Goal: Task Accomplishment & Management: Manage account settings

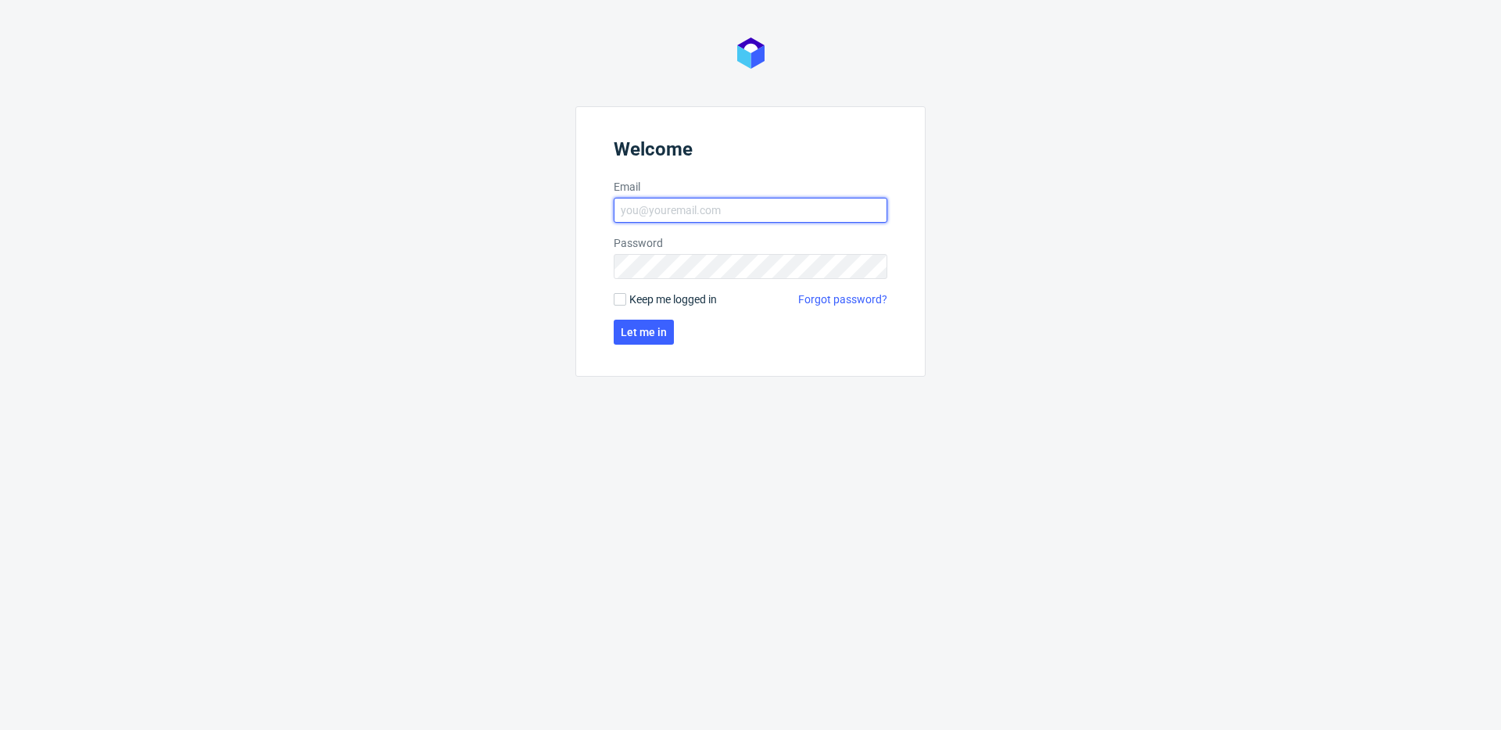
type input "michal.fedorowicz@packhelp.com"
click at [618, 307] on form "Welcome Email michal.fedorowicz@packhelp.com Password Keep me logged in Forgot …" at bounding box center [750, 241] width 350 height 271
drag, startPoint x: 619, startPoint y: 304, endPoint x: 621, endPoint y: 321, distance: 16.5
click at [619, 304] on input "Keep me logged in" at bounding box center [620, 299] width 13 height 13
checkbox input "true"
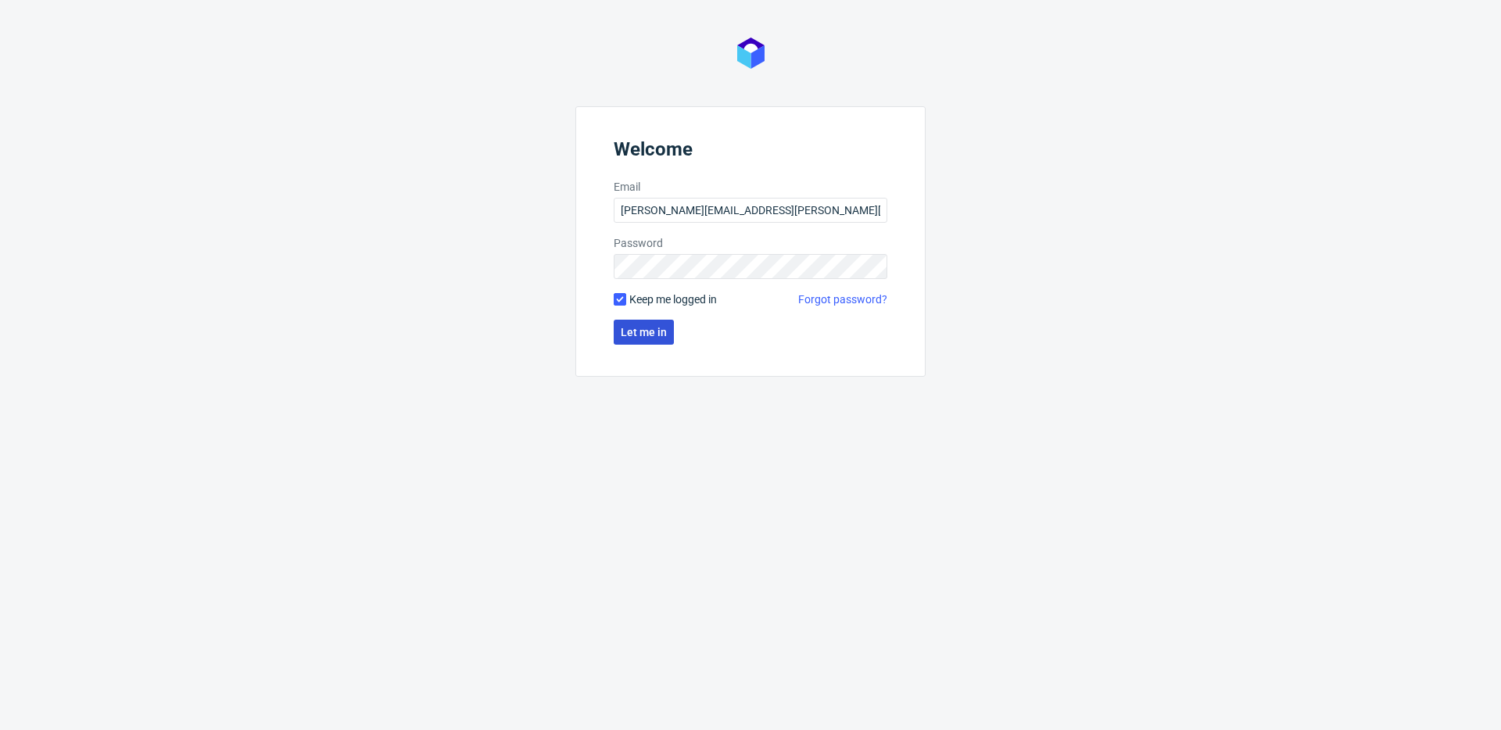
click at [626, 339] on button "Let me in" at bounding box center [644, 332] width 60 height 25
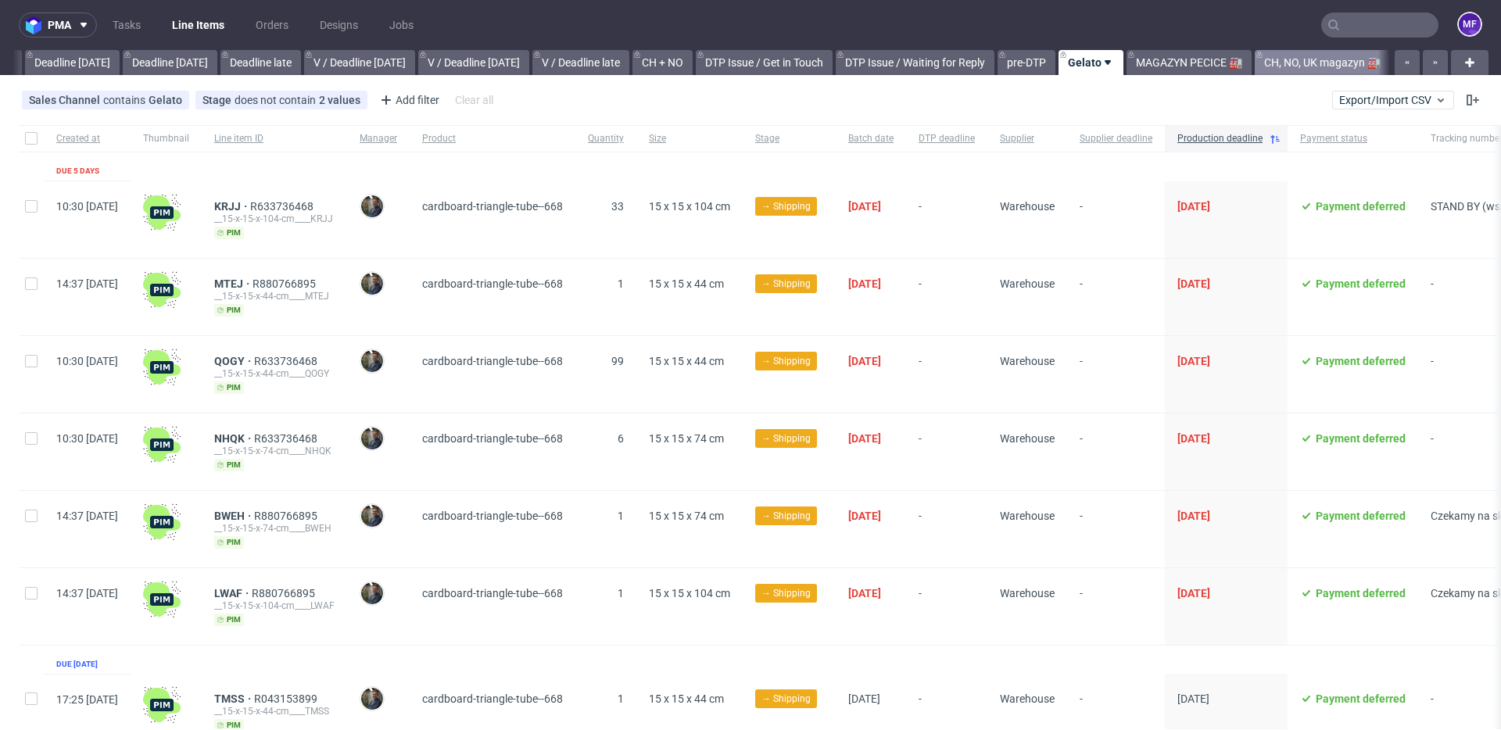
scroll to position [0, 1683]
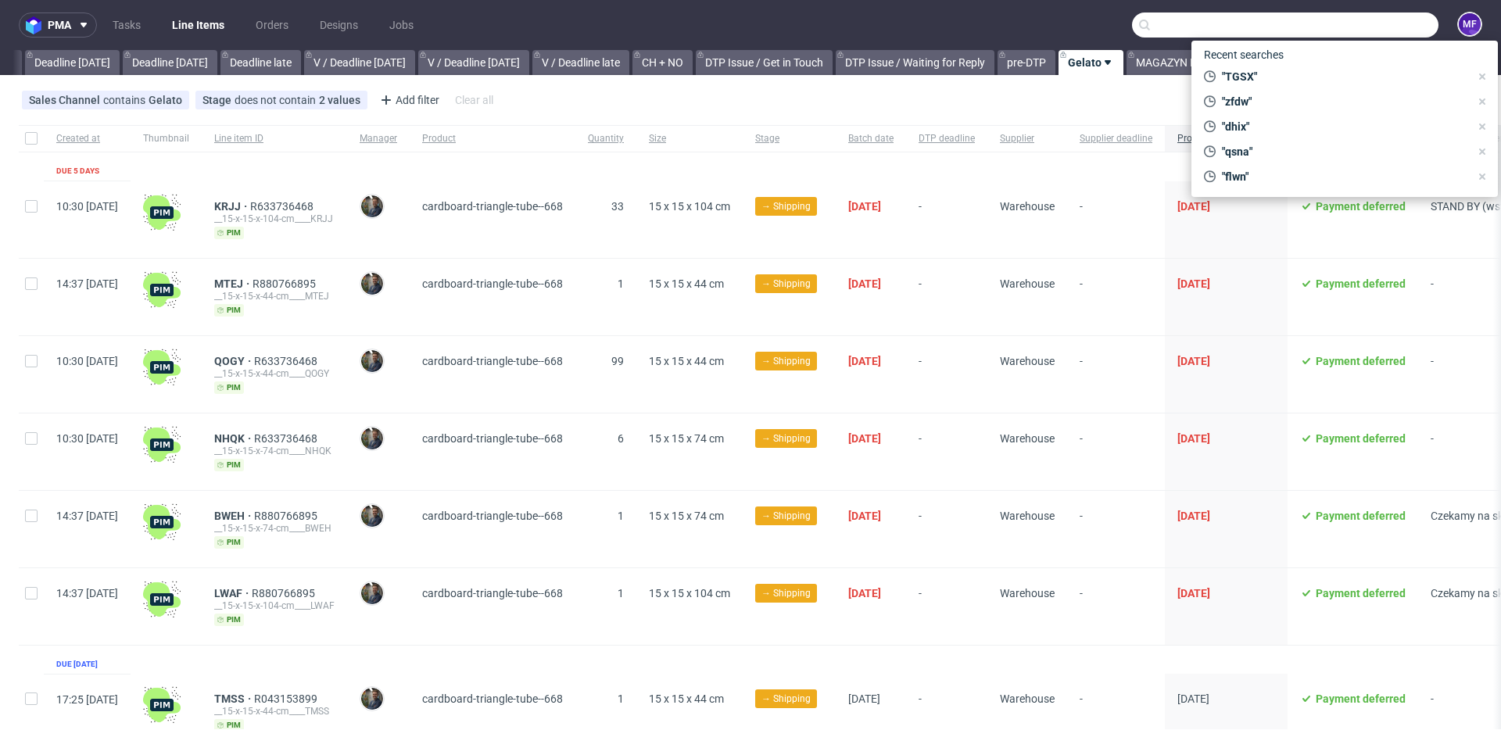
click at [1349, 34] on input "text" at bounding box center [1285, 25] width 306 height 25
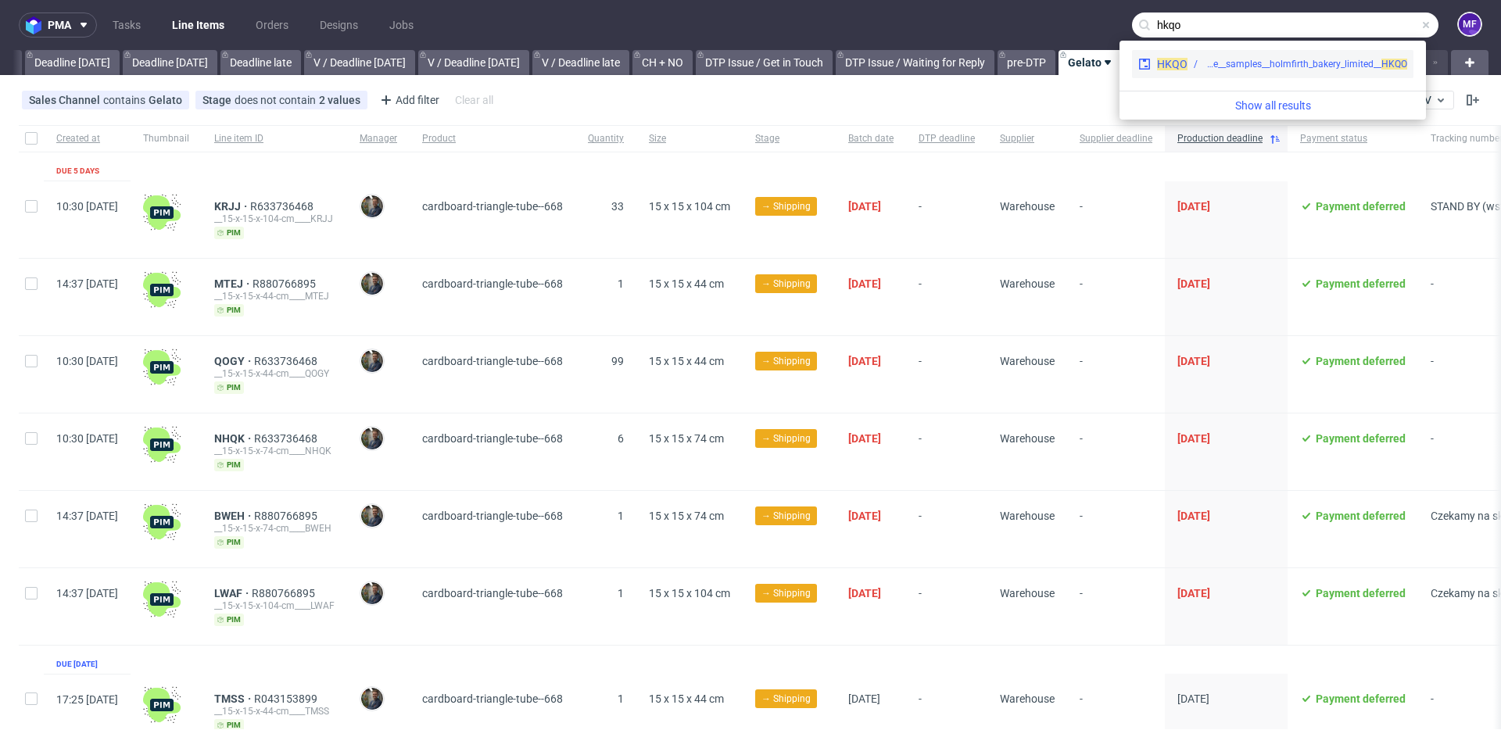
type input "hkqo"
click at [1324, 66] on div "warehouse__samples__holmfirth_bakery_limited__ HKQO" at bounding box center [1305, 64] width 203 height 14
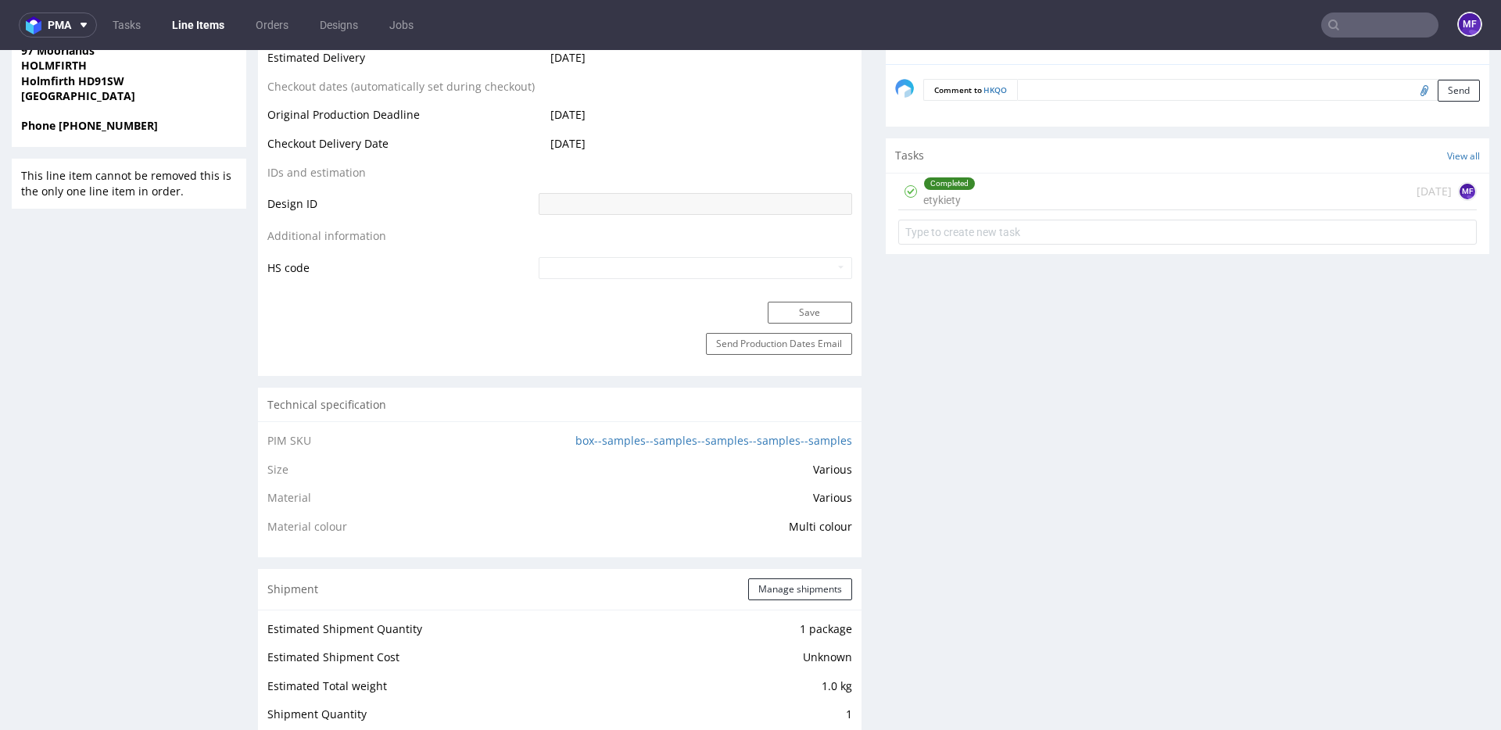
scroll to position [802, 0]
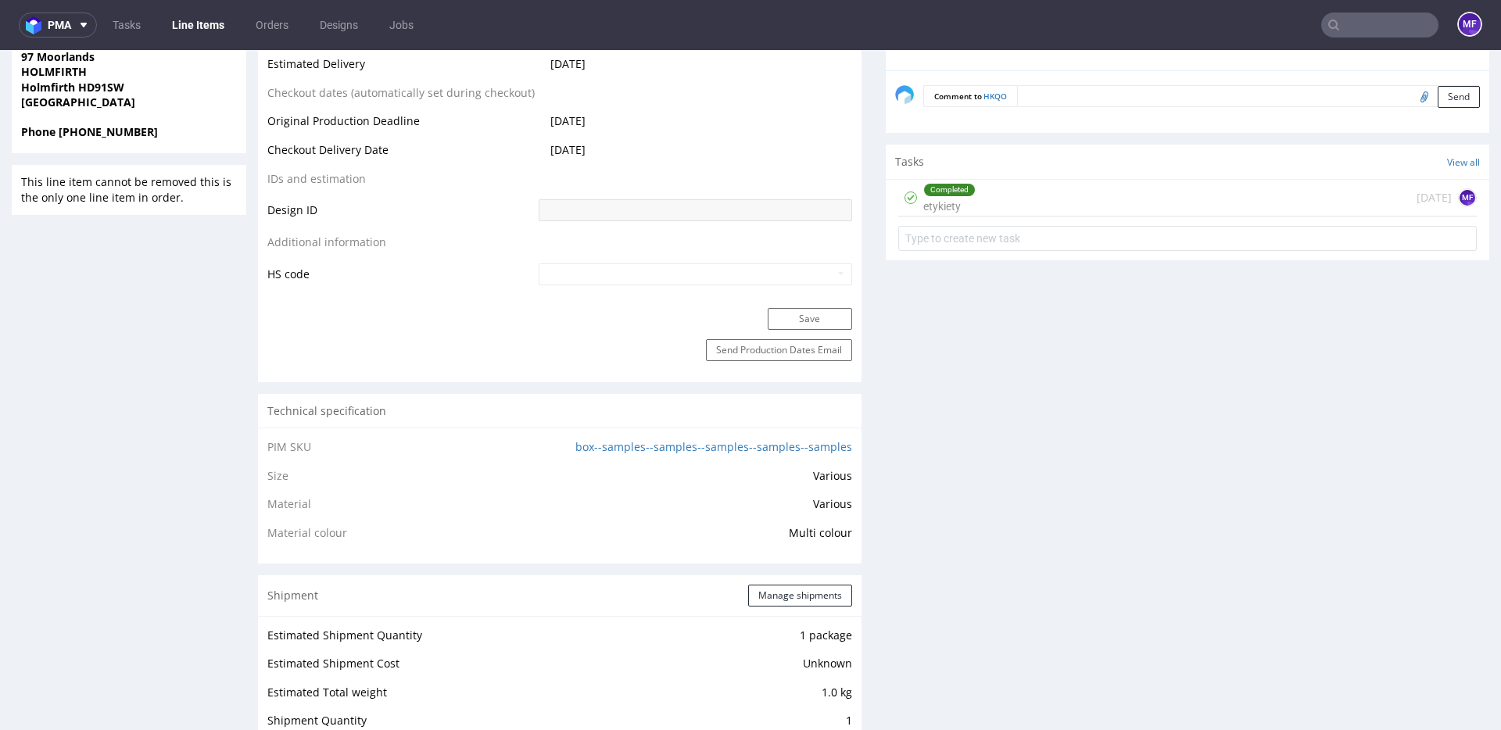
click at [1063, 202] on div "Completed etykiety 3 days ago MF" at bounding box center [1187, 198] width 579 height 37
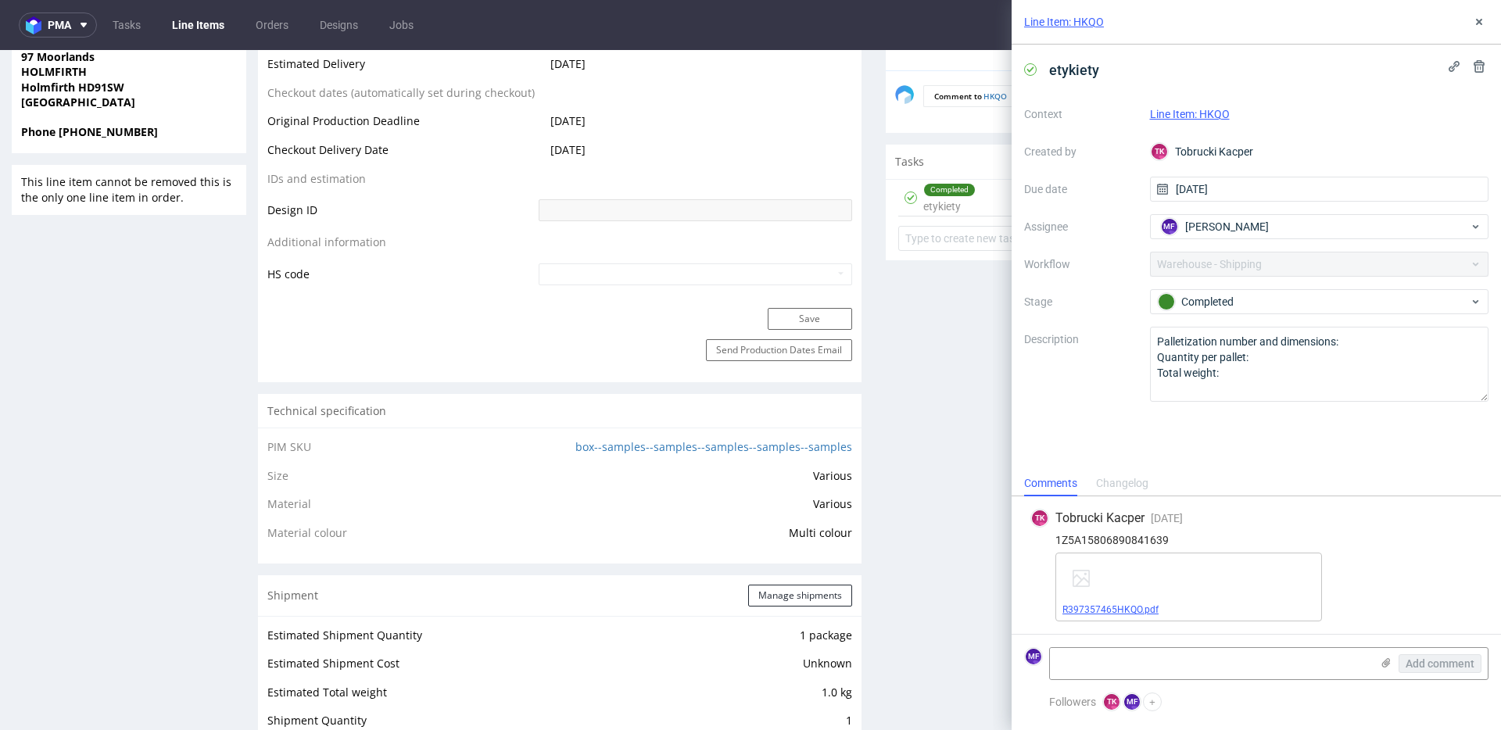
click at [1141, 609] on link "R397357465HKQO.pdf" at bounding box center [1111, 609] width 96 height 11
click at [1482, 30] on button at bounding box center [1479, 22] width 19 height 19
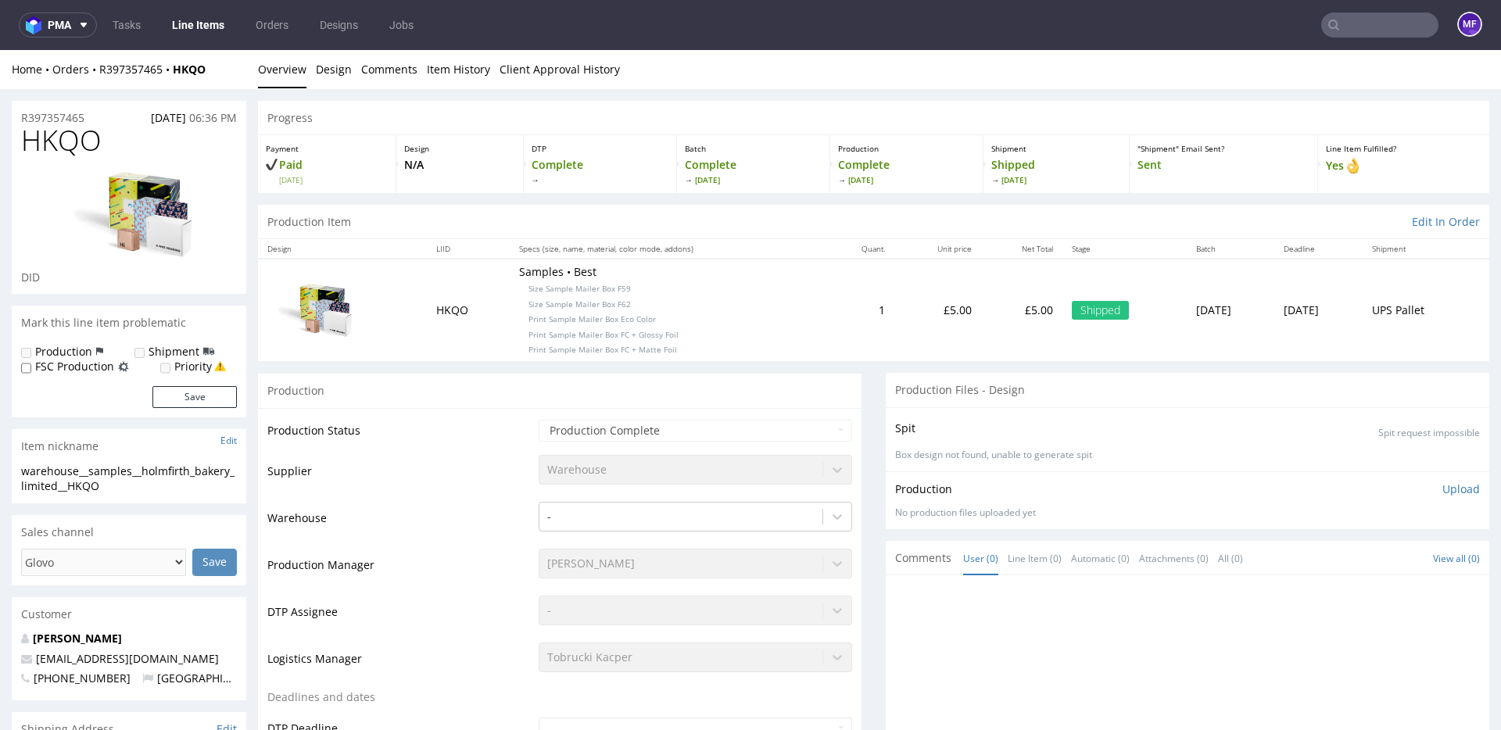
click at [1371, 29] on input "text" at bounding box center [1379, 25] width 117 height 25
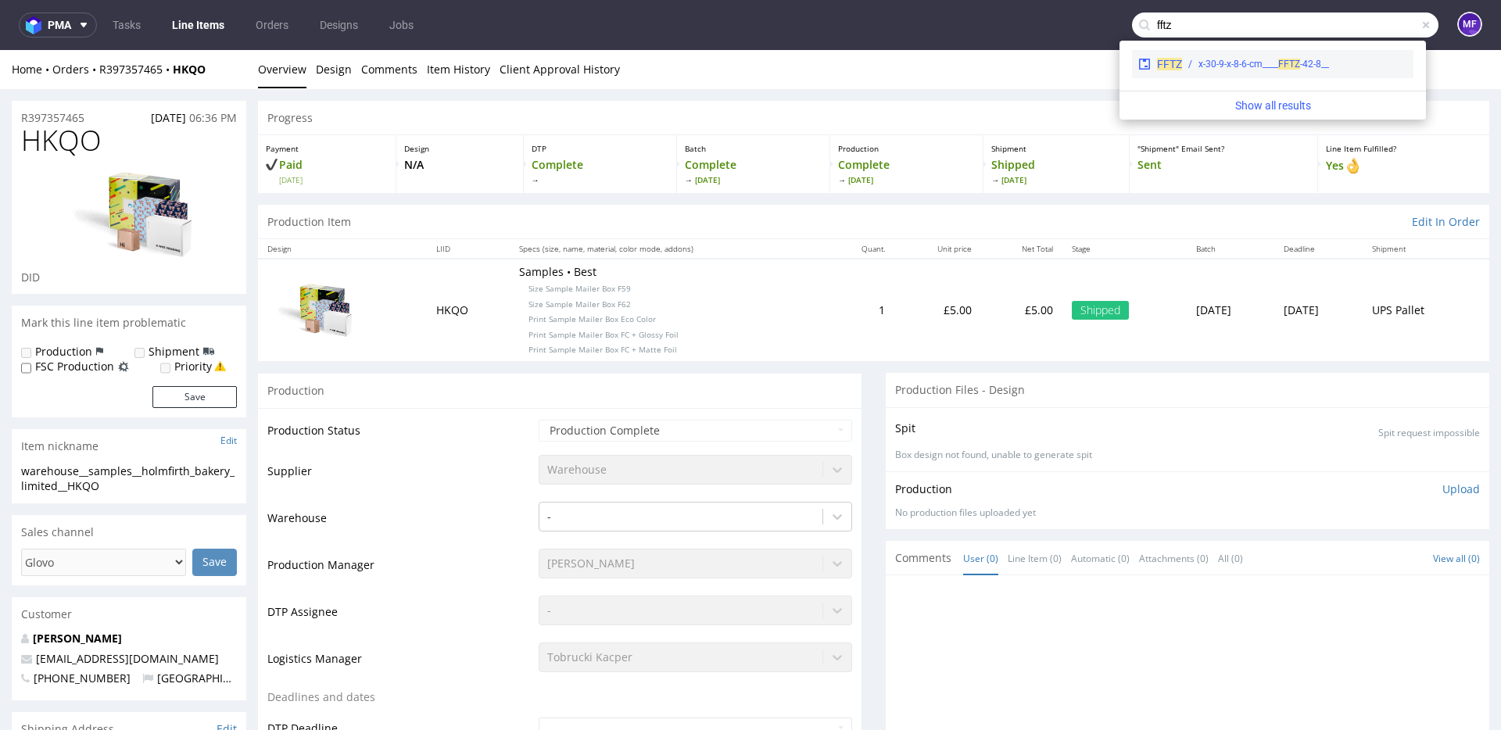
type input "fftz"
click at [1306, 63] on div "__42-8-x-30-9-x-8-6-cm____ FFTZ" at bounding box center [1264, 64] width 131 height 14
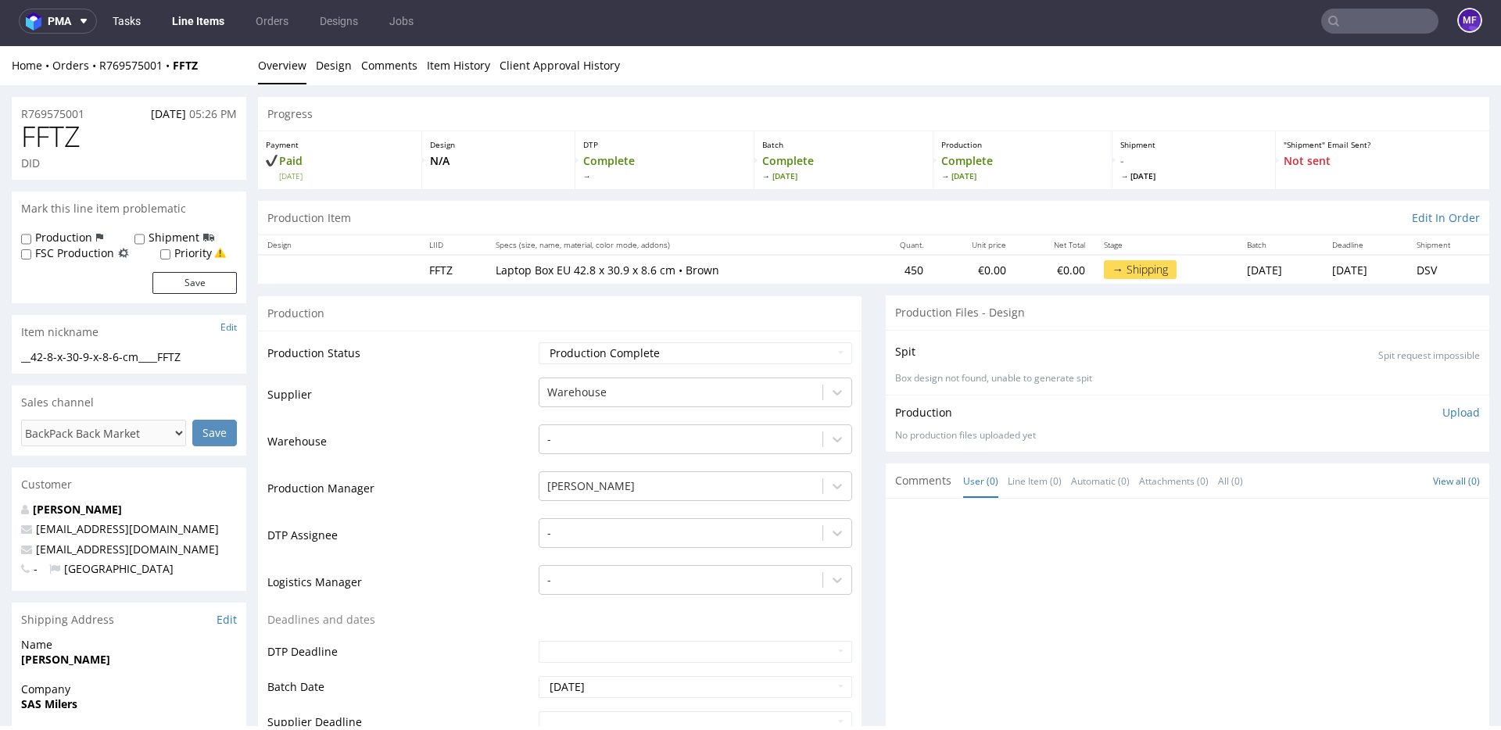
drag, startPoint x: 129, startPoint y: 36, endPoint x: 131, endPoint y: 27, distance: 8.9
click at [129, 36] on nav "pma Tasks Line Items Orders Designs Jobs MF" at bounding box center [750, 21] width 1501 height 50
click at [131, 27] on link "Tasks" at bounding box center [126, 21] width 47 height 25
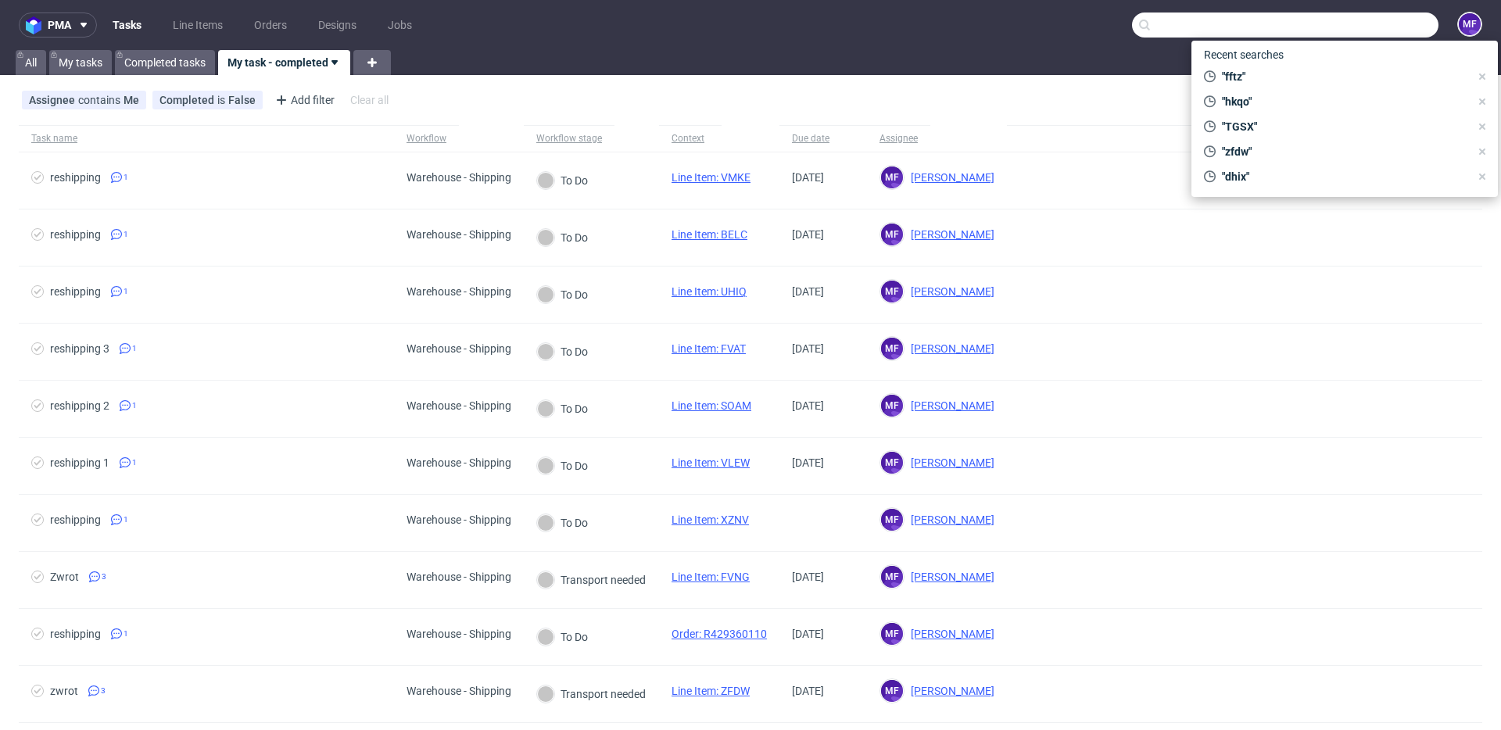
click at [1382, 25] on input "text" at bounding box center [1285, 25] width 306 height 25
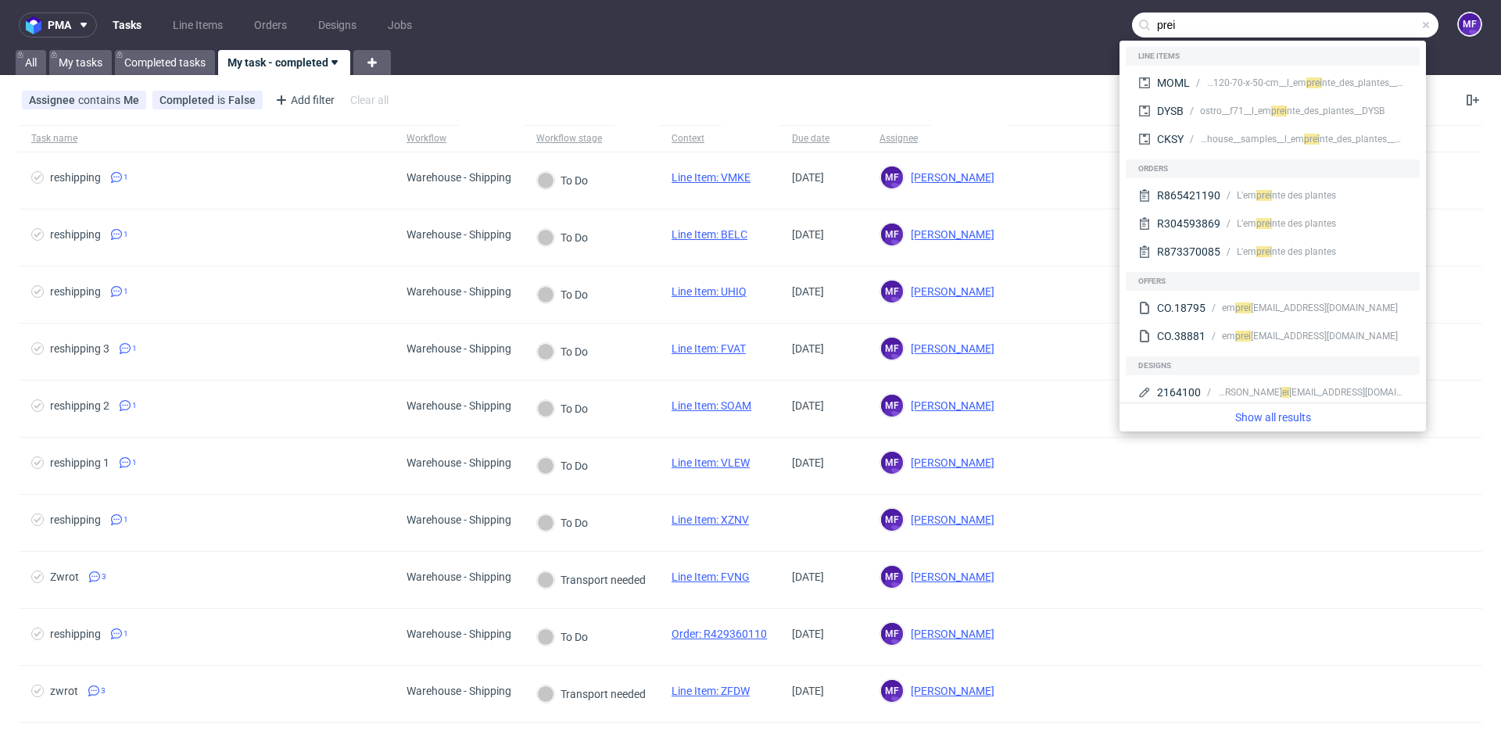
type input "prei"
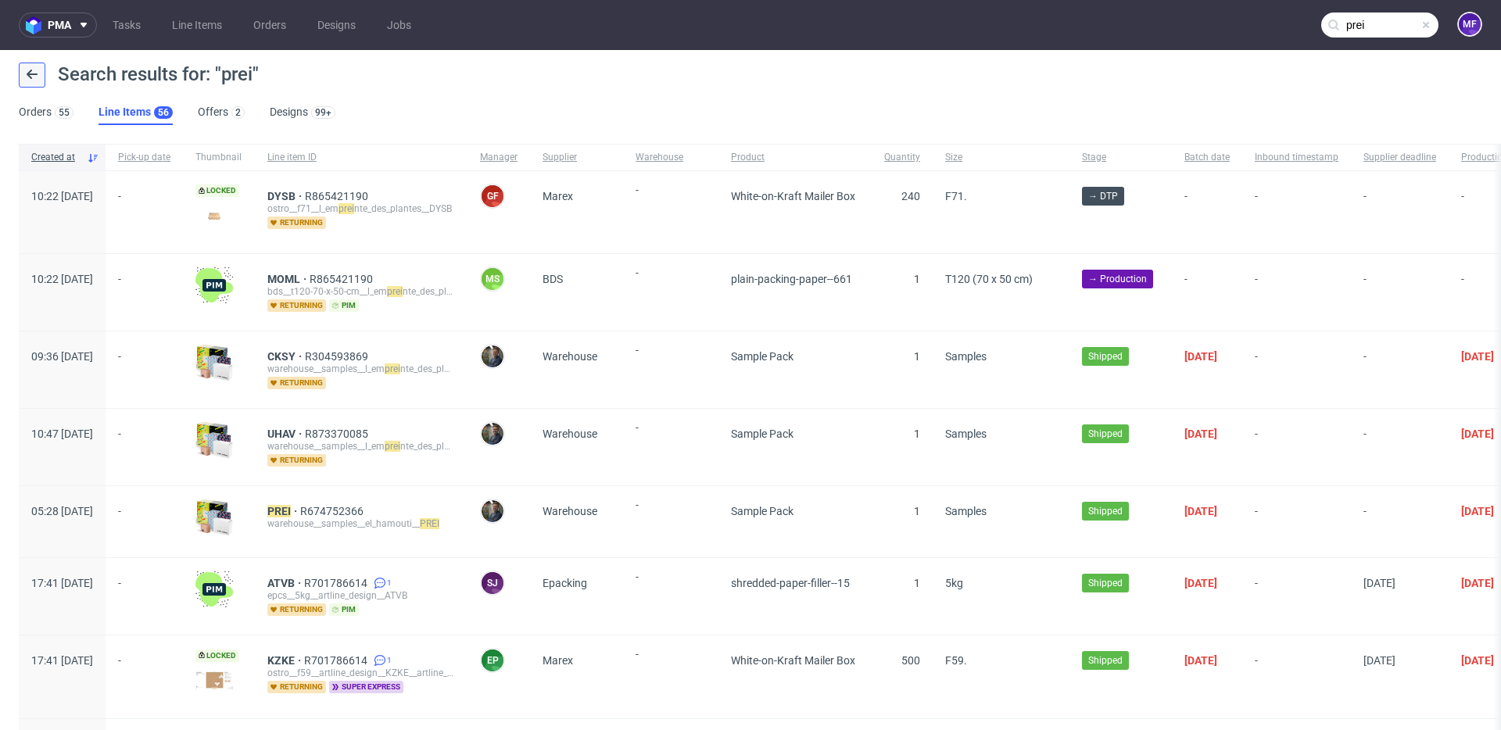
click at [34, 71] on icon at bounding box center [32, 74] width 13 height 13
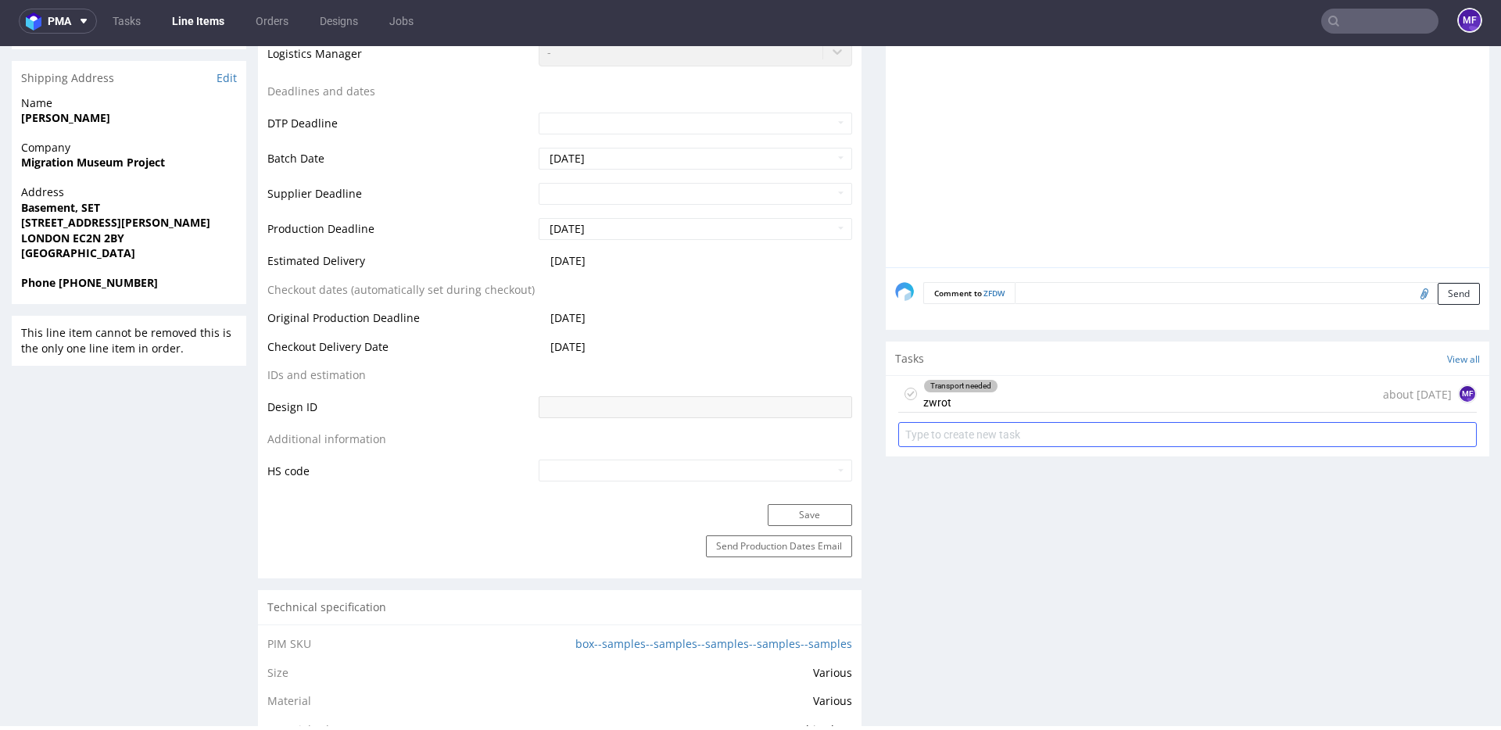
scroll to position [648, 0]
click at [1027, 400] on div "Transport needed zwrot about 1 month ago MF" at bounding box center [1187, 393] width 579 height 37
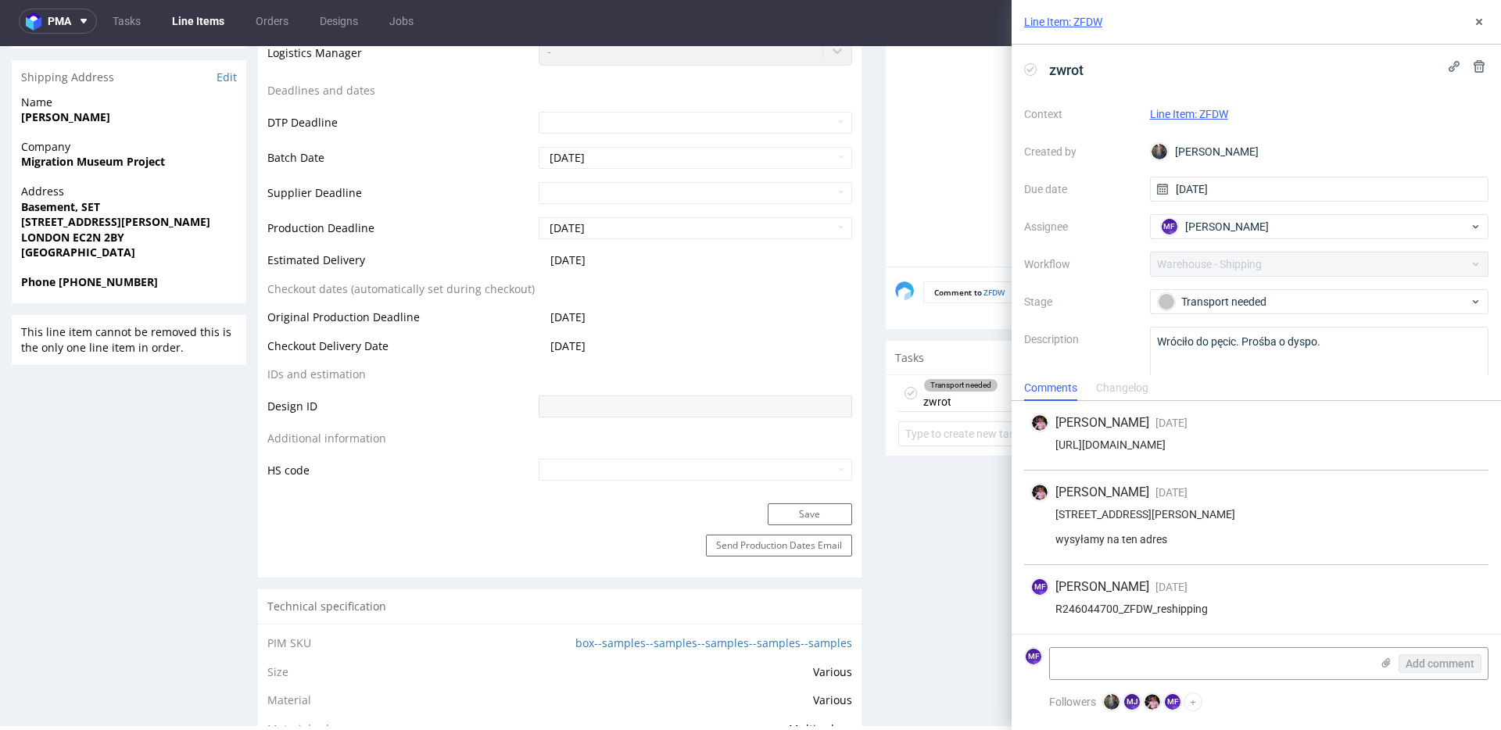
scroll to position [10, 0]
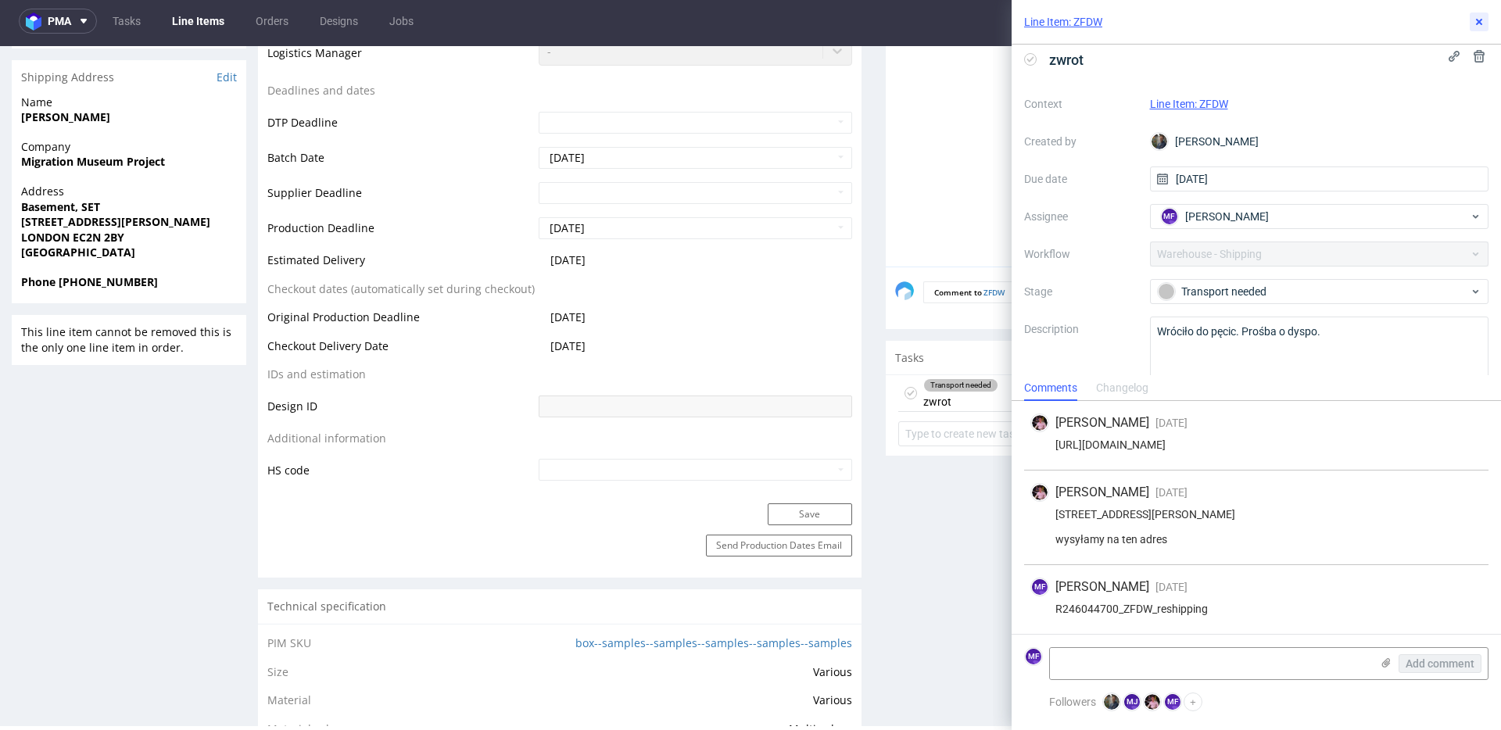
click at [1477, 28] on button at bounding box center [1479, 22] width 19 height 19
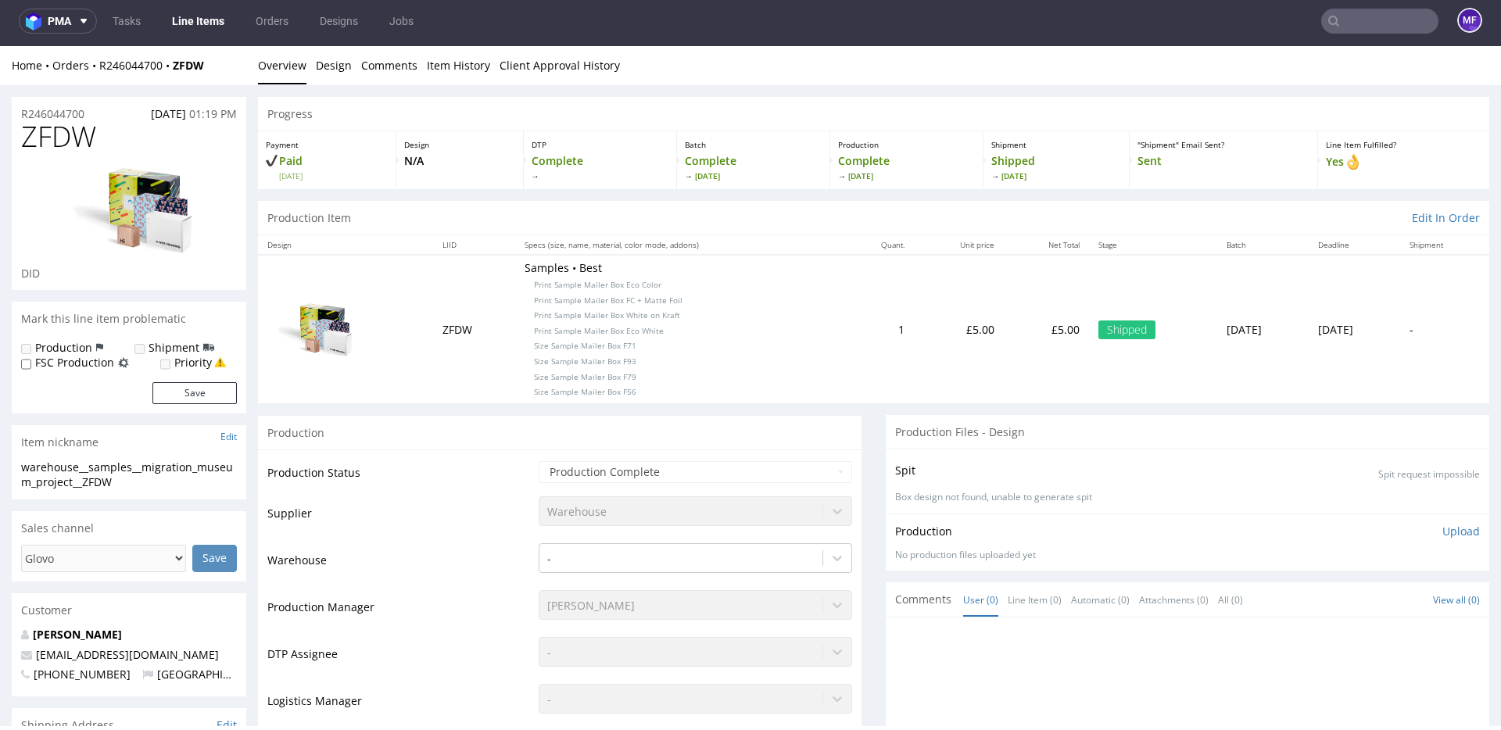
scroll to position [2, 0]
drag, startPoint x: 206, startPoint y: 65, endPoint x: 99, endPoint y: 66, distance: 107.1
click at [99, 66] on div "Home Orders R246044700 ZFDW" at bounding box center [129, 64] width 235 height 16
copy div "R246044700 ZFDW"
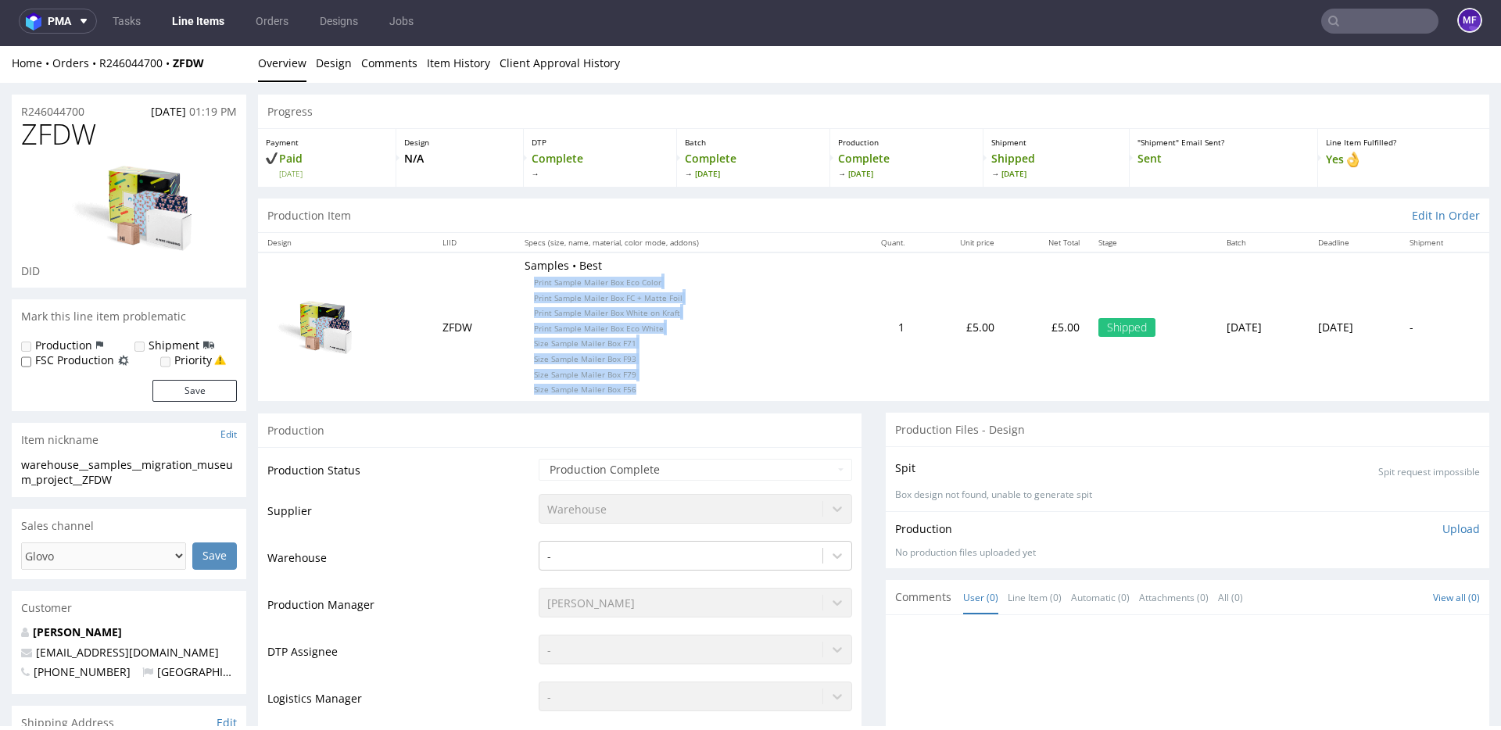
drag, startPoint x: 508, startPoint y: 283, endPoint x: 623, endPoint y: 394, distance: 159.8
click at [622, 394] on p "Samples • Best Print Sample Mailer Box Eco Color Print Sample Mailer Box FC + M…" at bounding box center [679, 327] width 309 height 138
copy p "Print Sample Mailer Box Eco Color Print Sample Mailer Box FC + Matte Foil Print…"
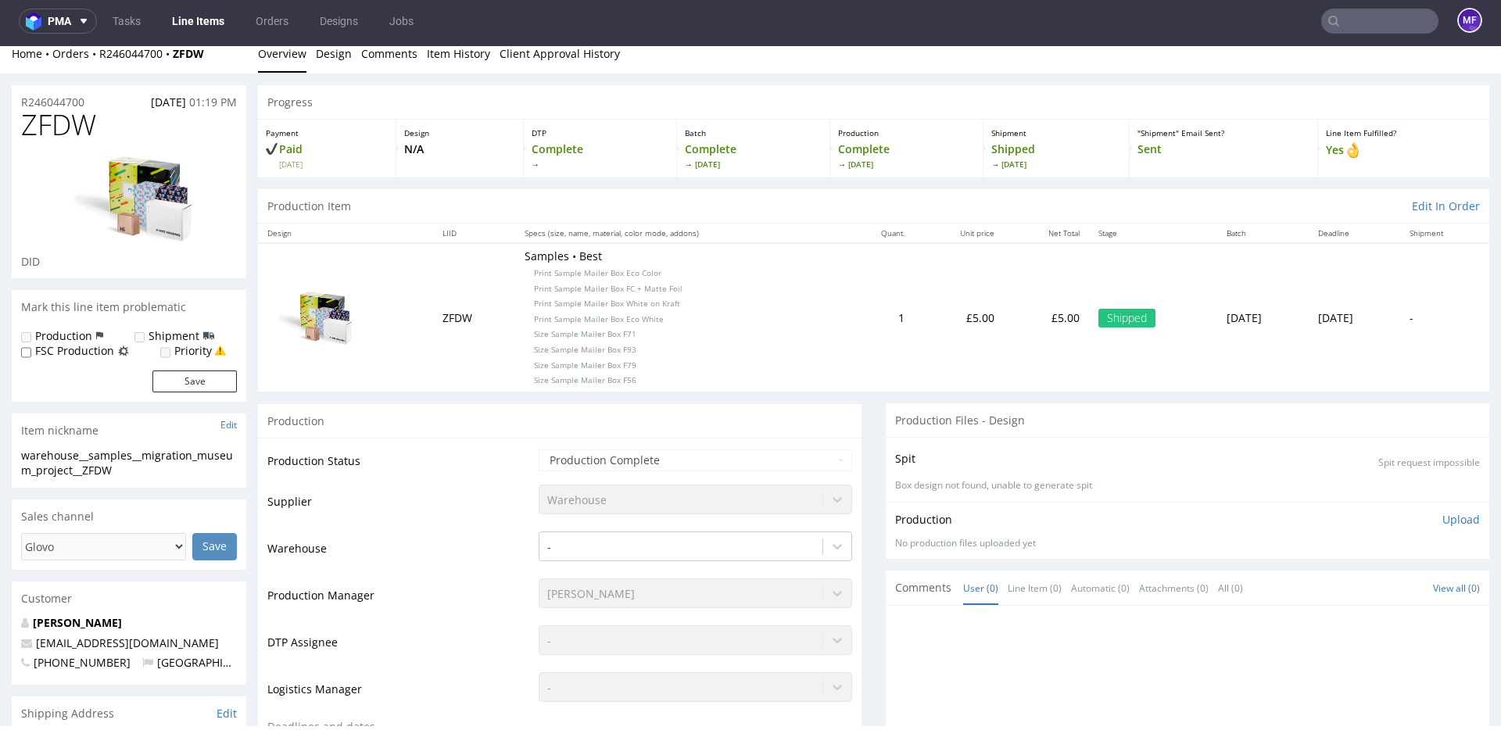
click at [654, 263] on p "Samples • Best Print Sample Mailer Box Eco Color Print Sample Mailer Box FC + M…" at bounding box center [679, 318] width 309 height 138
drag, startPoint x: 643, startPoint y: 274, endPoint x: 504, endPoint y: 275, distance: 139.2
click at [525, 275] on p "Samples • Best Print Sample Mailer Box Eco Color Print Sample Mailer Box FC + M…" at bounding box center [679, 319] width 309 height 138
copy span "Print Sample Mailer Box Eco Color"
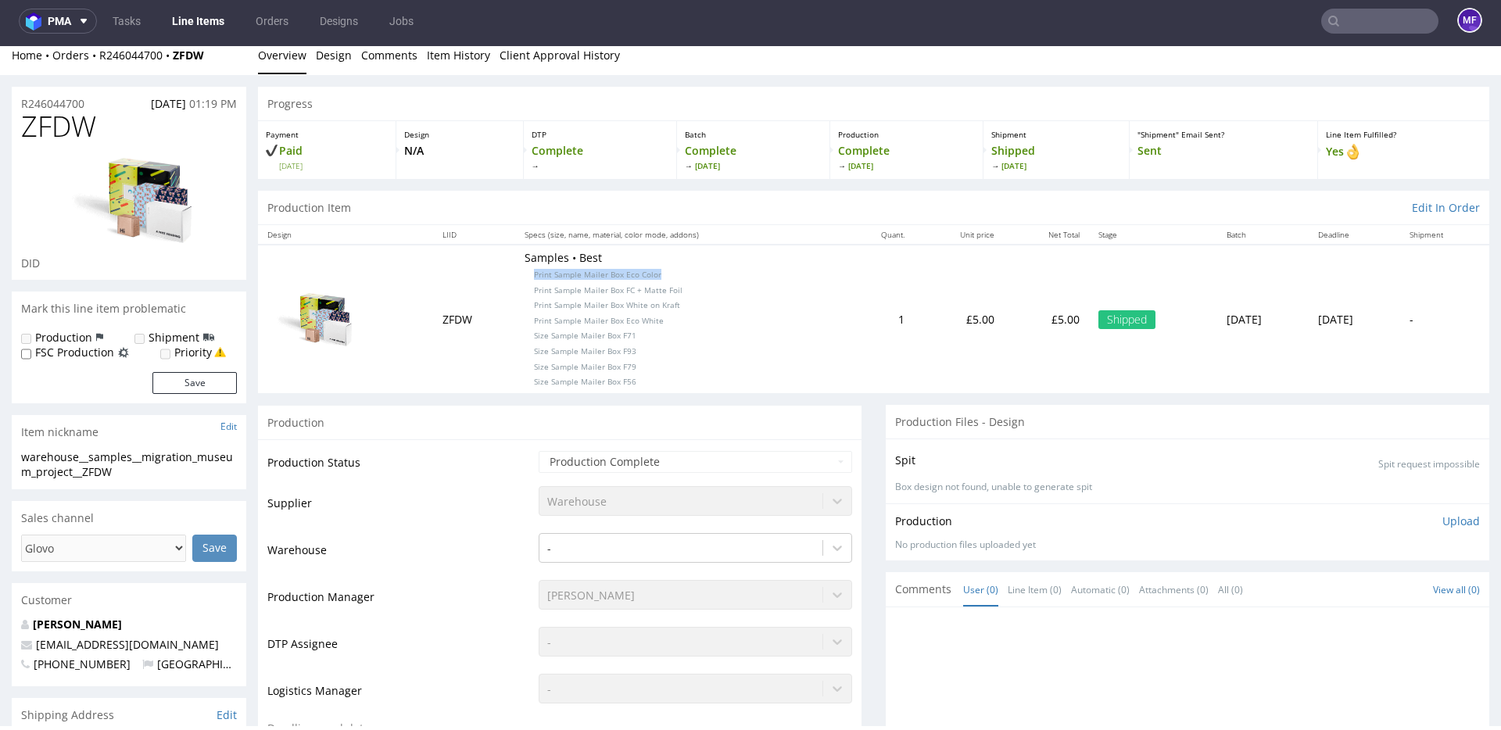
scroll to position [9, 0]
drag, startPoint x: 672, startPoint y: 290, endPoint x: 511, endPoint y: 290, distance: 161.1
click at [525, 290] on p "Samples • Best Print Sample Mailer Box Eco Color Print Sample Mailer Box FC + M…" at bounding box center [679, 320] width 309 height 138
copy span "Print Sample Mailer Box FC + Matte Foil"
drag, startPoint x: 667, startPoint y: 309, endPoint x: 514, endPoint y: 306, distance: 153.3
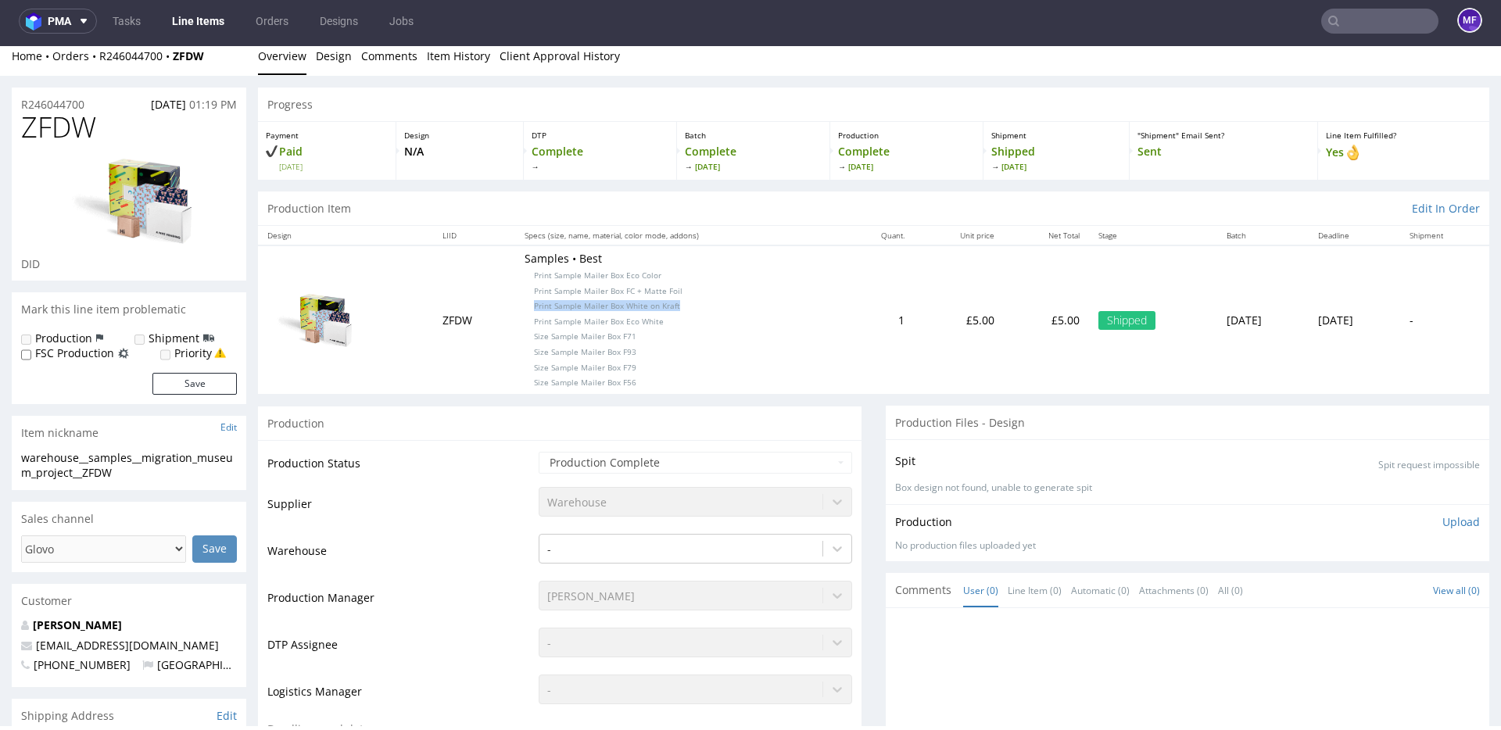
click at [525, 306] on p "Samples • Best Print Sample Mailer Box Eco Color Print Sample Mailer Box FC + M…" at bounding box center [679, 320] width 309 height 138
copy span "Print Sample Mailer Box White on Kraft"
drag, startPoint x: 637, startPoint y: 324, endPoint x: 511, endPoint y: 324, distance: 125.9
click at [525, 324] on p "Samples • Best Print Sample Mailer Box Eco Color Print Sample Mailer Box FC + M…" at bounding box center [679, 320] width 309 height 138
copy span "Print Sample Mailer Box Eco White"
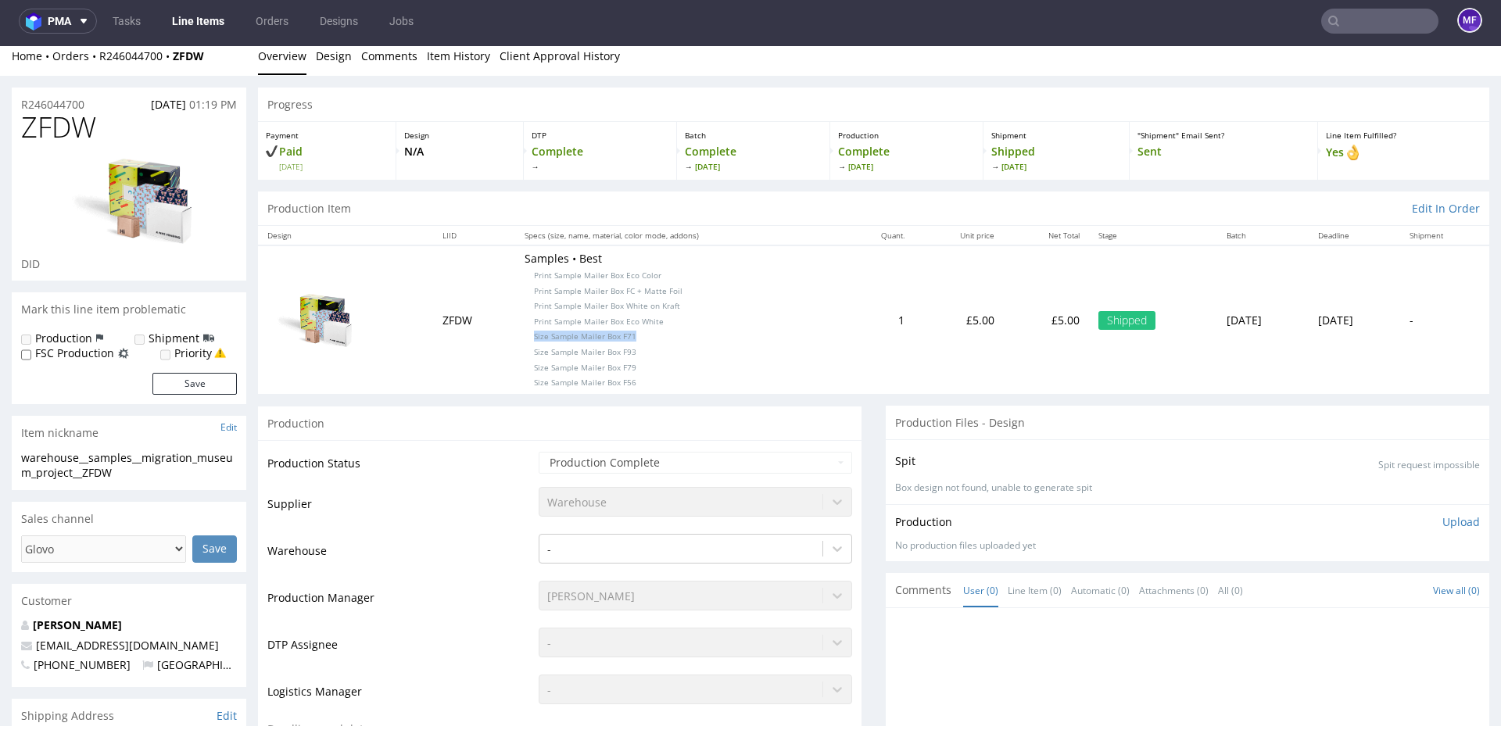
drag, startPoint x: 622, startPoint y: 335, endPoint x: 504, endPoint y: 335, distance: 118.8
click at [525, 335] on p "Samples • Best Print Sample Mailer Box Eco Color Print Sample Mailer Box FC + M…" at bounding box center [679, 320] width 309 height 138
copy span "Size Sample Mailer Box F71"
drag, startPoint x: 626, startPoint y: 353, endPoint x: 514, endPoint y: 351, distance: 112.6
click at [525, 351] on p "Samples • Best Print Sample Mailer Box Eco Color Print Sample Mailer Box FC + M…" at bounding box center [679, 320] width 309 height 138
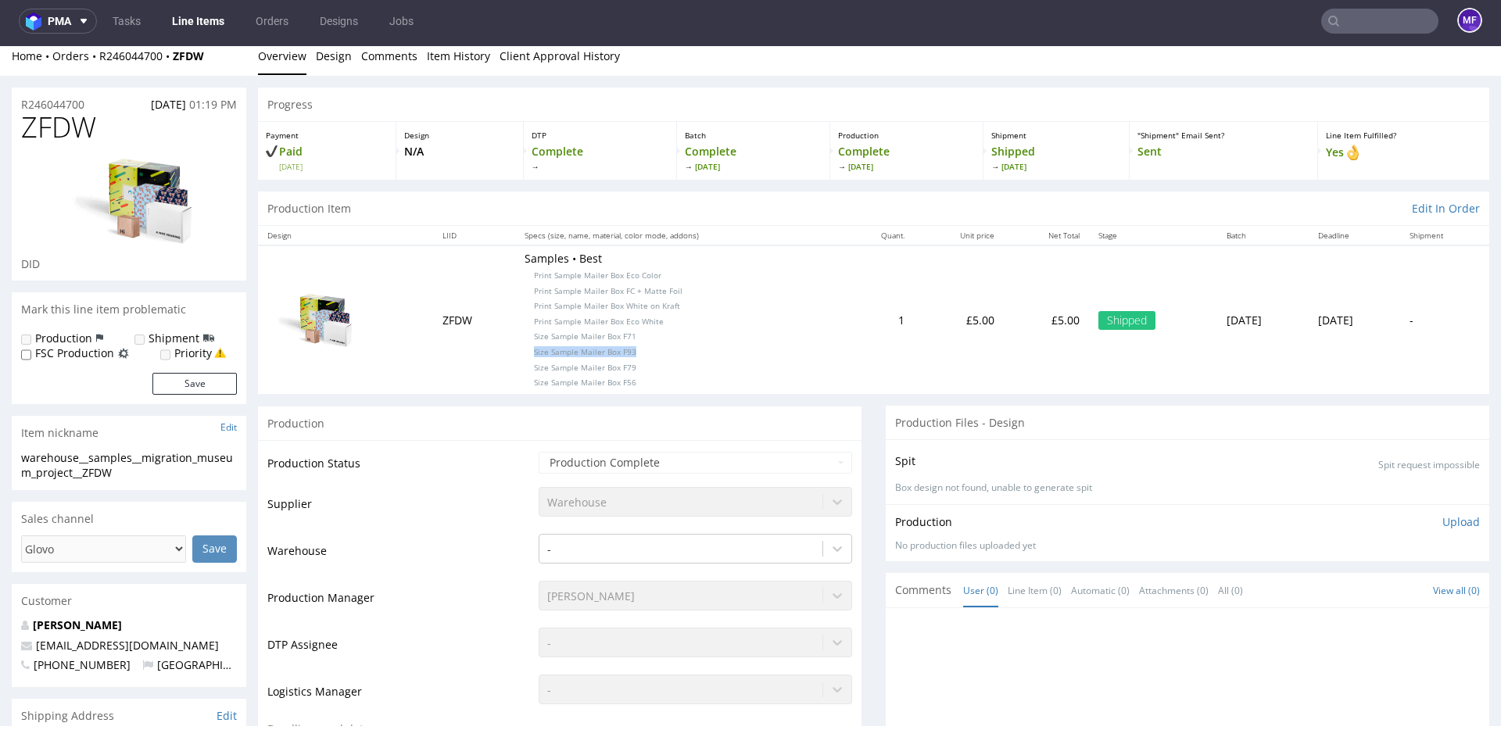
copy span "Size Sample Mailer Box F93"
drag, startPoint x: 568, startPoint y: 368, endPoint x: 506, endPoint y: 366, distance: 61.8
click at [525, 366] on p "Samples • Best Print Sample Mailer Box Eco Color Print Sample Mailer Box FC + M…" at bounding box center [679, 317] width 309 height 138
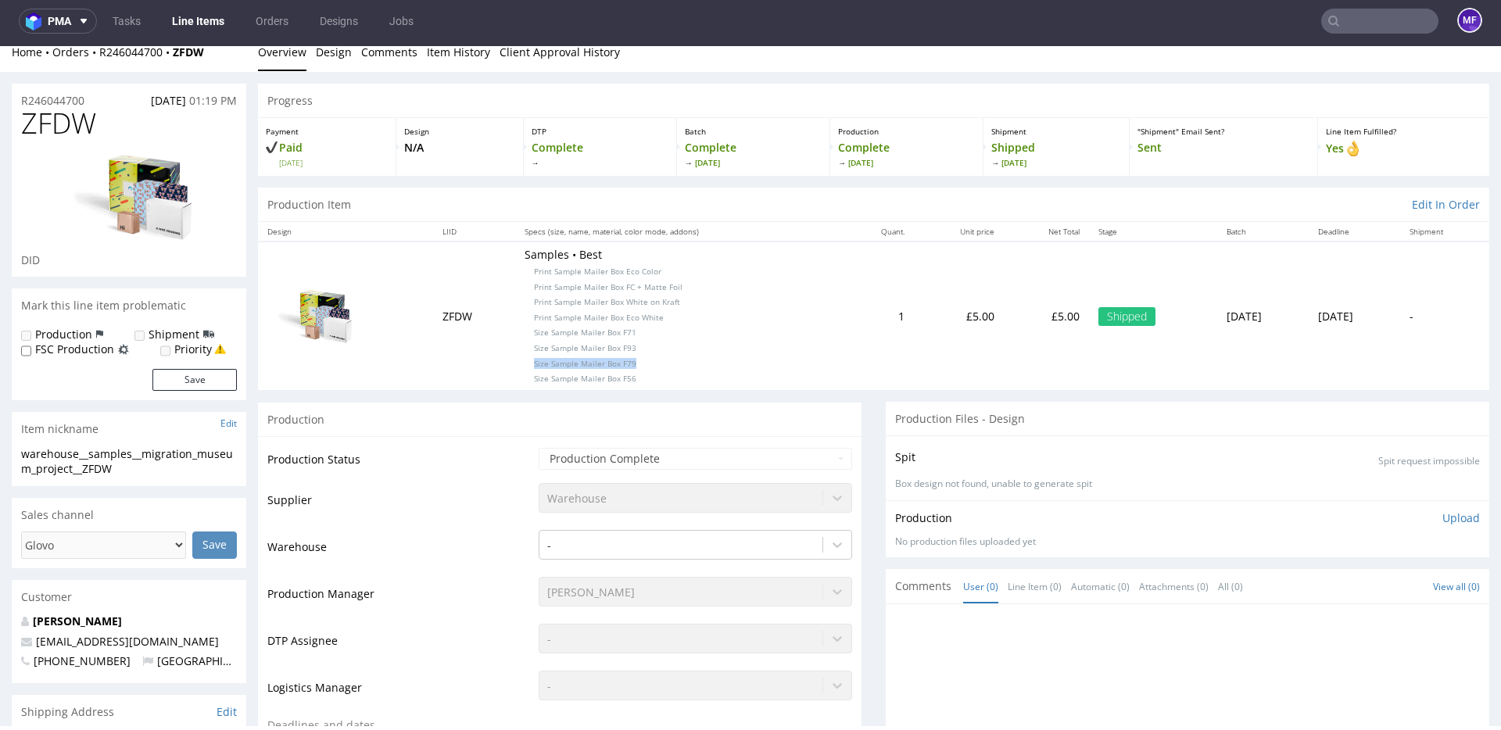
copy span "Size Sample Mailer Box F79"
drag, startPoint x: 629, startPoint y: 378, endPoint x: 495, endPoint y: 383, distance: 133.8
click at [515, 383] on td "Samples • Best Print Sample Mailer Box Eco Color Print Sample Mailer Box FC + M…" at bounding box center [679, 316] width 328 height 148
copy span "Size Sample Mailer Box F56"
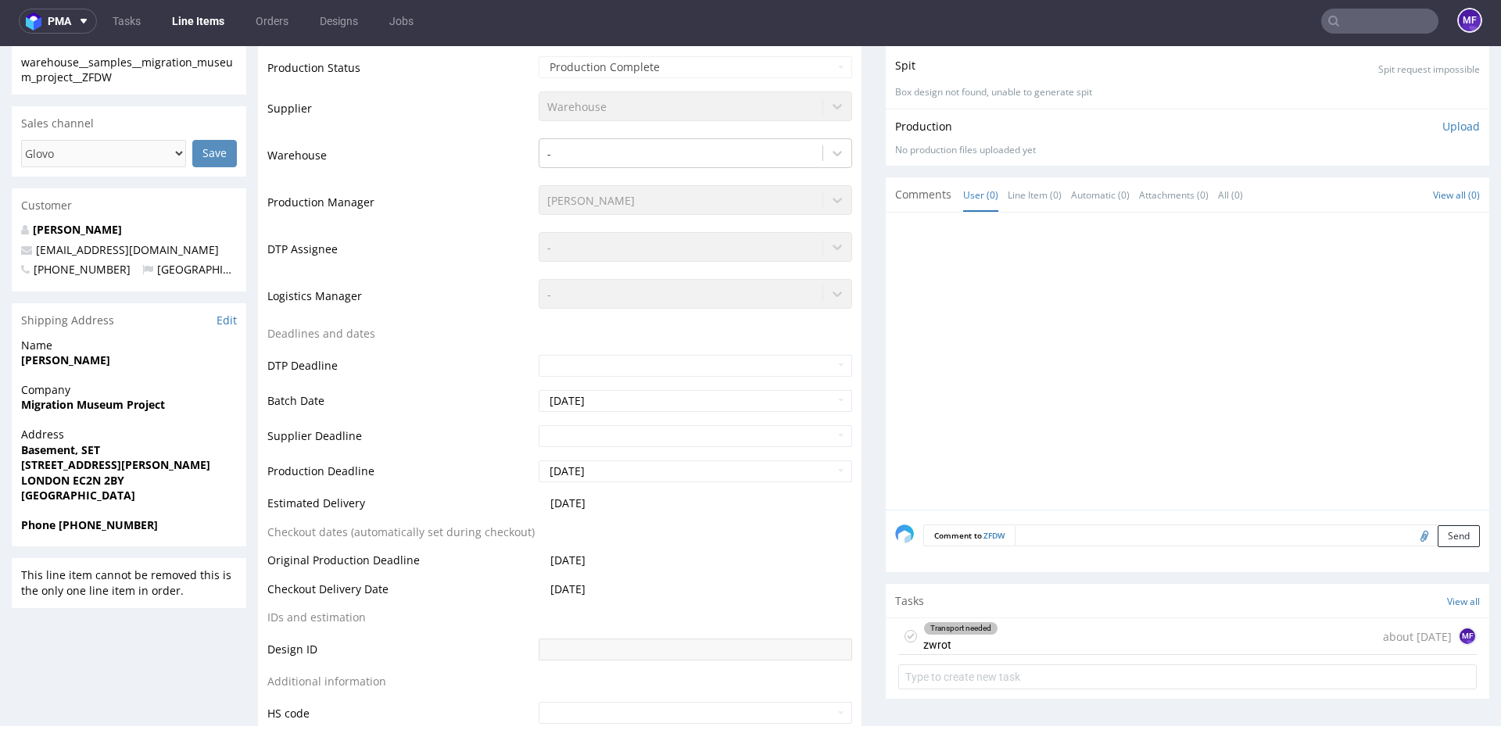
scroll to position [436, 0]
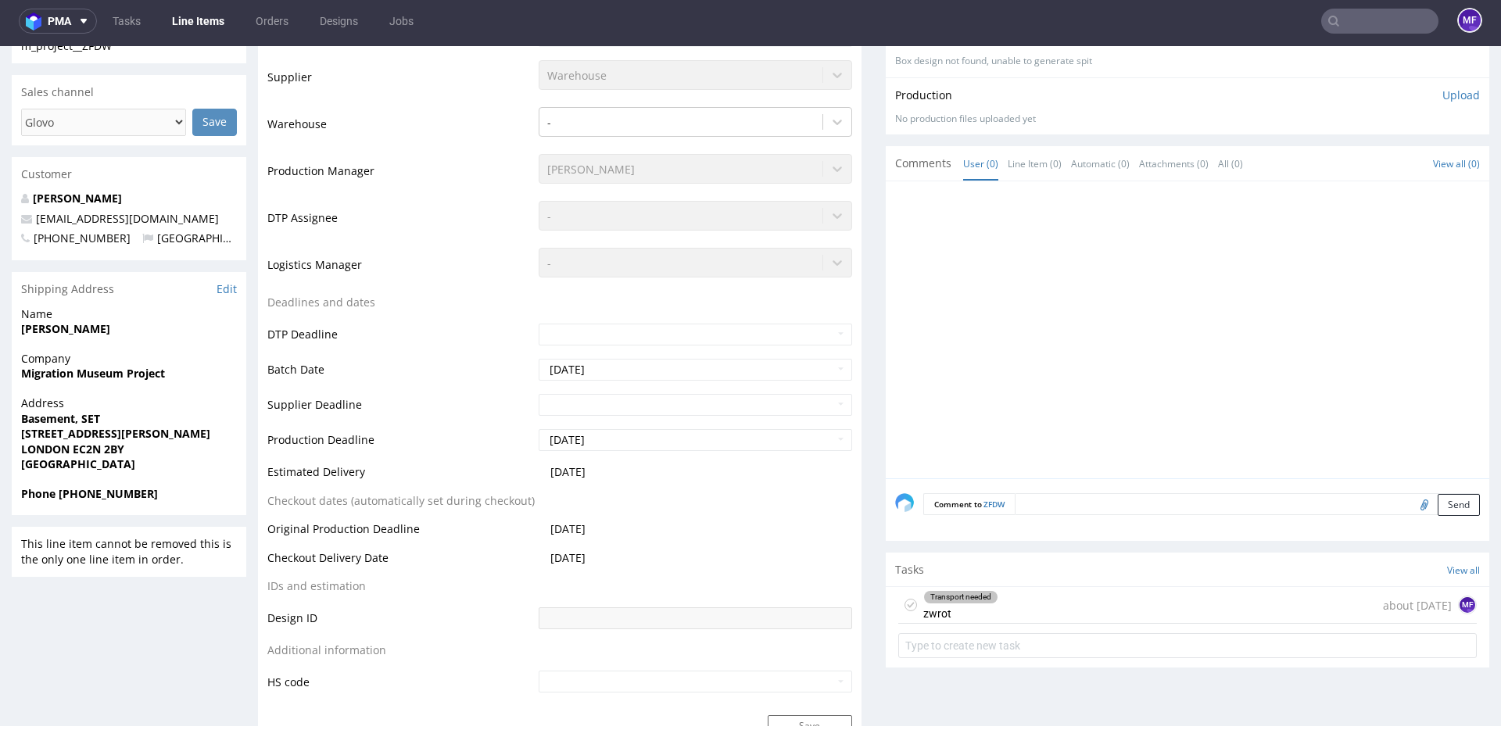
click at [1090, 604] on div "Transport needed zwrot about 1 month ago MF" at bounding box center [1187, 605] width 579 height 37
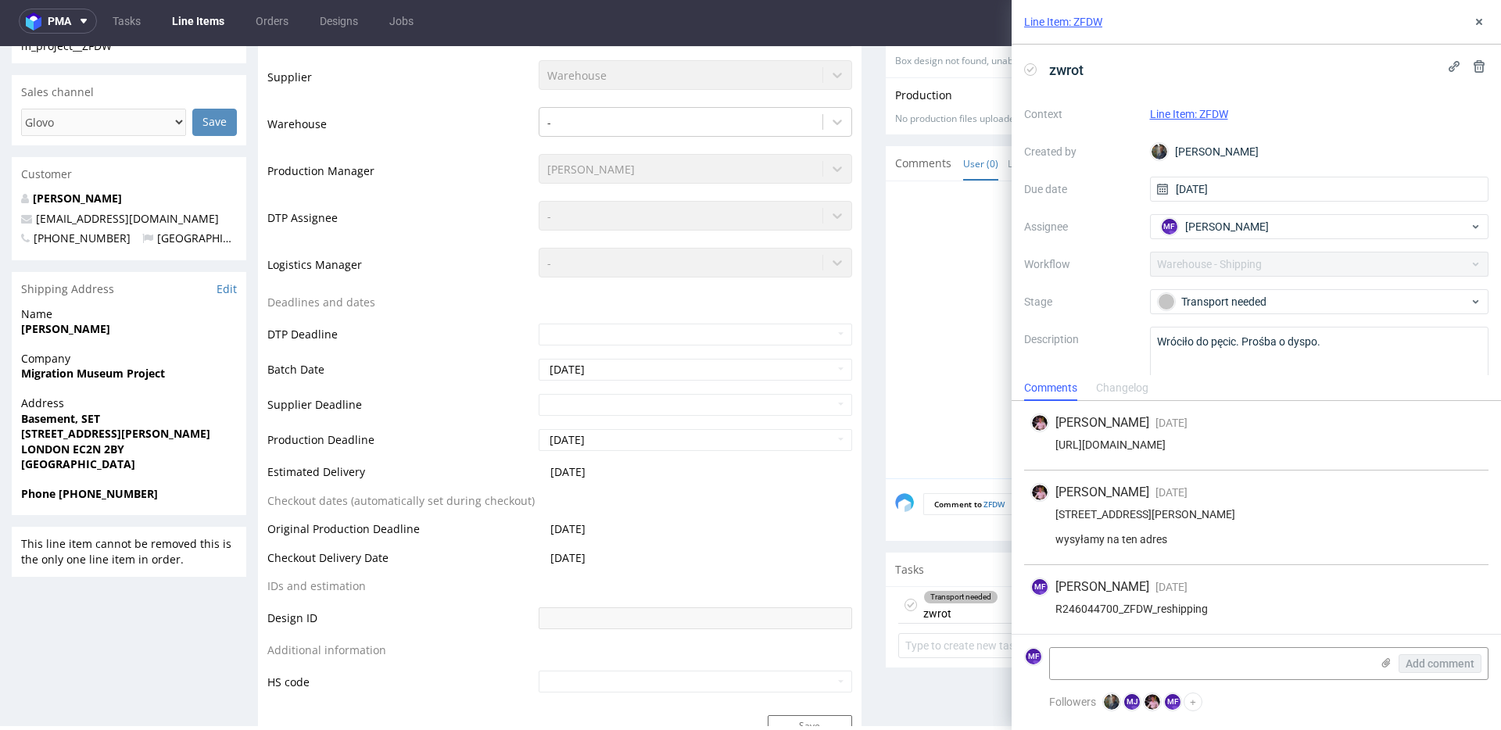
drag, startPoint x: 137, startPoint y: 353, endPoint x: 100, endPoint y: 341, distance: 38.6
click at [115, 346] on section "Shipping Address Edit Name Katy Clinch Company Migration Museum Project Address…" at bounding box center [129, 394] width 235 height 244
drag, startPoint x: 95, startPoint y: 335, endPoint x: 16, endPoint y: 332, distance: 79.0
click at [16, 332] on div "Name Katy Clinch" at bounding box center [129, 328] width 235 height 45
drag, startPoint x: 163, startPoint y: 372, endPoint x: 22, endPoint y: 378, distance: 141.7
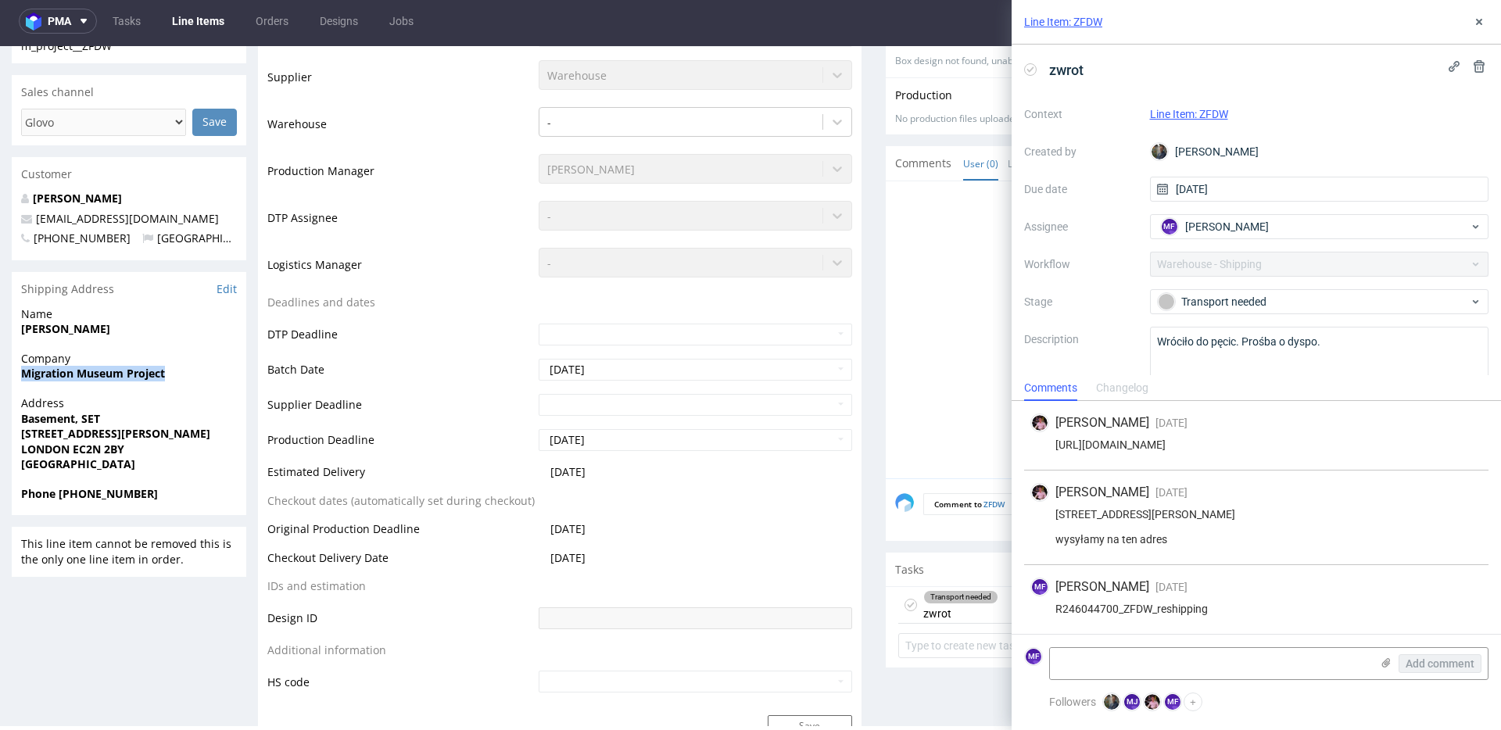
click at [22, 378] on span "Migration Museum Project" at bounding box center [129, 374] width 216 height 16
click at [1164, 508] on div "12 Holme Lacey Road London SE12 0HR wysyłamy na ten adres" at bounding box center [1256, 527] width 452 height 38
drag, startPoint x: 1164, startPoint y: 499, endPoint x: 1059, endPoint y: 496, distance: 105.6
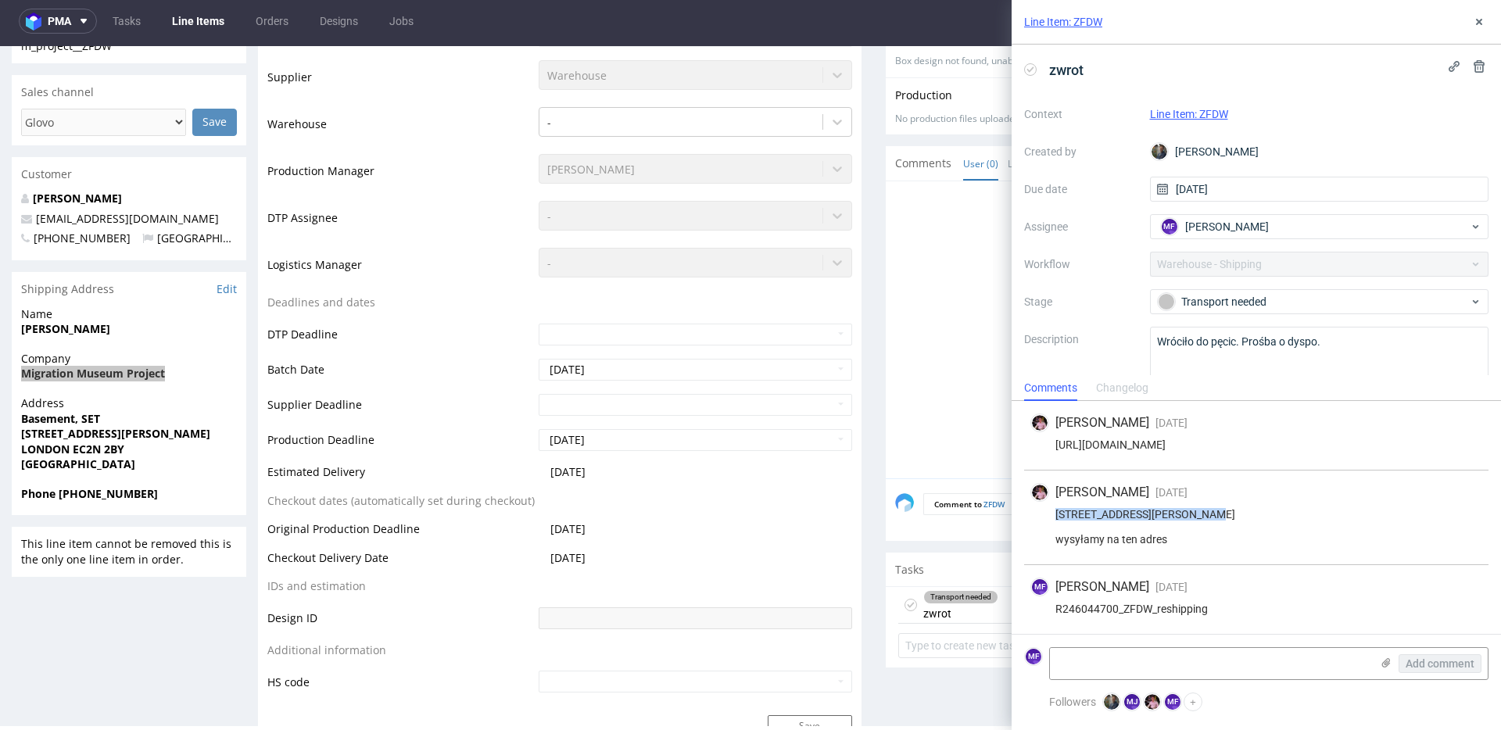
click at [1059, 508] on div "12 Holme Lacey Road London SE12 0HR wysyłamy na ten adres" at bounding box center [1256, 527] width 452 height 38
click at [1127, 516] on div "12 Holme Lacey Road London SE12 0HR wysyłamy na ten adres" at bounding box center [1256, 527] width 452 height 38
drag, startPoint x: 1164, startPoint y: 506, endPoint x: 1053, endPoint y: 504, distance: 111.0
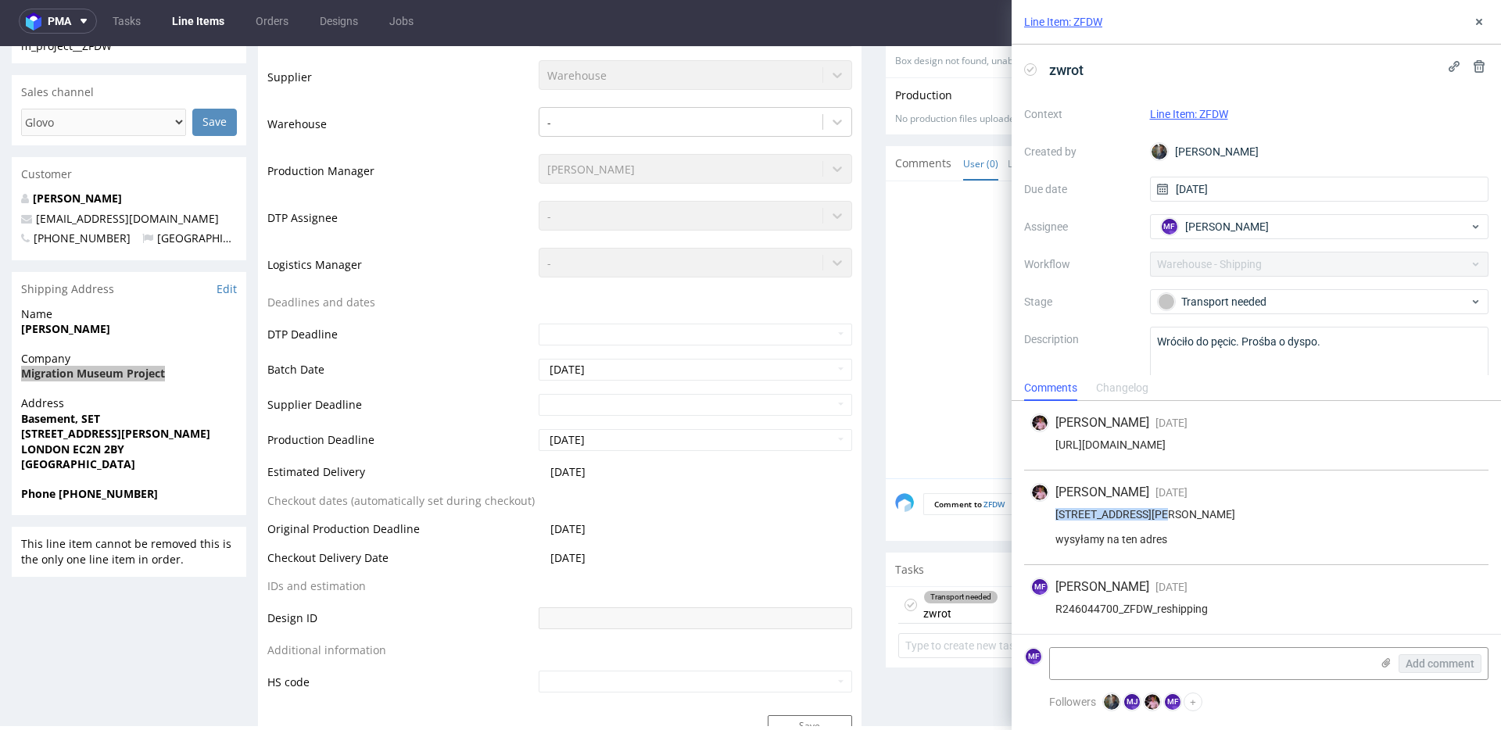
click at [1053, 508] on div "12 Holme Lacey Road London SE12 0HR wysyłamy na ten adres" at bounding box center [1256, 527] width 452 height 38
drag, startPoint x: 1095, startPoint y: 516, endPoint x: 1041, endPoint y: 517, distance: 54.0
click at [1041, 517] on div "12 Holme Lacey Road London SE12 0HR wysyłamy na ten adres" at bounding box center [1256, 527] width 452 height 38
drag, startPoint x: 1107, startPoint y: 531, endPoint x: 1052, endPoint y: 531, distance: 54.7
click at [1052, 531] on div "12 Holme Lacey Road London SE12 0HR wysyłamy na ten adres" at bounding box center [1256, 527] width 452 height 38
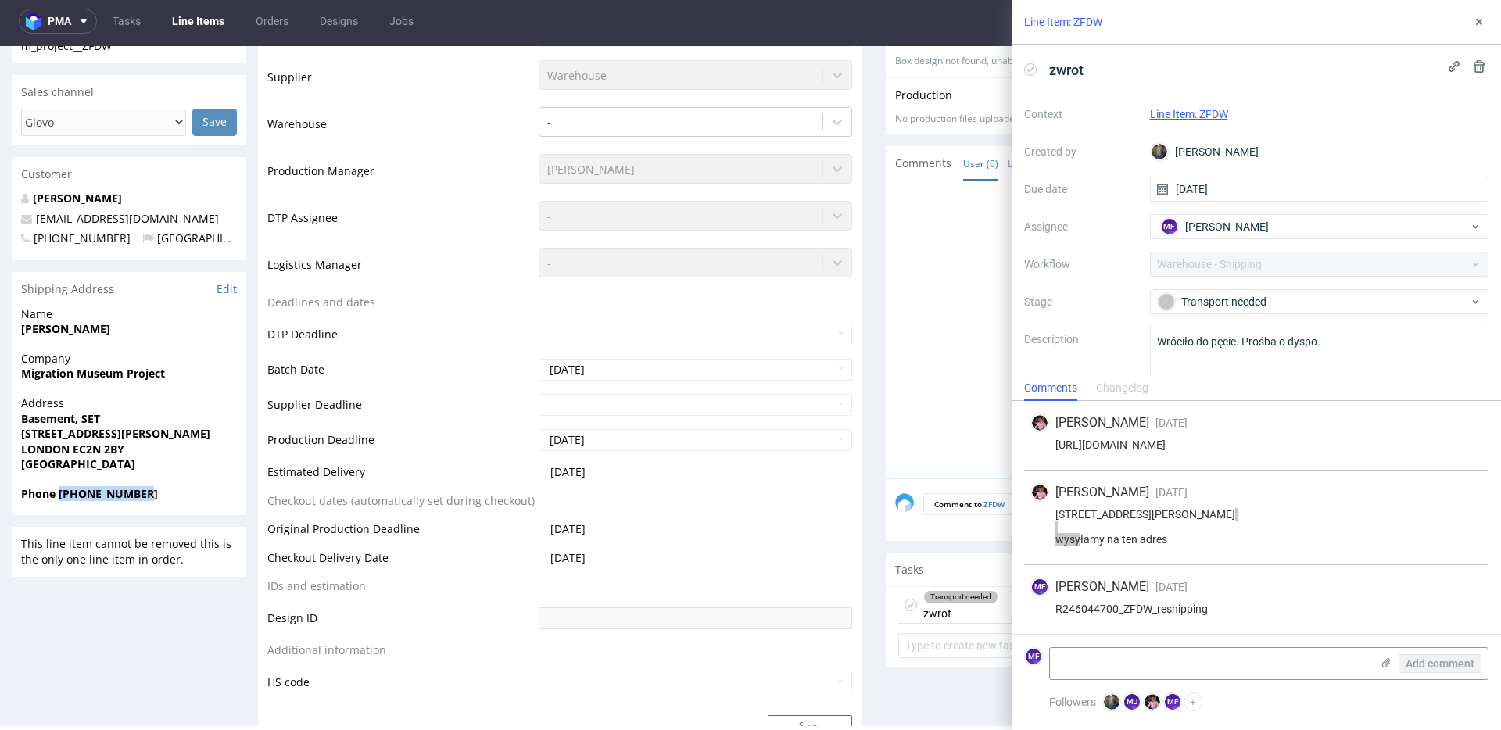
drag, startPoint x: 105, startPoint y: 498, endPoint x: 60, endPoint y: 497, distance: 44.6
click at [60, 497] on span "Phone +447759456749" at bounding box center [129, 494] width 216 height 16
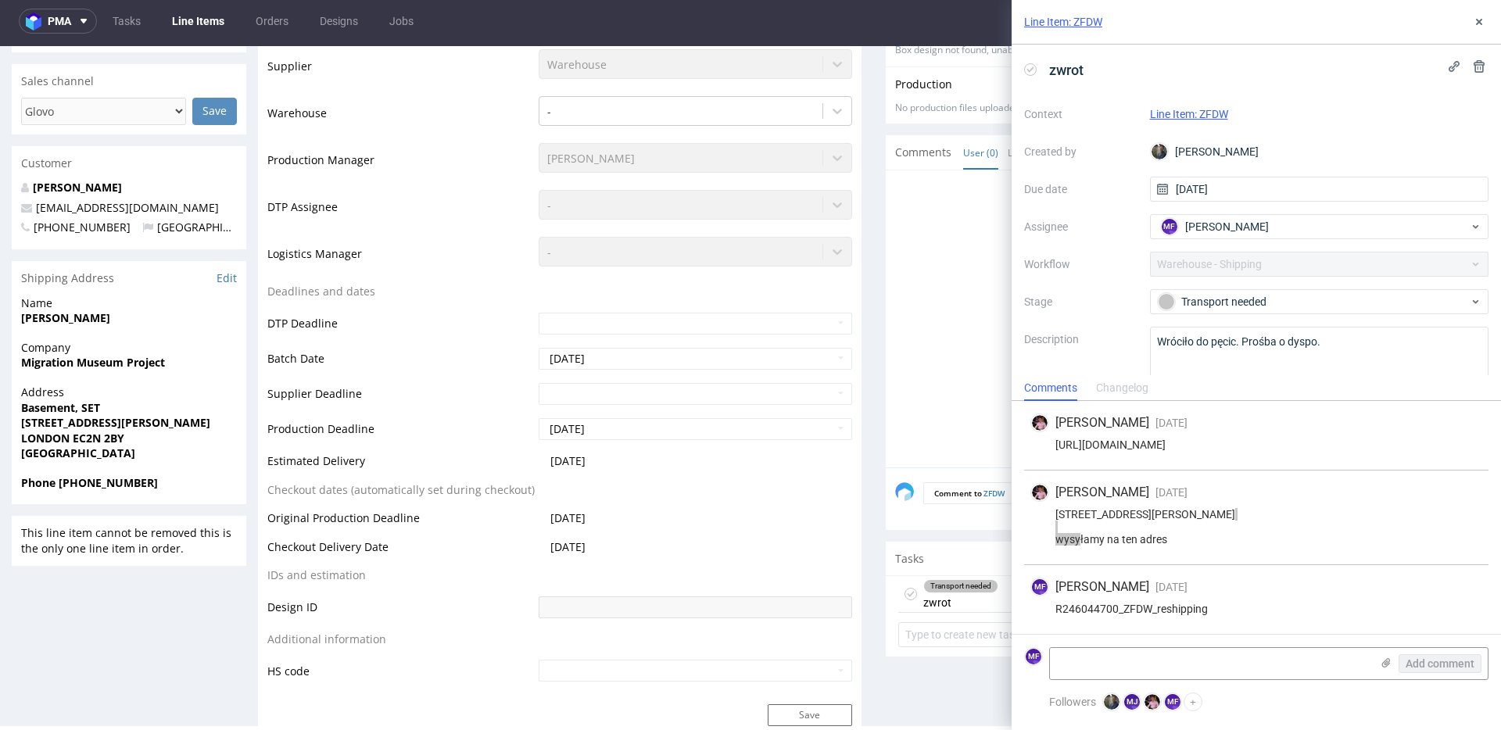
click at [157, 382] on div "Company Migration Museum Project" at bounding box center [129, 362] width 235 height 45
drag, startPoint x: 134, startPoint y: 202, endPoint x: 30, endPoint y: 205, distance: 103.3
click at [30, 205] on p "katy@migrationmuseum.org" at bounding box center [129, 208] width 216 height 16
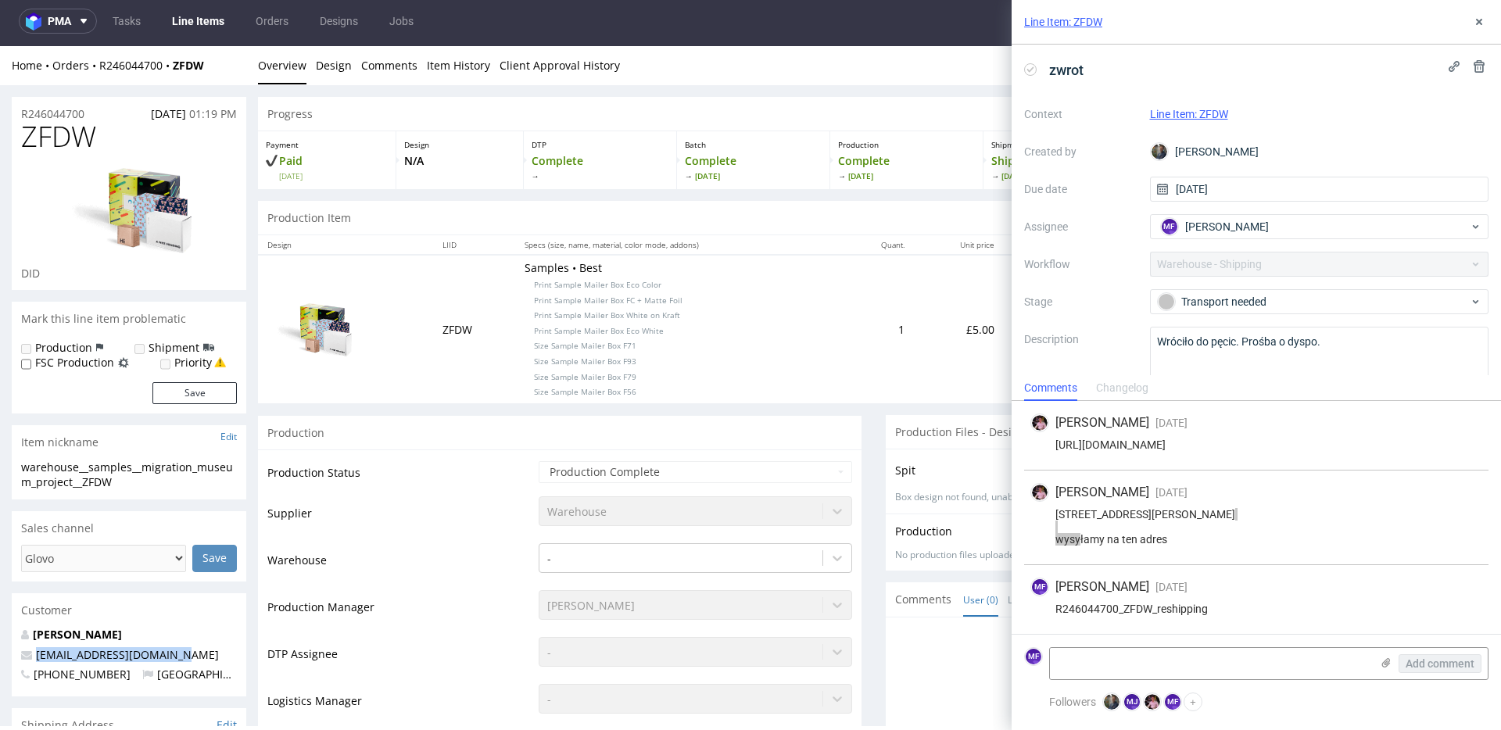
scroll to position [0, 0]
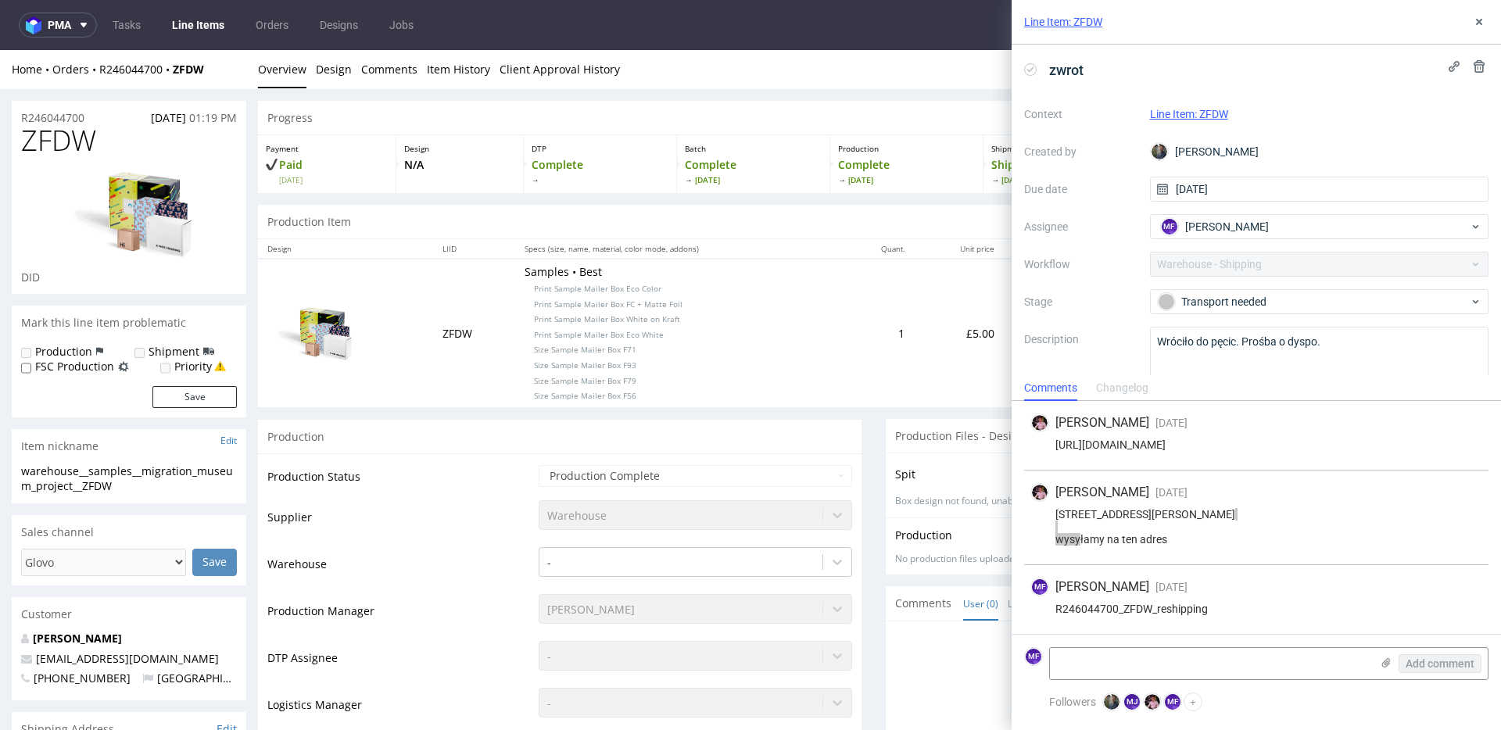
drag, startPoint x: 220, startPoint y: 71, endPoint x: 232, endPoint y: 71, distance: 12.5
click at [232, 71] on div "Home Orders R246044700 ZFDW" at bounding box center [129, 70] width 235 height 16
drag, startPoint x: 232, startPoint y: 71, endPoint x: 329, endPoint y: 52, distance: 98.7
click at [232, 71] on div "Home Orders R246044700 ZFDW" at bounding box center [129, 70] width 235 height 16
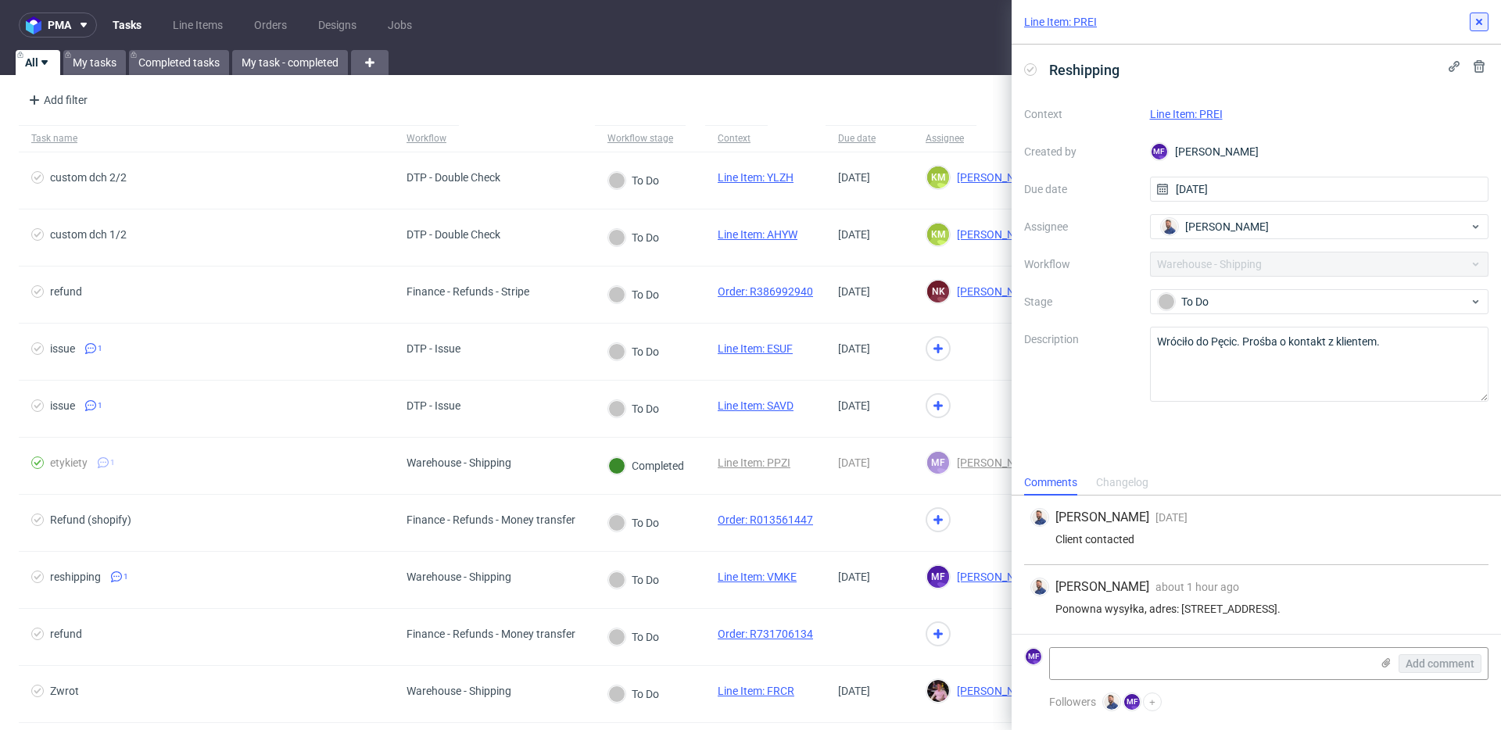
click at [1476, 25] on icon at bounding box center [1479, 22] width 13 height 13
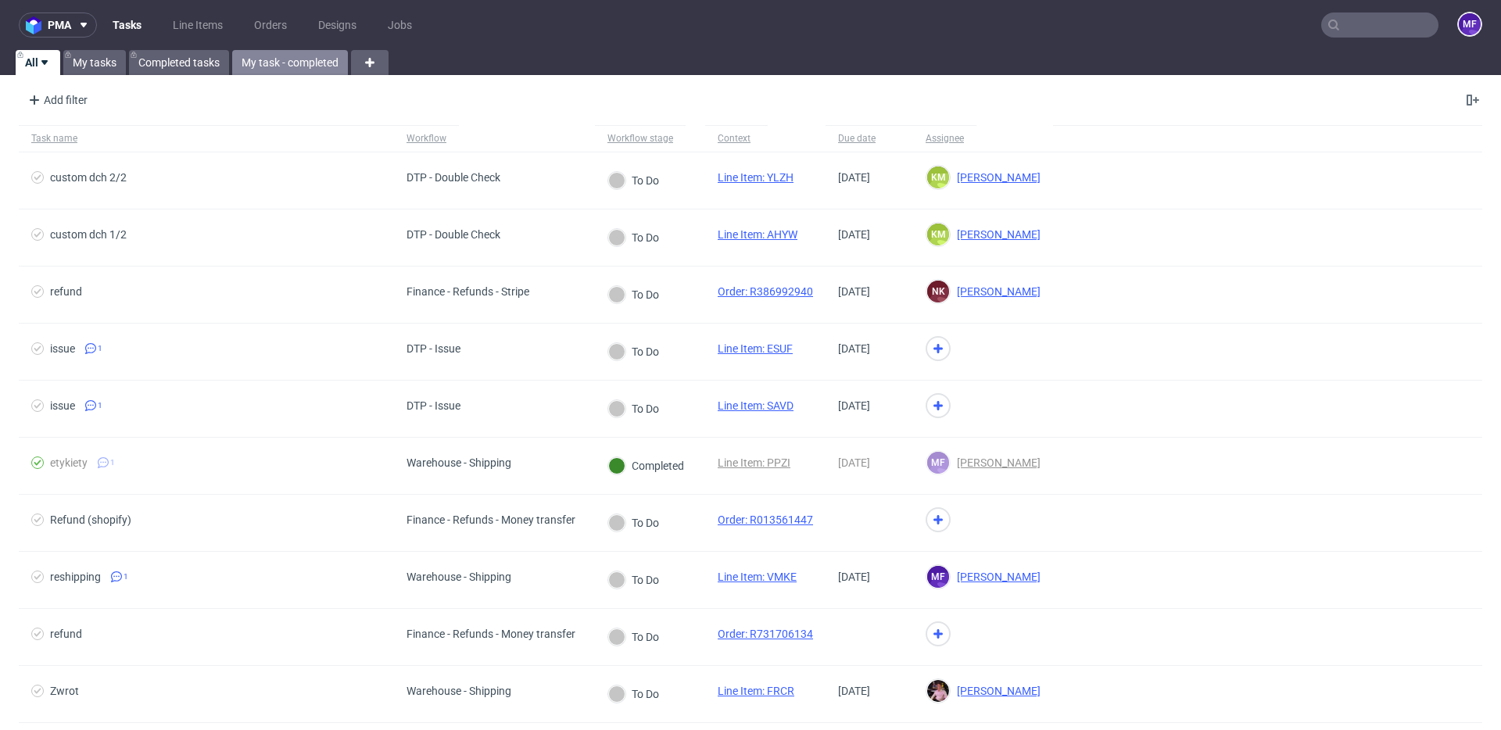
click at [270, 63] on link "My task - completed" at bounding box center [290, 62] width 116 height 25
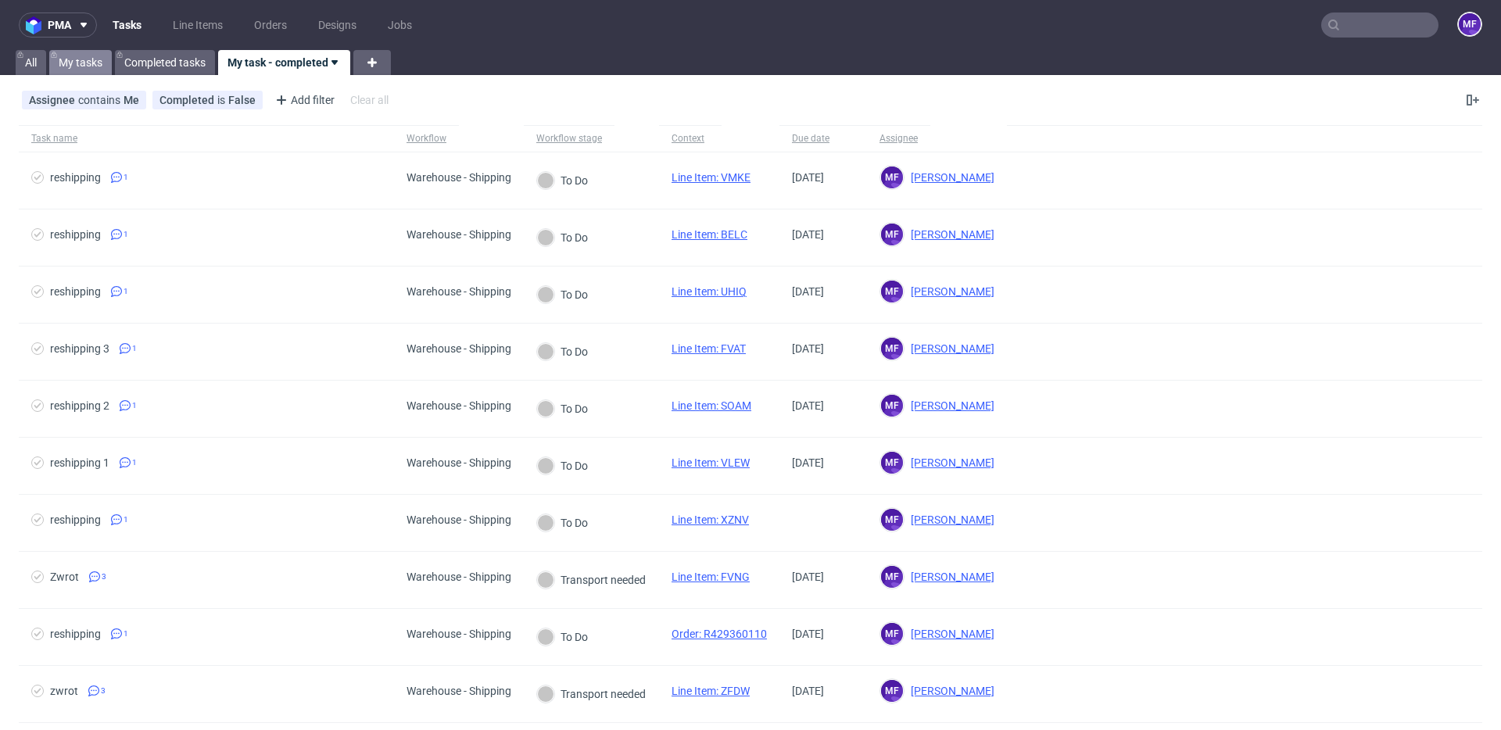
click at [81, 59] on link "My tasks" at bounding box center [80, 62] width 63 height 25
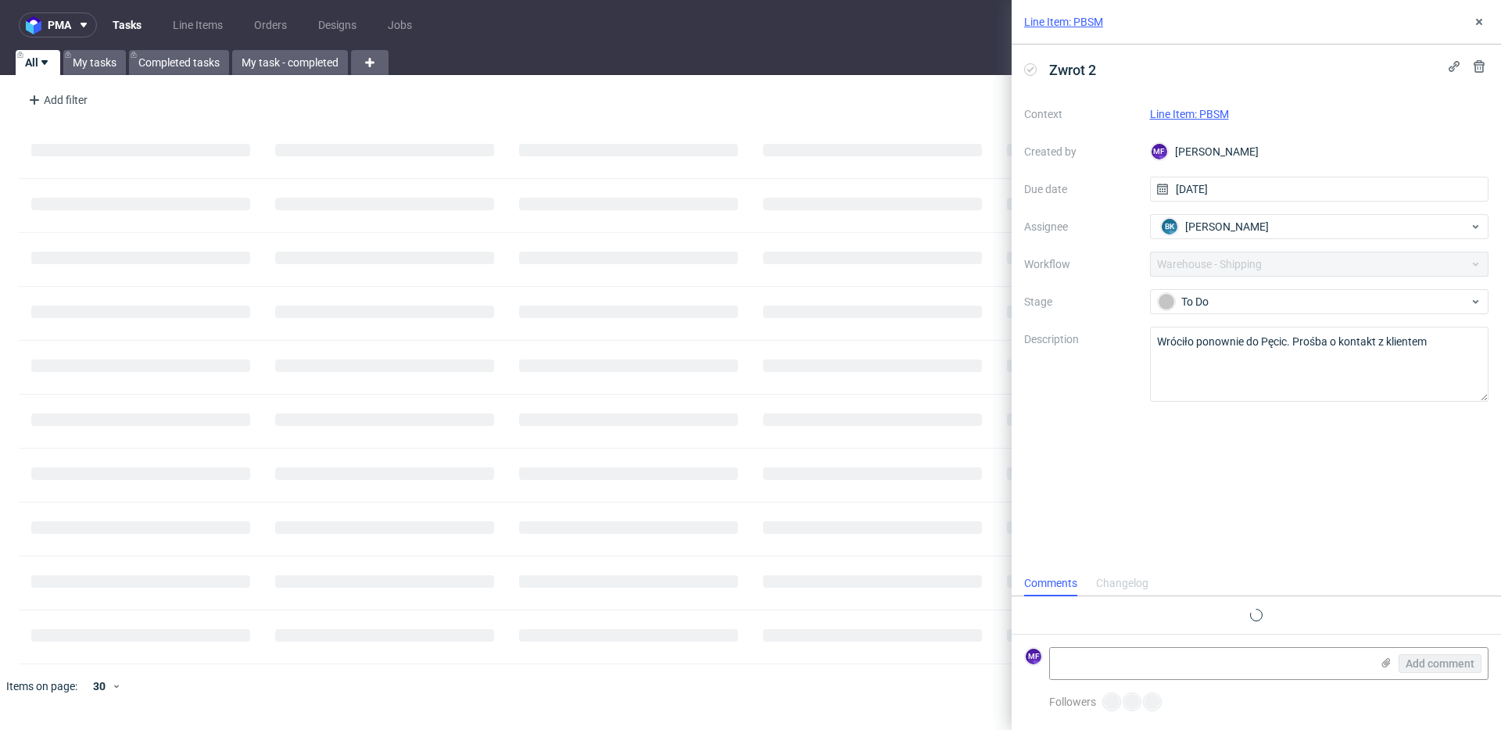
scroll to position [13, 0]
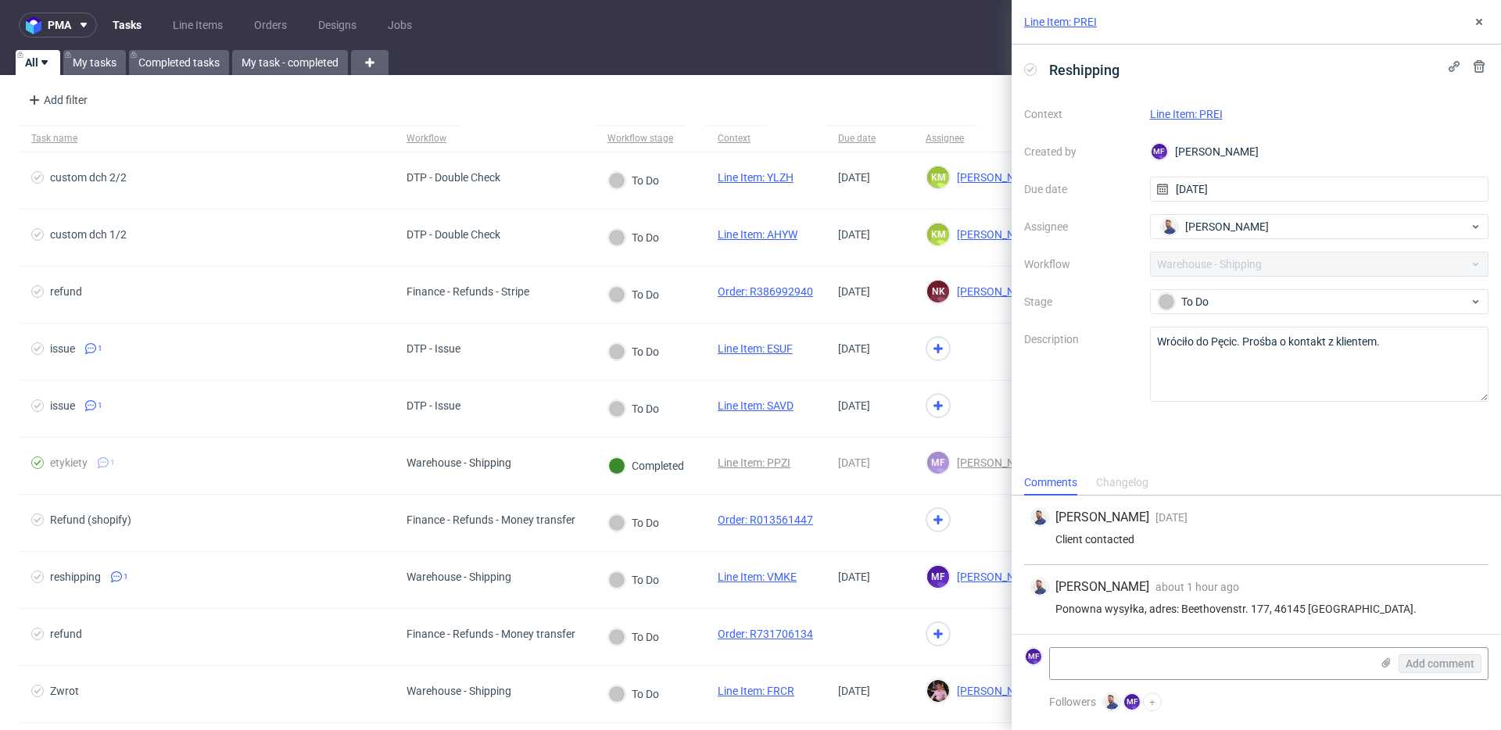
click at [1185, 116] on link "Line Item: PREI" at bounding box center [1186, 114] width 73 height 13
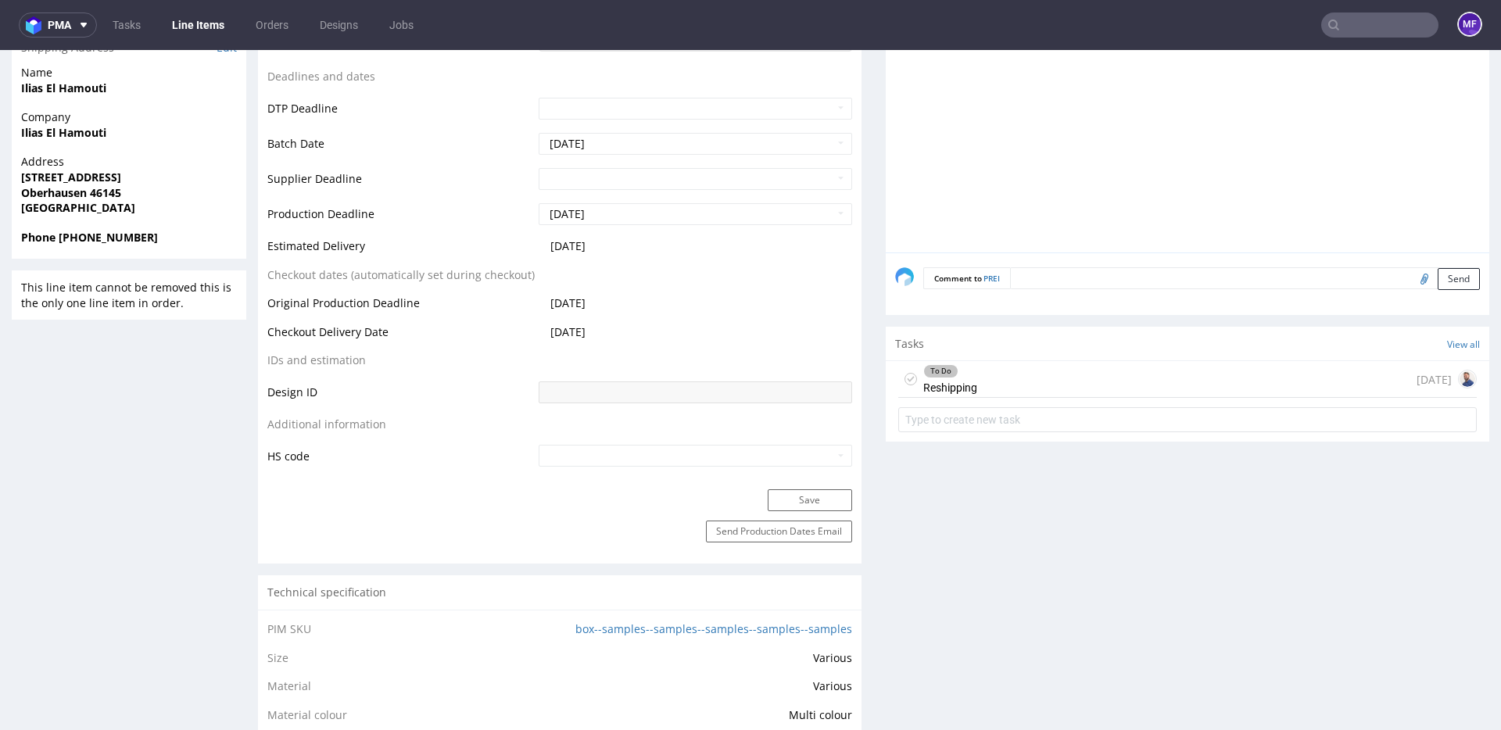
scroll to position [657, 0]
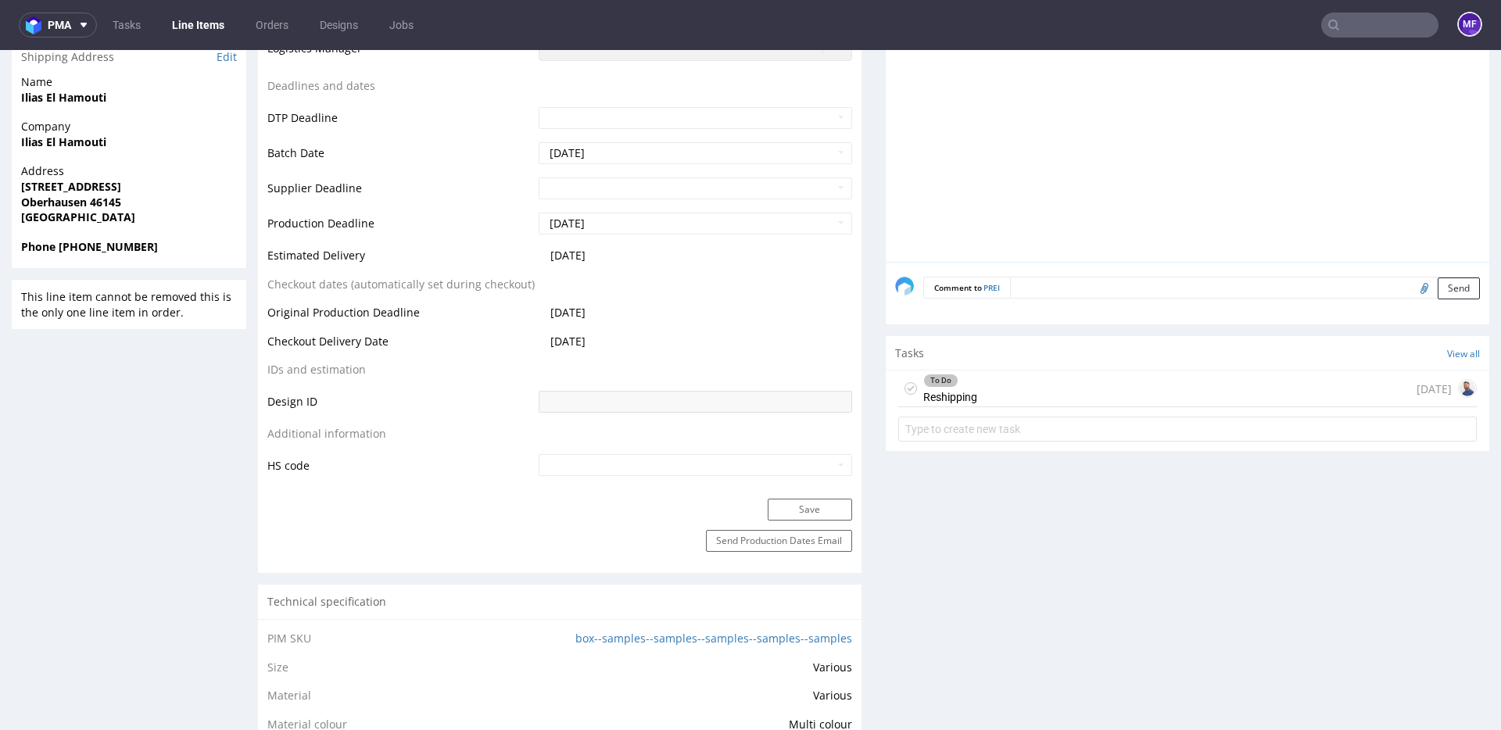
click at [960, 391] on div "To Do Reshipping" at bounding box center [950, 389] width 54 height 36
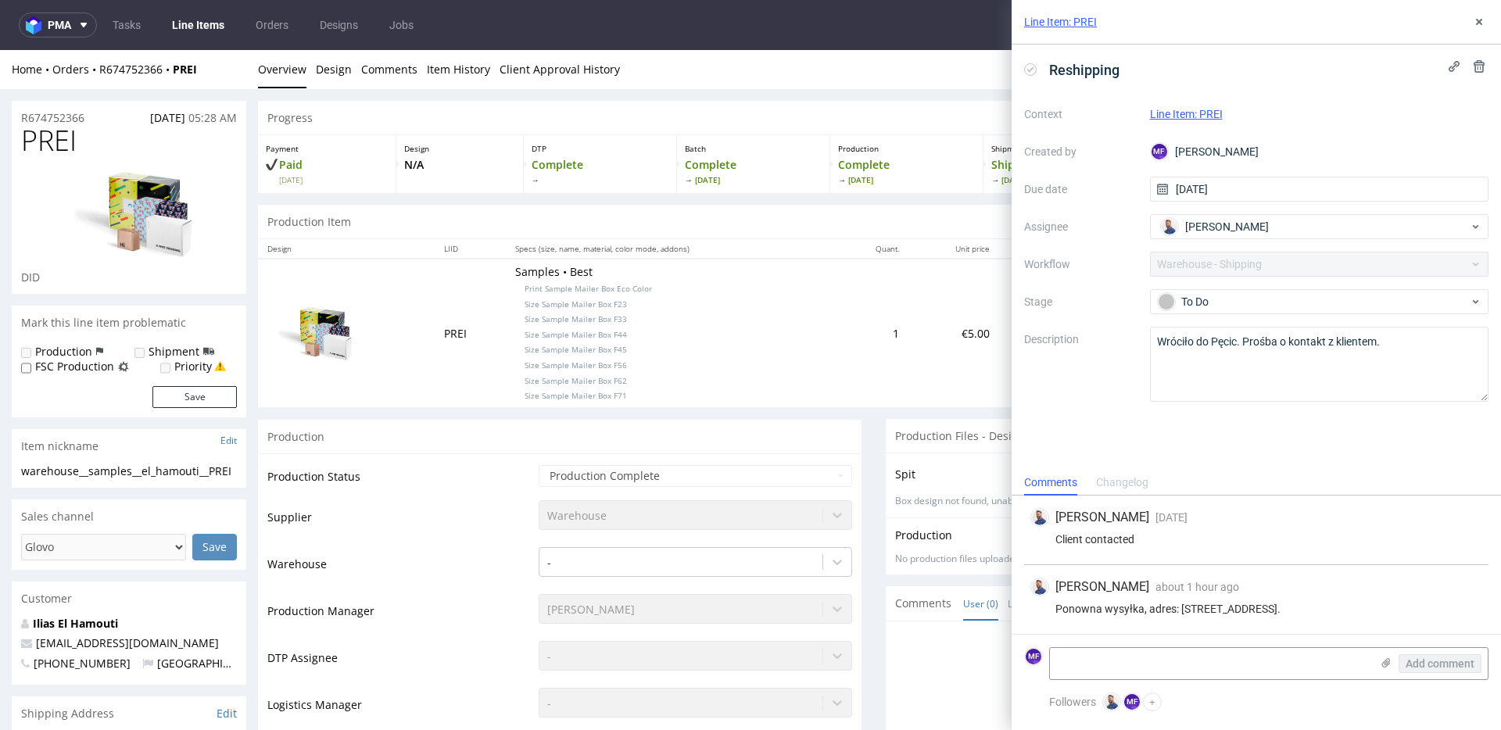
click at [702, 316] on p "Samples • Best Print Sample Mailer Box Eco Color Size Sample Mailer Box F23 Siz…" at bounding box center [671, 333] width 312 height 138
drag, startPoint x: 632, startPoint y: 290, endPoint x: 624, endPoint y: 302, distance: 14.1
click at [623, 294] on p "Samples • Best Print Sample Mailer Box Eco Color Size Sample Mailer Box F23 Siz…" at bounding box center [671, 333] width 312 height 138
click at [626, 306] on p "Samples • Best Print Sample Mailer Box Eco Color Size Sample Mailer Box F23 Siz…" at bounding box center [671, 333] width 312 height 138
drag, startPoint x: 551, startPoint y: 301, endPoint x: 503, endPoint y: 303, distance: 48.5
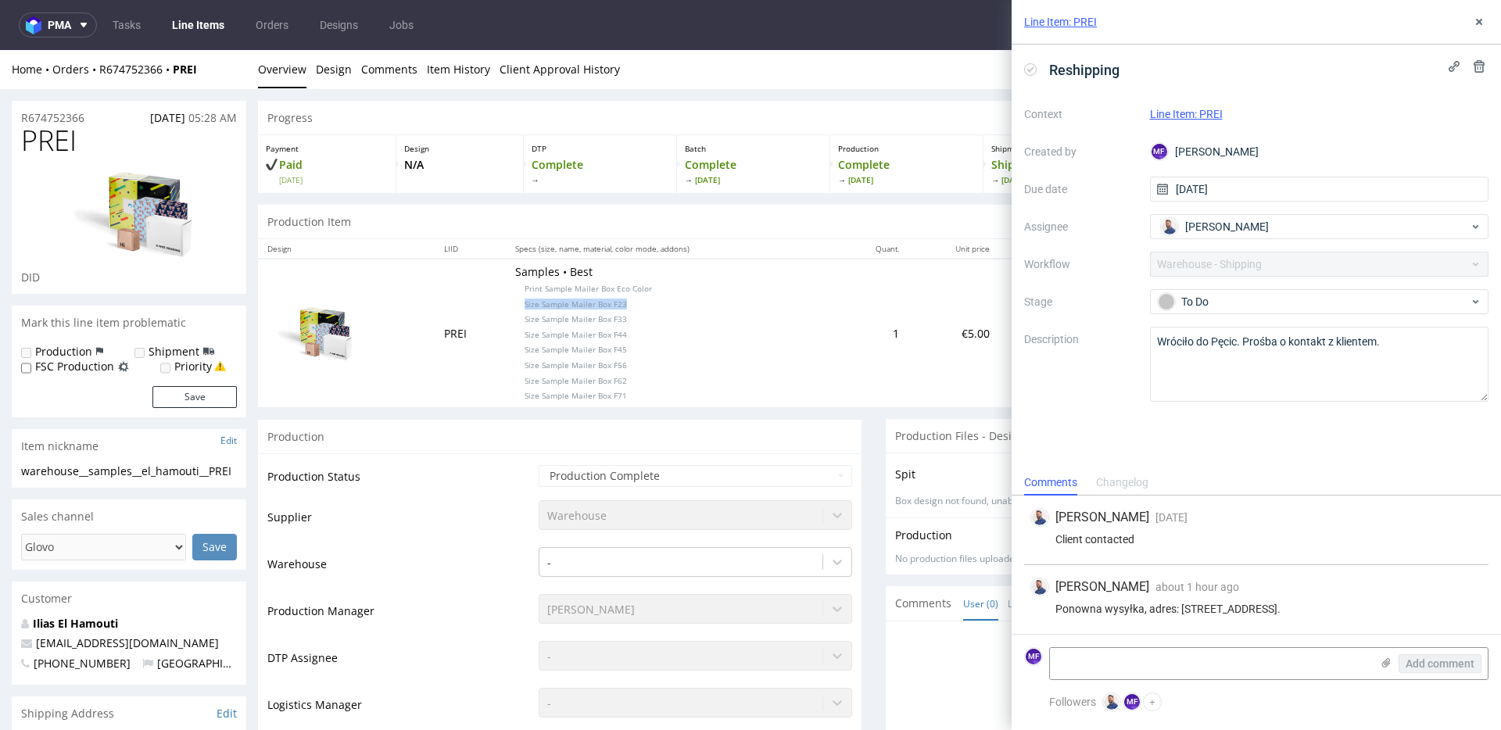
click at [515, 303] on p "Samples • Best Print Sample Mailer Box Eco Color Size Sample Mailer Box F23 Siz…" at bounding box center [671, 333] width 312 height 138
copy span "Size Sample Mailer Box F23"
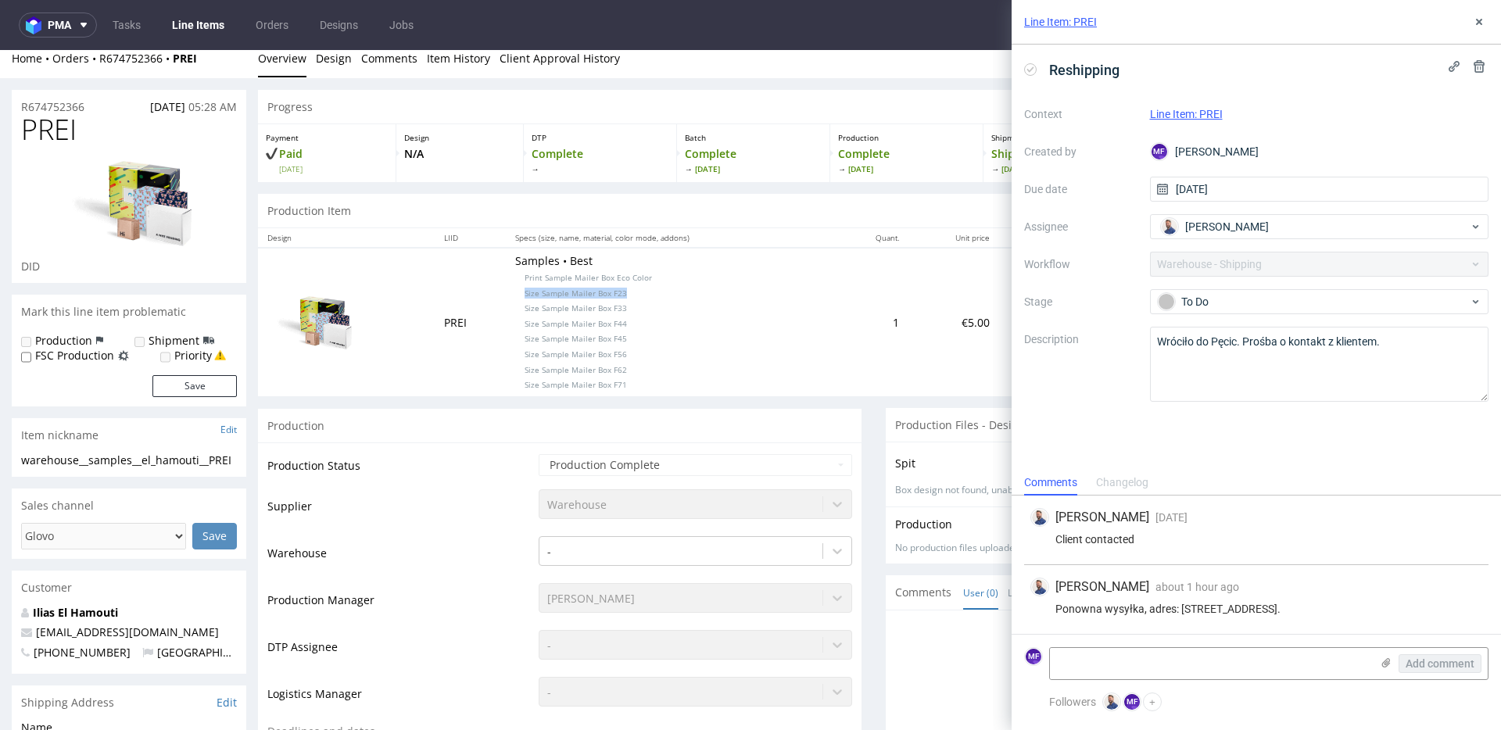
scroll to position [14, 0]
drag, startPoint x: 608, startPoint y: 303, endPoint x: 493, endPoint y: 306, distance: 115.0
click at [515, 306] on p "Samples • Best Print Sample Mailer Box Eco Color Size Sample Mailer Box F23 Siz…" at bounding box center [671, 319] width 312 height 138
copy span "Size Sample Mailer Box F33"
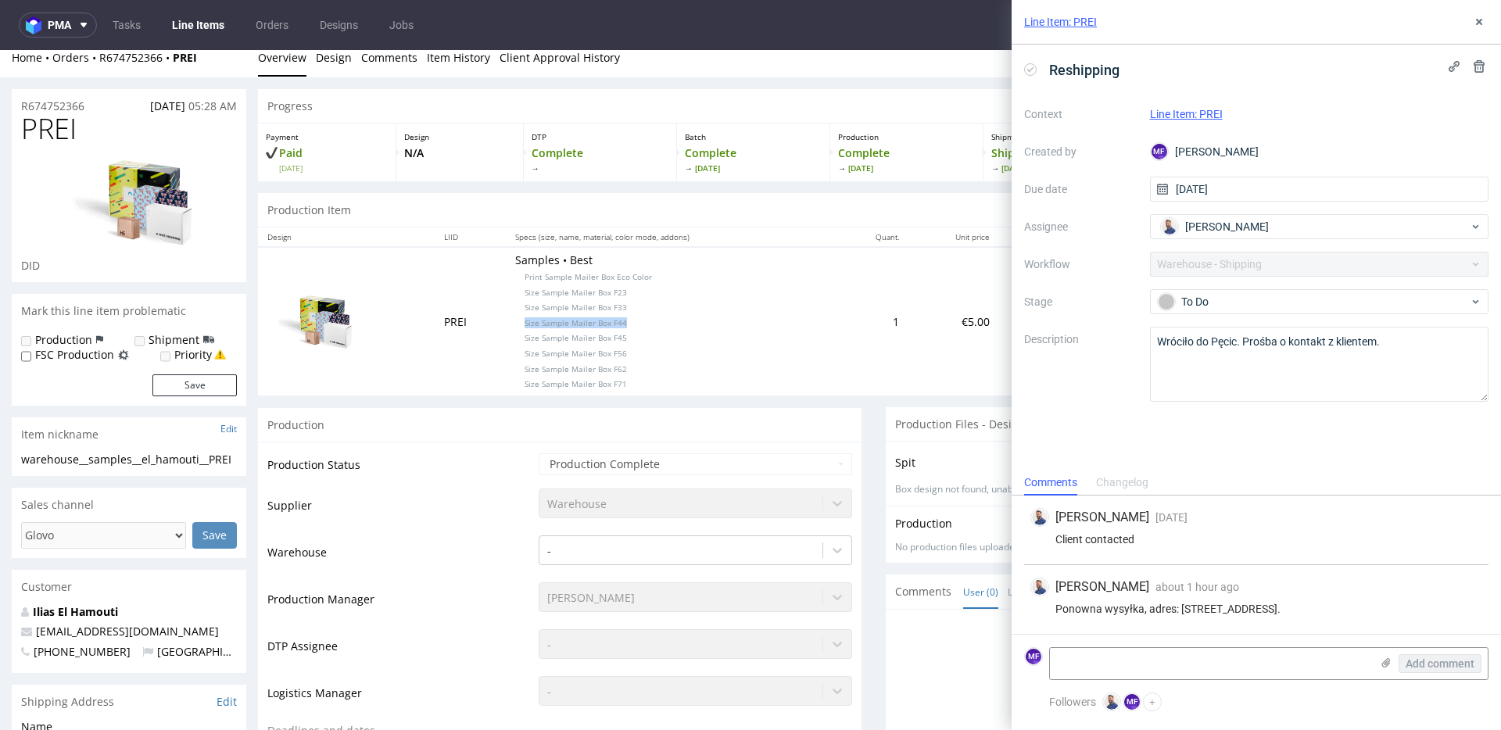
drag, startPoint x: 609, startPoint y: 322, endPoint x: 501, endPoint y: 327, distance: 108.0
click at [515, 327] on p "Samples • Best Print Sample Mailer Box Eco Color Size Sample Mailer Box F23 Siz…" at bounding box center [671, 322] width 312 height 138
copy span "Size Sample Mailer Box F44"
drag, startPoint x: 541, startPoint y: 338, endPoint x: 500, endPoint y: 339, distance: 41.4
click at [515, 339] on p "Samples • Best Print Sample Mailer Box Eco Color Size Sample Mailer Box F23 Siz…" at bounding box center [671, 322] width 312 height 138
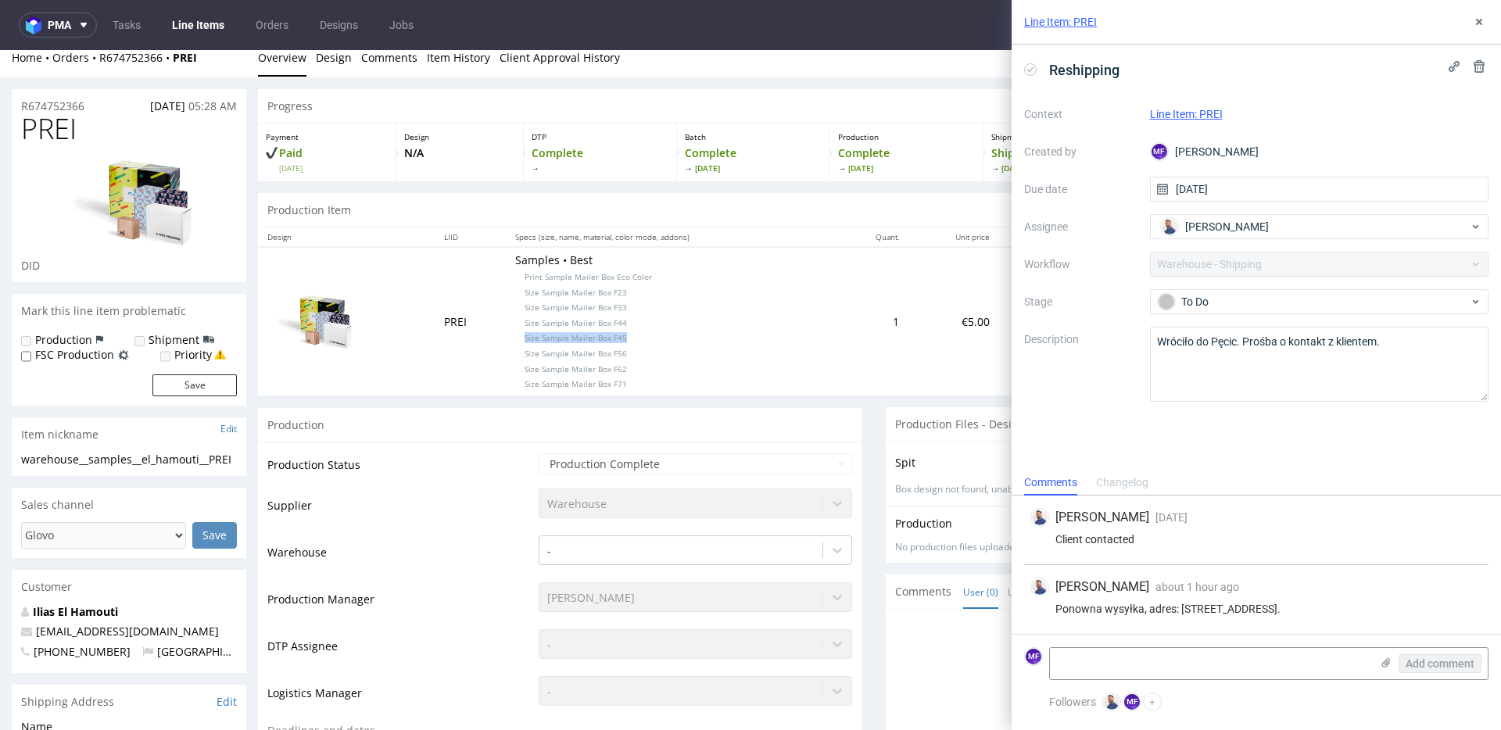
copy span "Size Sample Mailer Box F45"
drag, startPoint x: 612, startPoint y: 353, endPoint x: 496, endPoint y: 353, distance: 115.7
click at [515, 353] on p "Samples • Best Print Sample Mailer Box Eco Color Size Sample Mailer Box F23 Siz…" at bounding box center [671, 322] width 312 height 138
copy span "Size Sample Mailer Box F56"
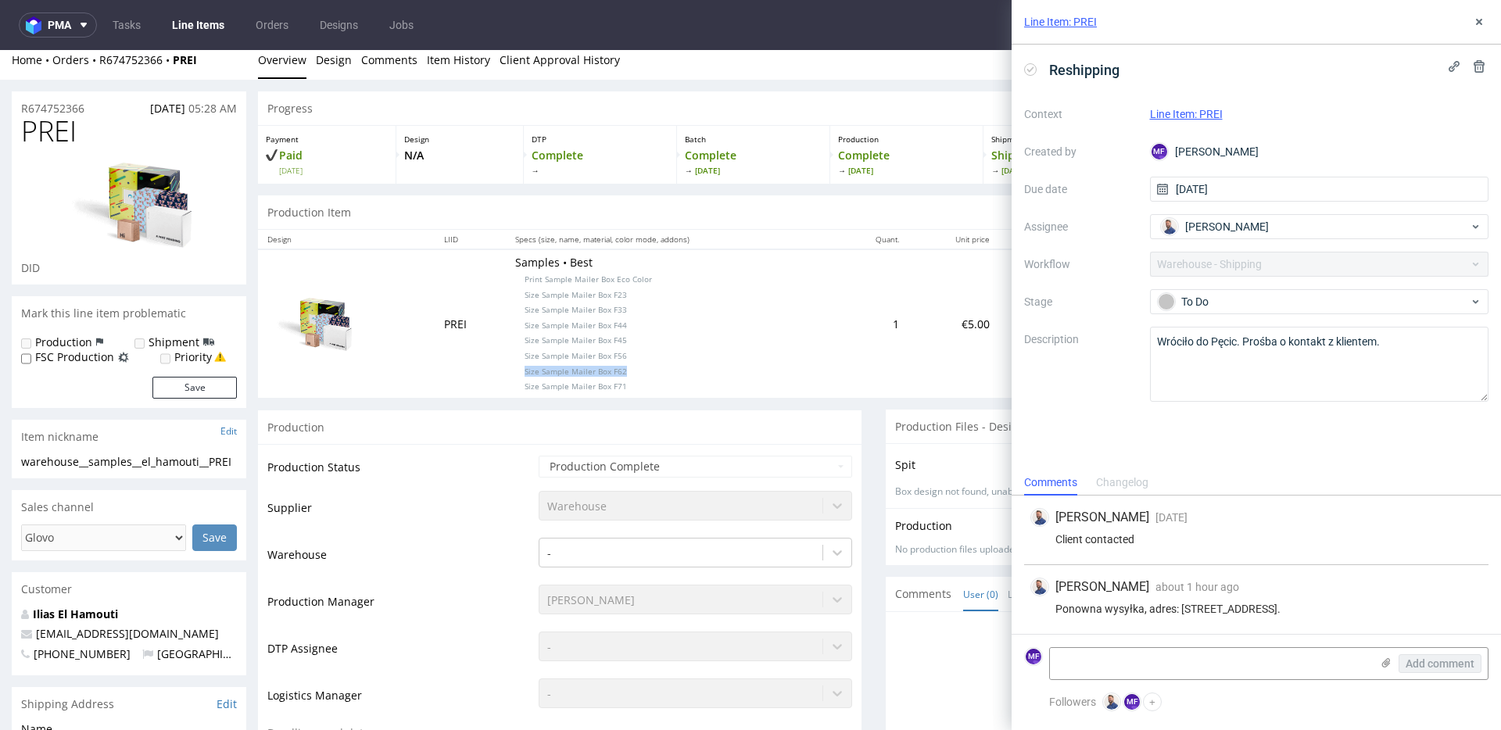
drag, startPoint x: 602, startPoint y: 370, endPoint x: 498, endPoint y: 371, distance: 104.0
click at [515, 371] on p "Samples • Best Print Sample Mailer Box Eco Color Size Sample Mailer Box F23 Siz…" at bounding box center [671, 324] width 312 height 138
copy span "Size Sample Mailer Box F62"
drag, startPoint x: 607, startPoint y: 389, endPoint x: 492, endPoint y: 389, distance: 114.9
click at [506, 389] on td "Samples • Best Print Sample Mailer Box Eco Color Size Sample Mailer Box F23 Siz…" at bounding box center [671, 323] width 331 height 148
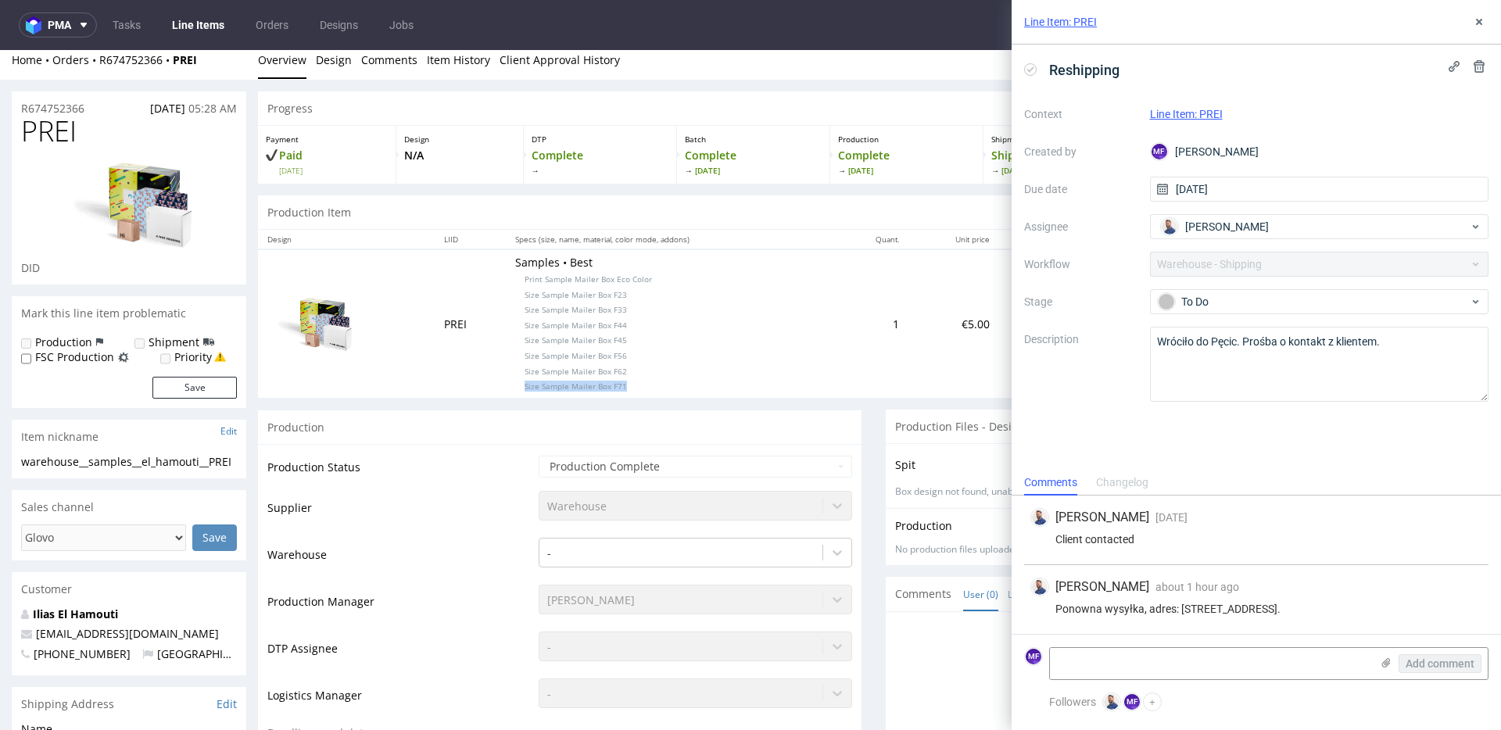
copy span "Size Sample Mailer Box F71"
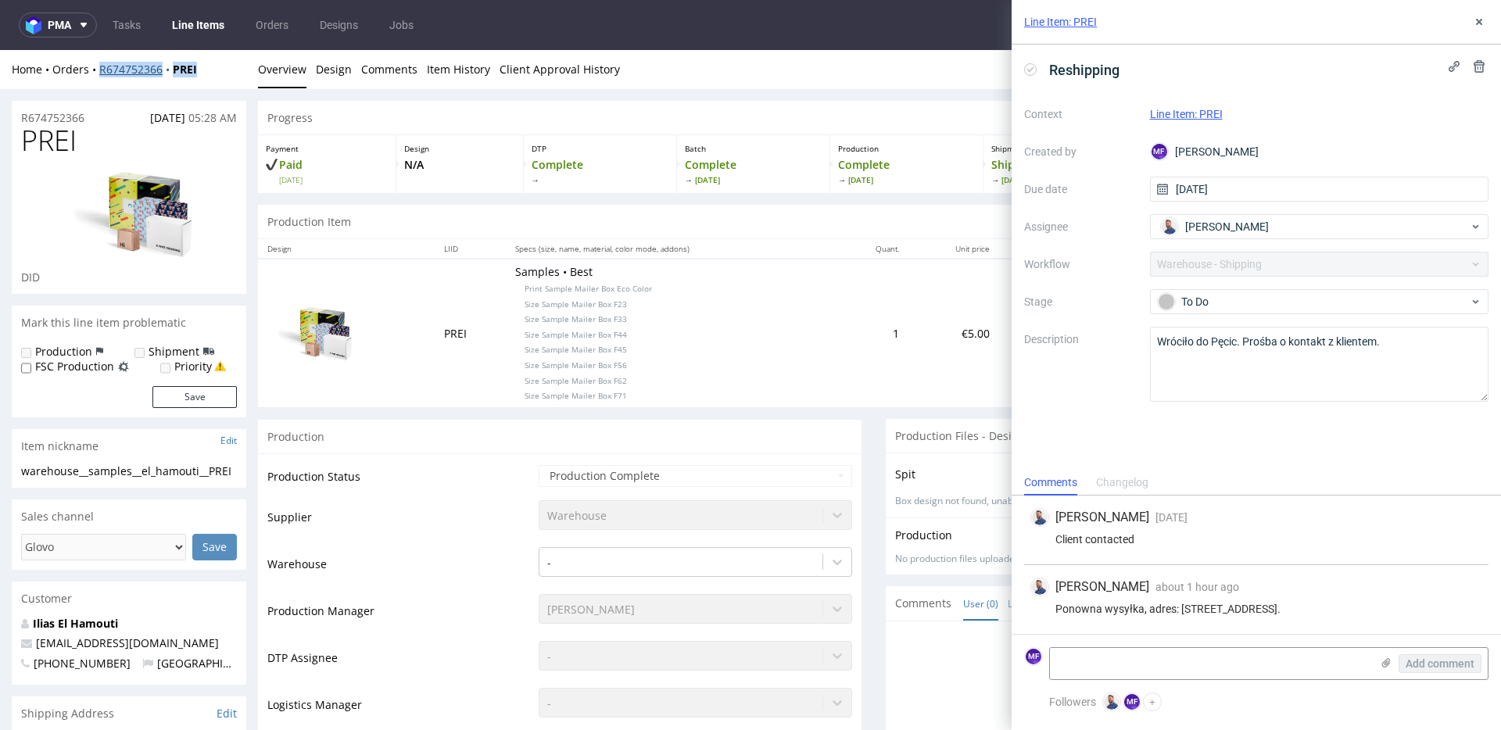
drag, startPoint x: 206, startPoint y: 73, endPoint x: 101, endPoint y: 72, distance: 104.8
click at [101, 72] on div "Home Orders R674752366 PREI" at bounding box center [129, 70] width 235 height 16
copy div "R674752366 PREI"
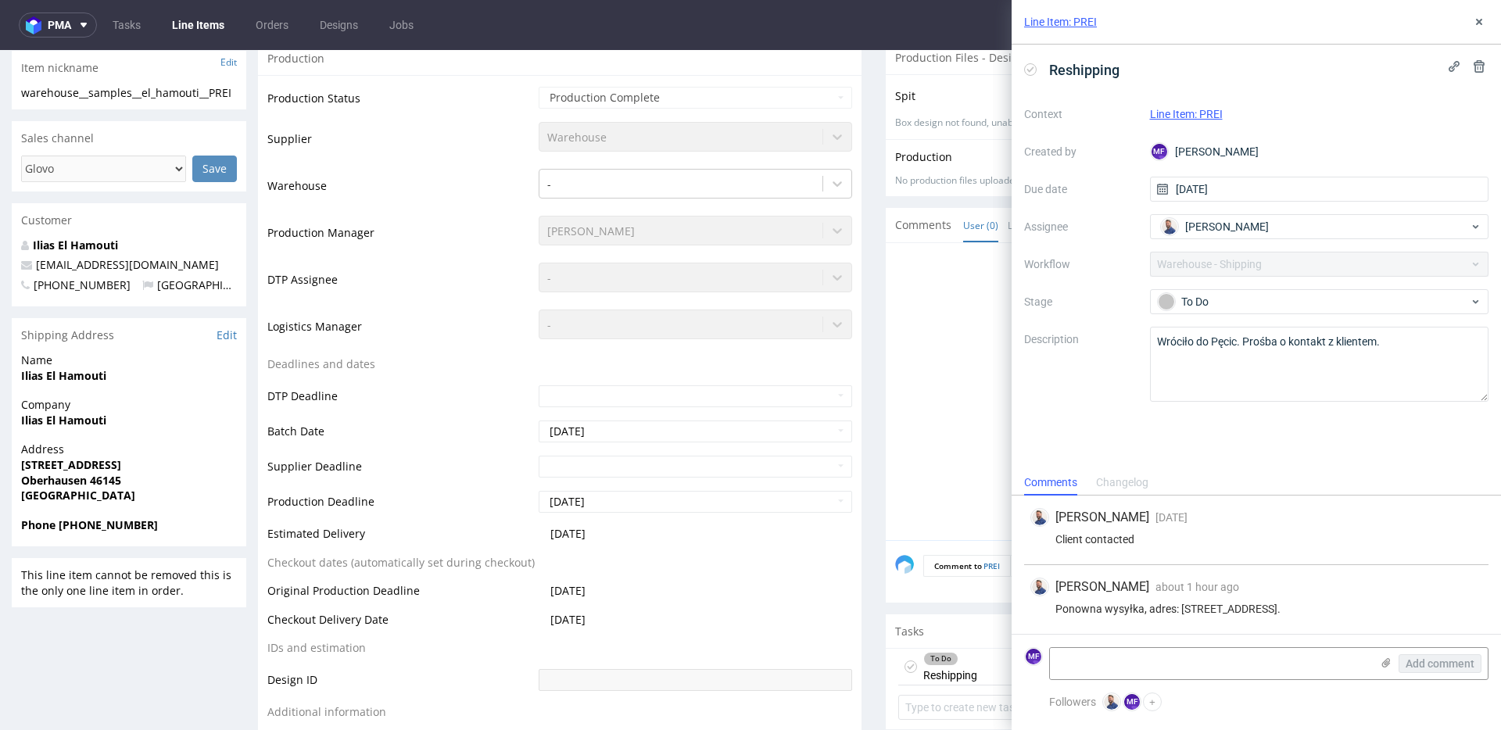
scroll to position [378, 0]
drag, startPoint x: 123, startPoint y: 248, endPoint x: 146, endPoint y: 354, distance: 108.9
click at [174, 256] on div "Ilias El Hamouti iliasel1108@icloud.com +4917662985114 Germany" at bounding box center [129, 273] width 235 height 70
drag, startPoint x: 146, startPoint y: 360, endPoint x: 132, endPoint y: 367, distance: 16.1
click at [145, 360] on span "Name" at bounding box center [129, 361] width 216 height 16
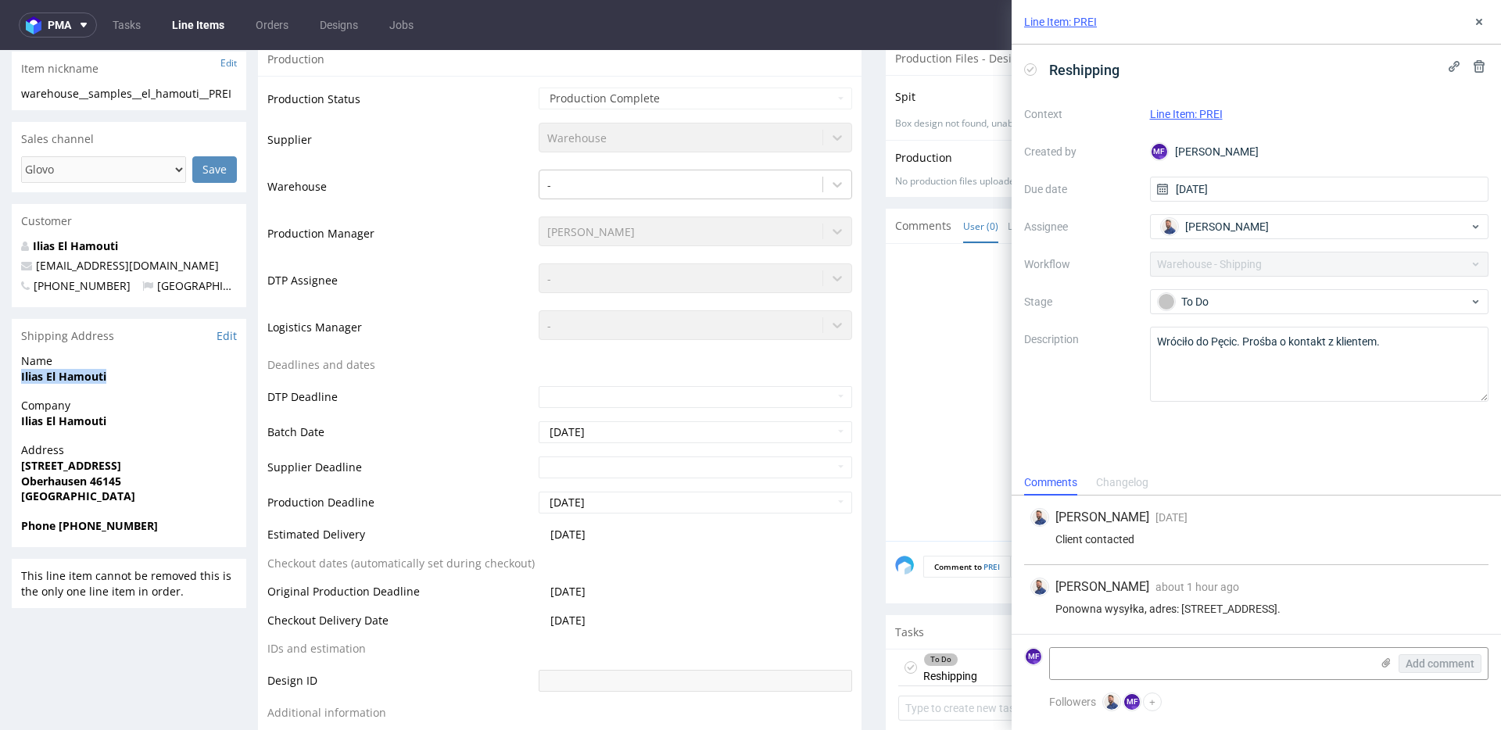
drag, startPoint x: 64, startPoint y: 380, endPoint x: 19, endPoint y: 377, distance: 45.5
click at [19, 377] on div "Name Ilias El Hamouti" at bounding box center [129, 375] width 235 height 45
copy strong "Ilias El Hamouti"
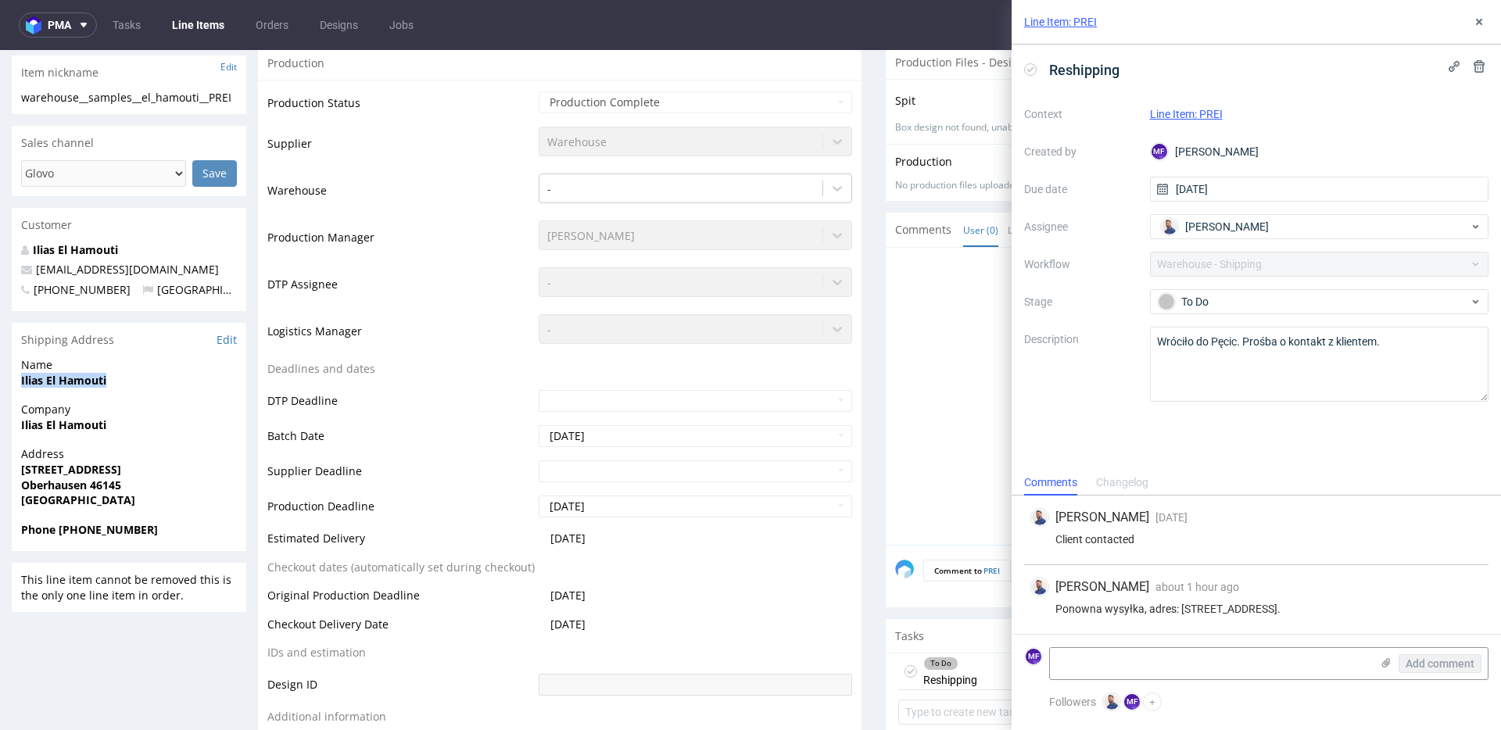
drag, startPoint x: 79, startPoint y: 469, endPoint x: 16, endPoint y: 470, distance: 62.6
click at [16, 470] on div "Address Beethovenstr. 177 Oberhausen 46145 Germany" at bounding box center [129, 483] width 235 height 75
copy strong "Beethovenstr. 177"
drag, startPoint x: 108, startPoint y: 487, endPoint x: 91, endPoint y: 488, distance: 16.4
click at [91, 488] on span "Oberhausen 46145" at bounding box center [129, 486] width 216 height 16
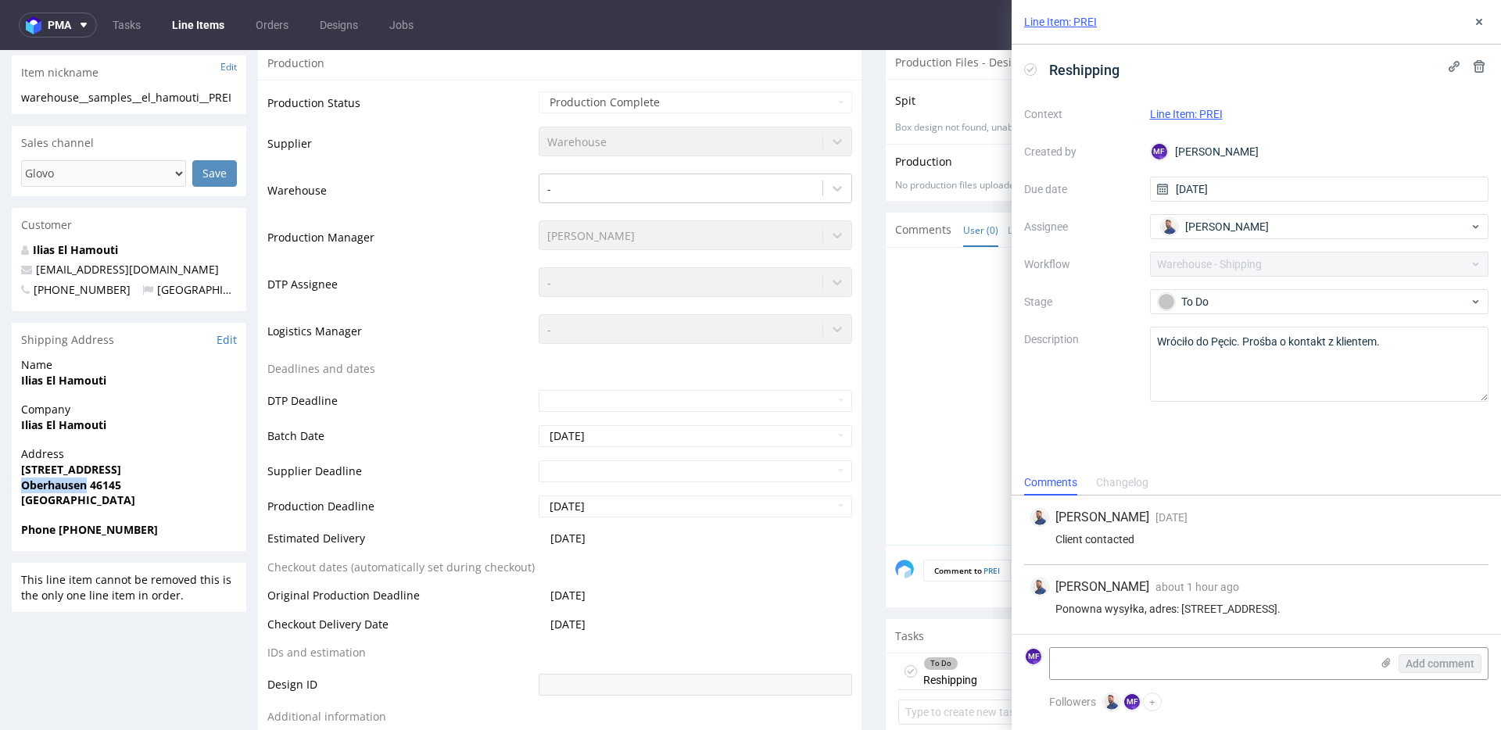
drag, startPoint x: 84, startPoint y: 487, endPoint x: 11, endPoint y: 489, distance: 73.5
click at [12, 489] on div "Address Beethovenstr. 177 Oberhausen 46145 Germany" at bounding box center [129, 483] width 235 height 75
drag, startPoint x: 157, startPoint y: 526, endPoint x: 56, endPoint y: 530, distance: 100.9
click at [56, 530] on span "Phone +4917662985114" at bounding box center [129, 530] width 216 height 16
drag, startPoint x: 152, startPoint y: 270, endPoint x: 36, endPoint y: 273, distance: 116.5
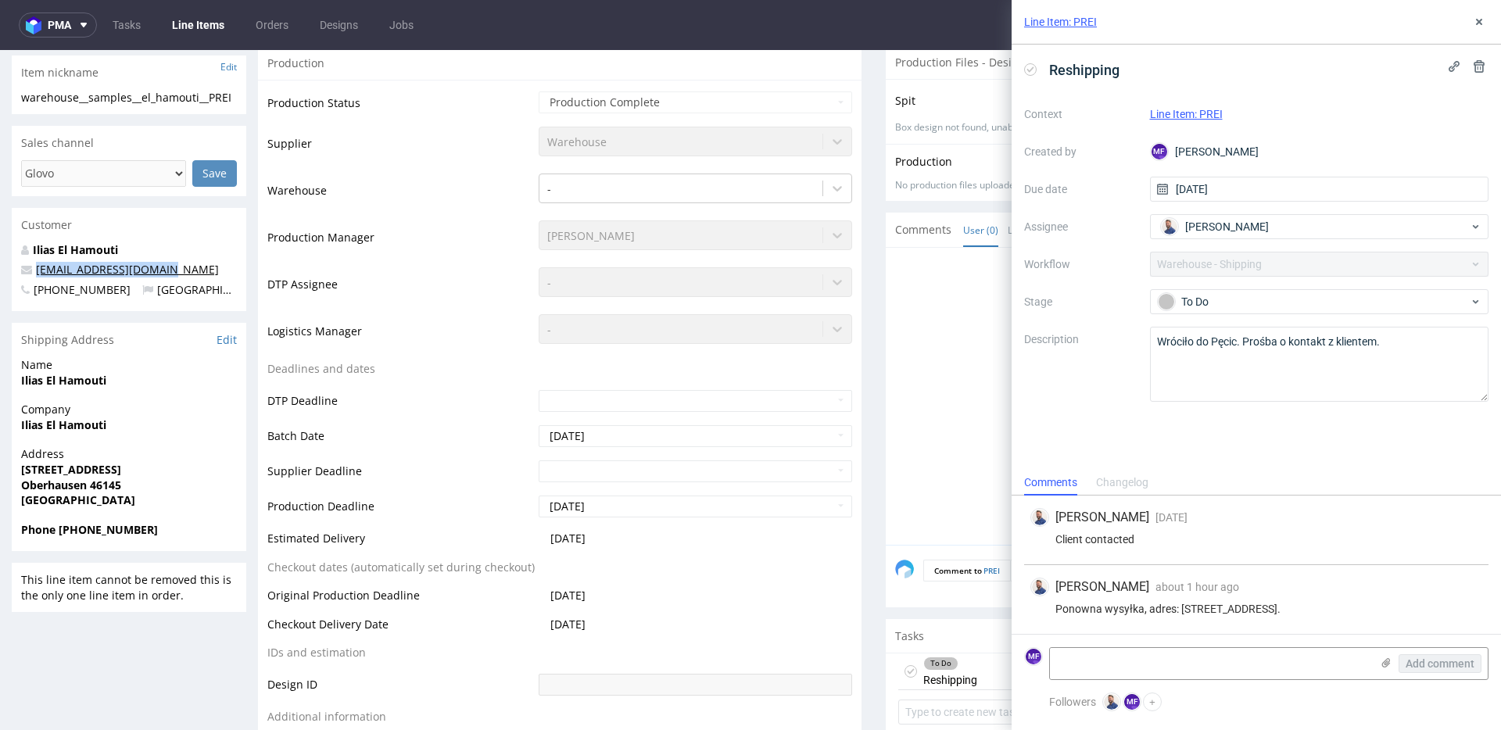
click at [36, 273] on p "iliasel1108@icloud.com" at bounding box center [129, 270] width 216 height 16
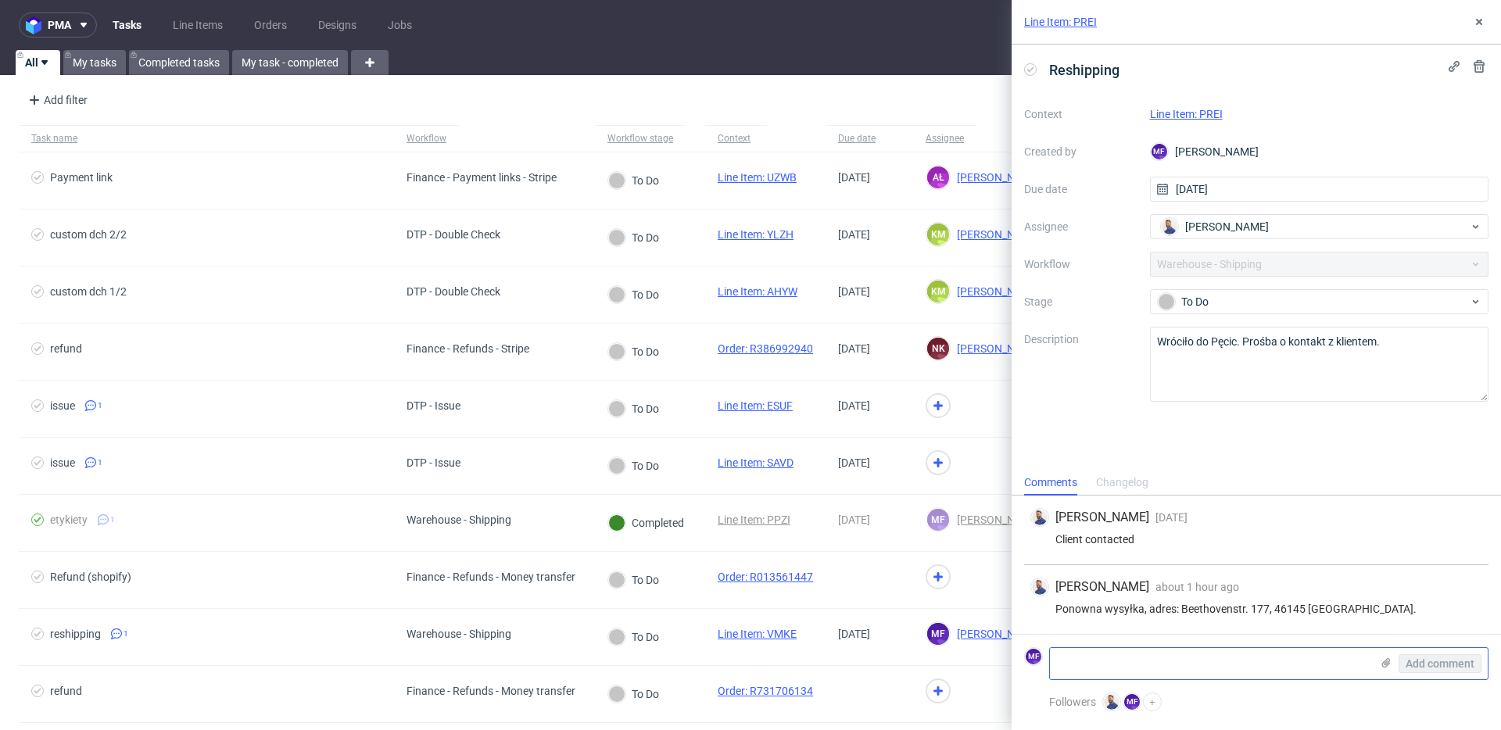
click at [1167, 656] on textarea at bounding box center [1210, 663] width 321 height 31
paste textarea "iliasel1108@icloud.com"
type textarea "iliasel1108@icloud.com"
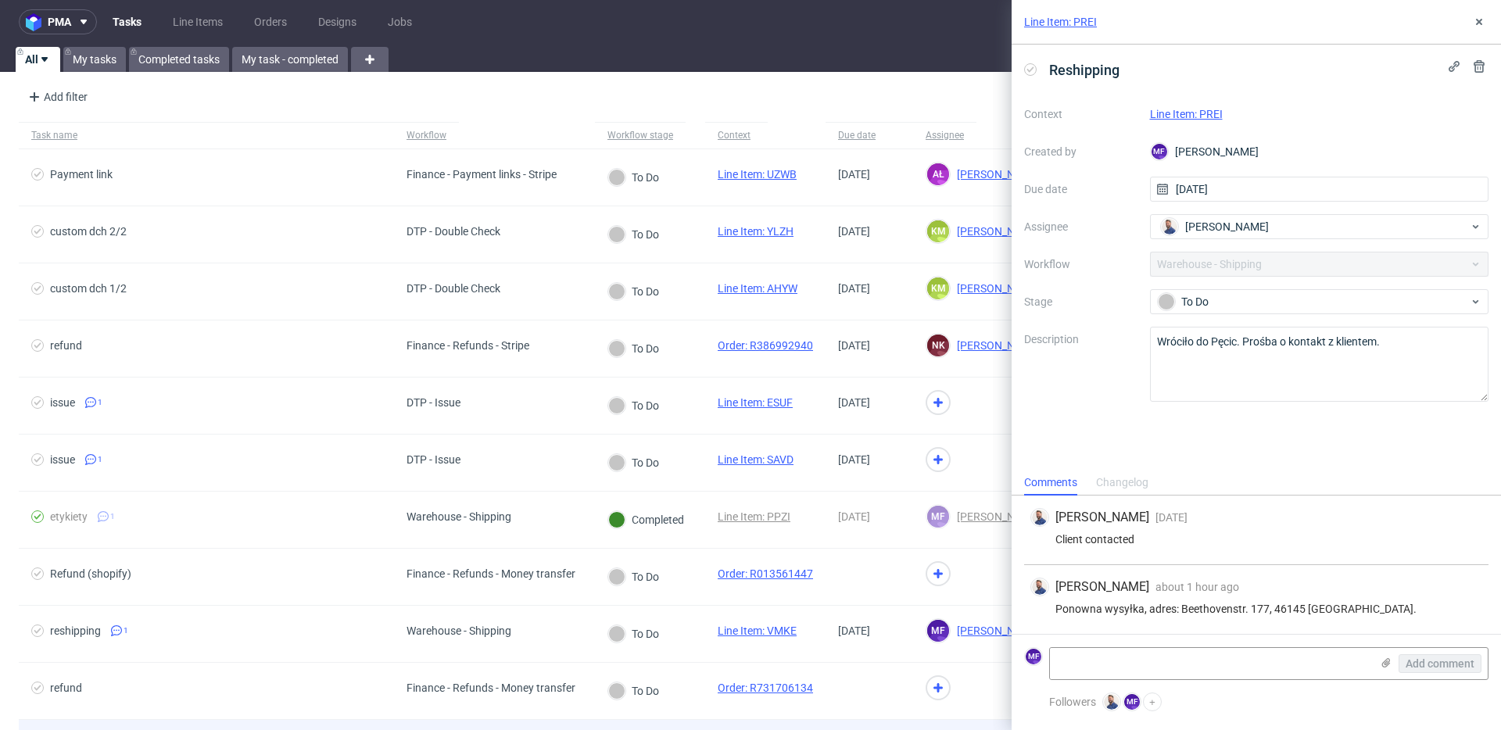
scroll to position [14, 0]
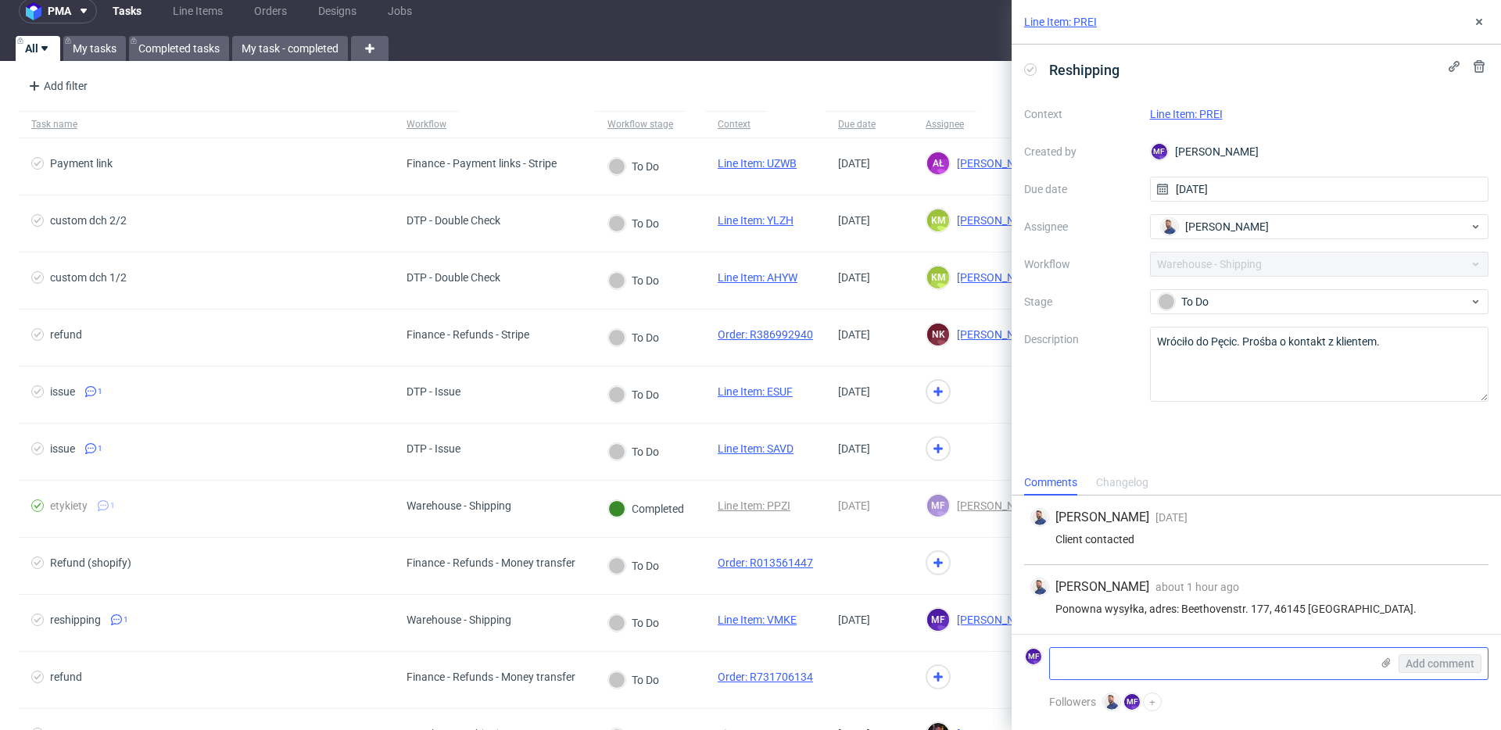
click at [1106, 665] on textarea at bounding box center [1210, 663] width 321 height 31
paste textarea "R674752366_PREI_reshipping"
type textarea "R674752366_PREI_reshipping"
click at [1427, 668] on span "Add comment" at bounding box center [1440, 663] width 69 height 11
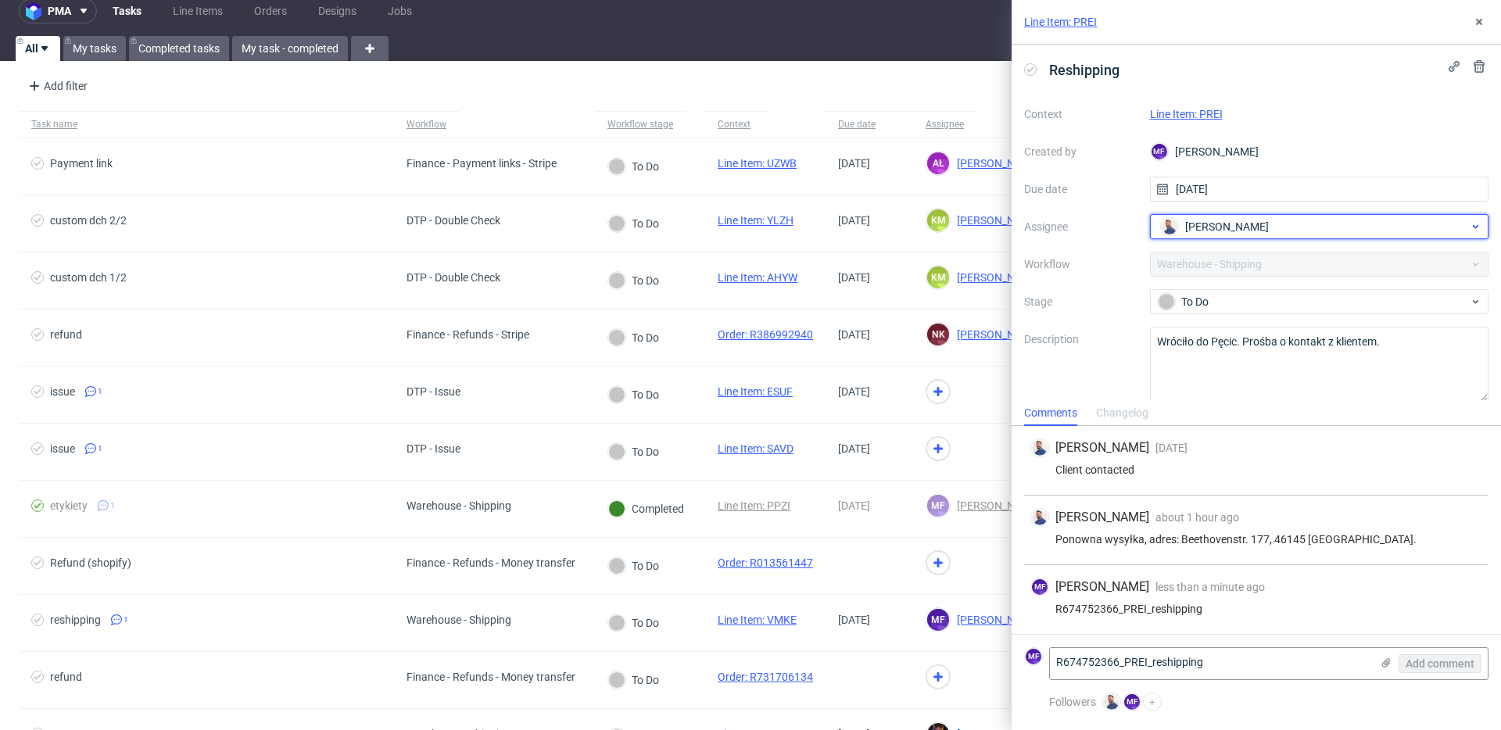
click at [1245, 235] on div "Michał Rachański" at bounding box center [1313, 226] width 313 height 25
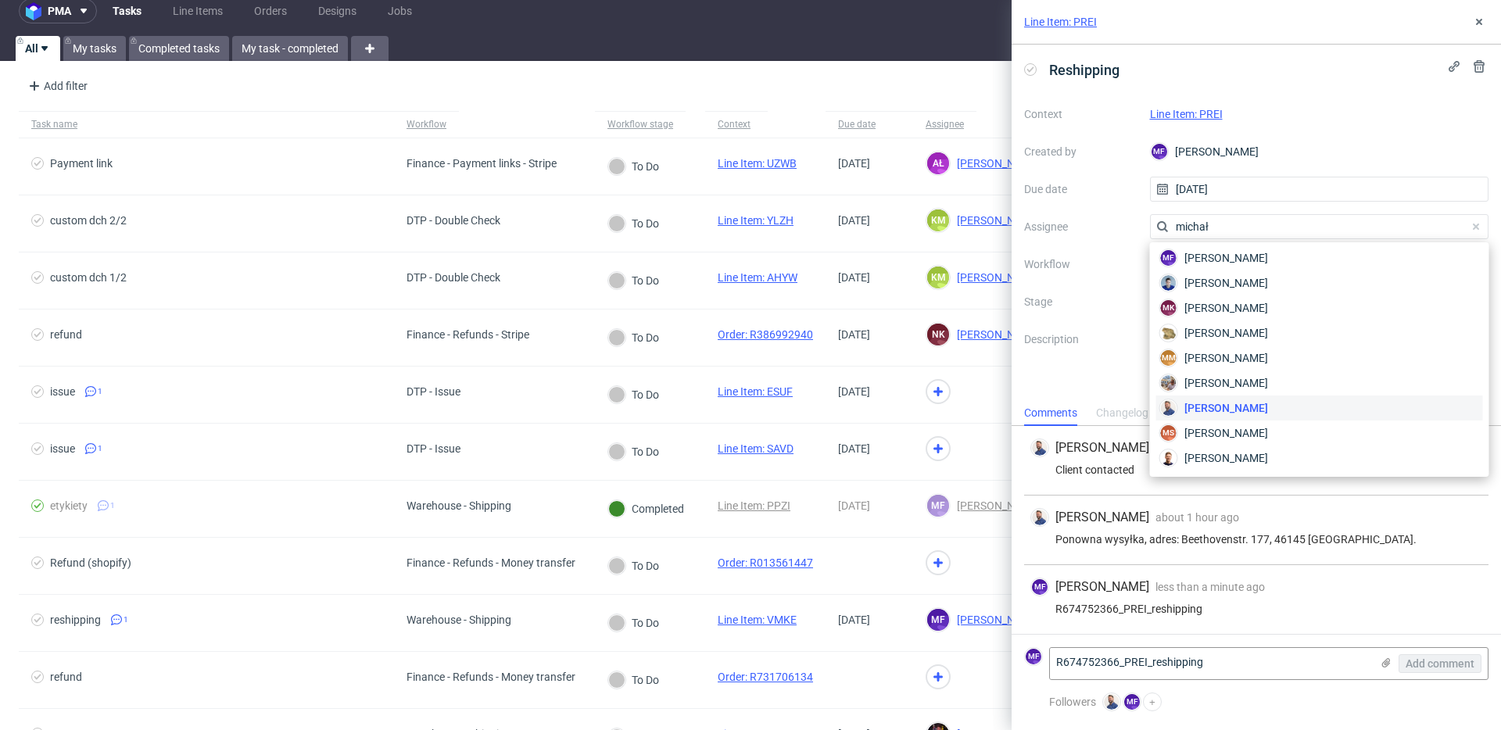
scroll to position [0, 0]
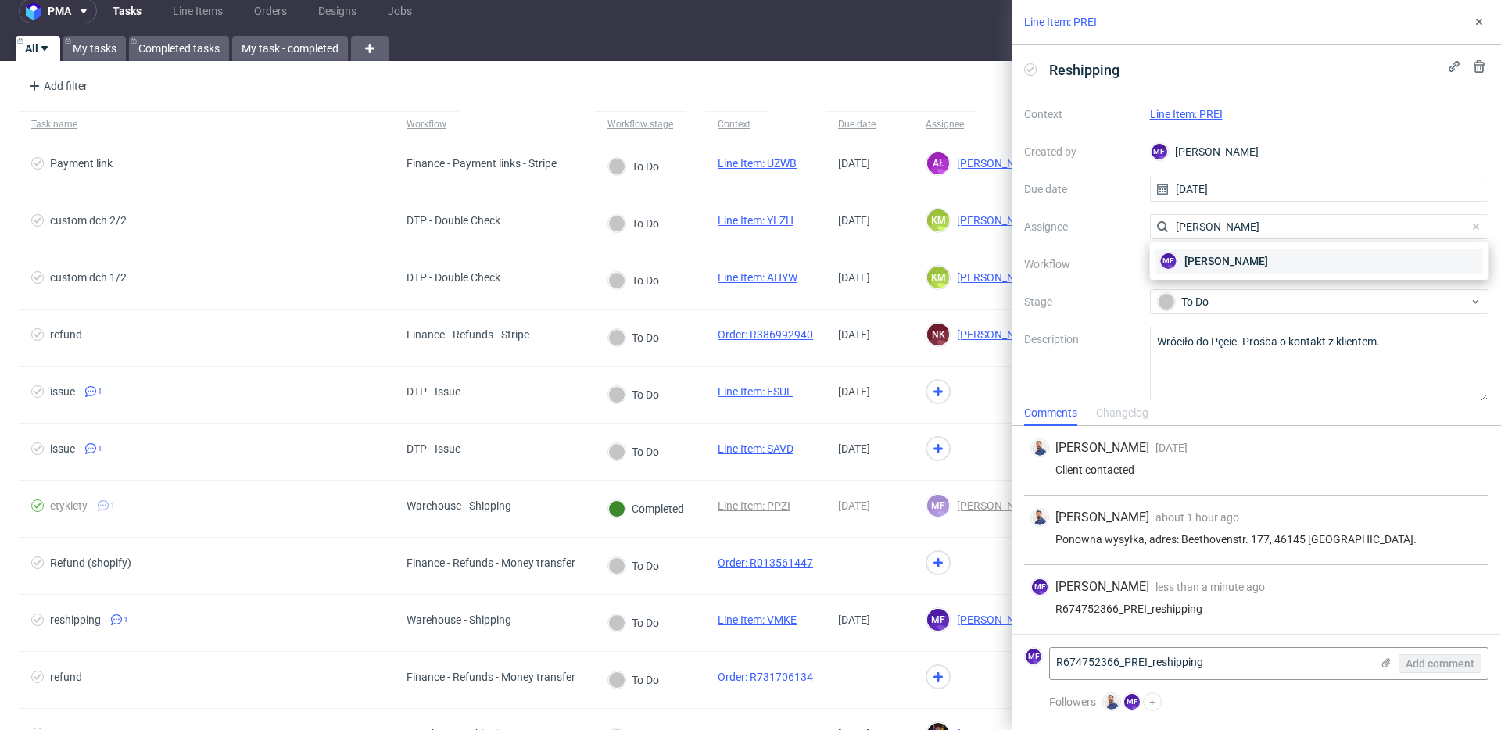
type input "michał fed"
click at [1240, 262] on span "[PERSON_NAME]" at bounding box center [1227, 261] width 84 height 16
click at [1478, 23] on use at bounding box center [1479, 22] width 6 height 6
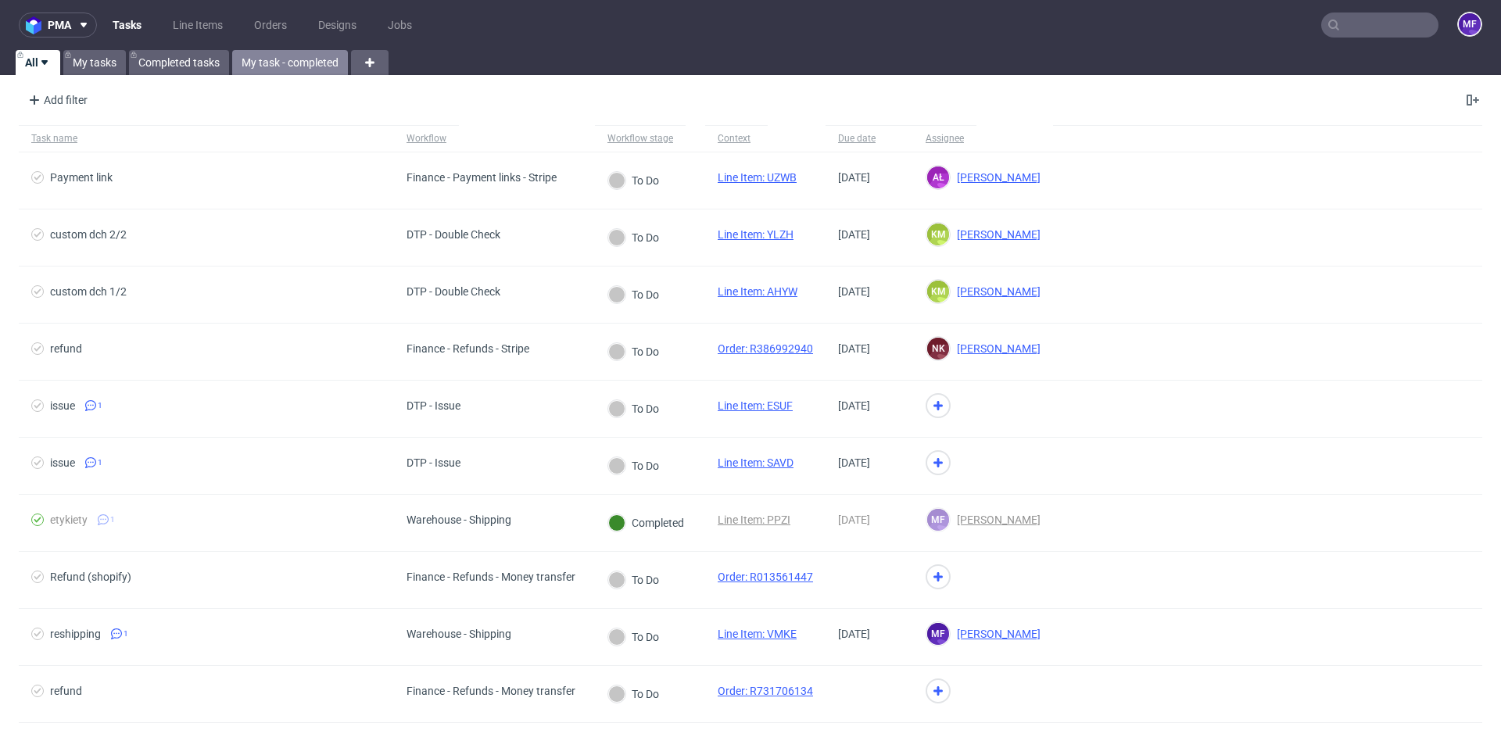
click at [267, 65] on link "My task - completed" at bounding box center [290, 62] width 116 height 25
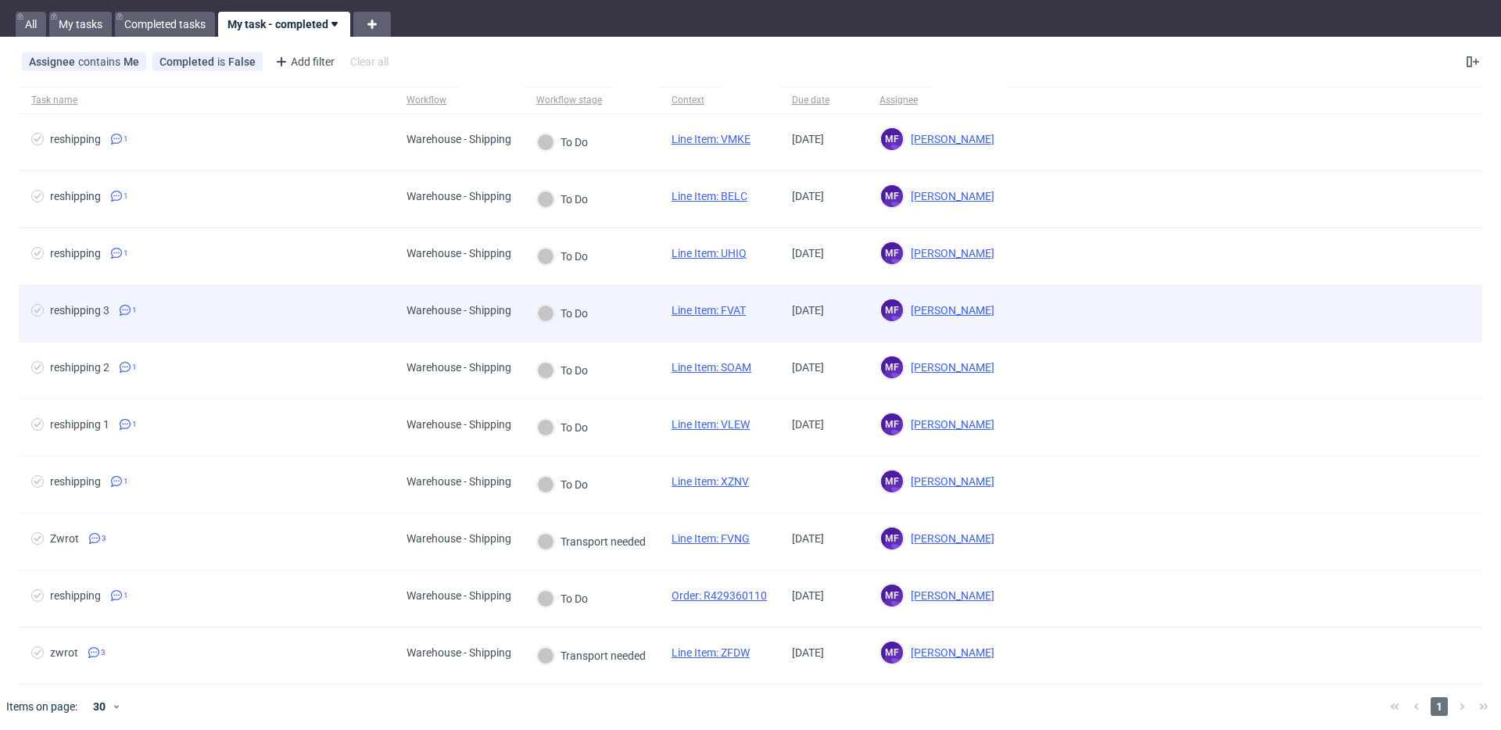
scroll to position [43, 0]
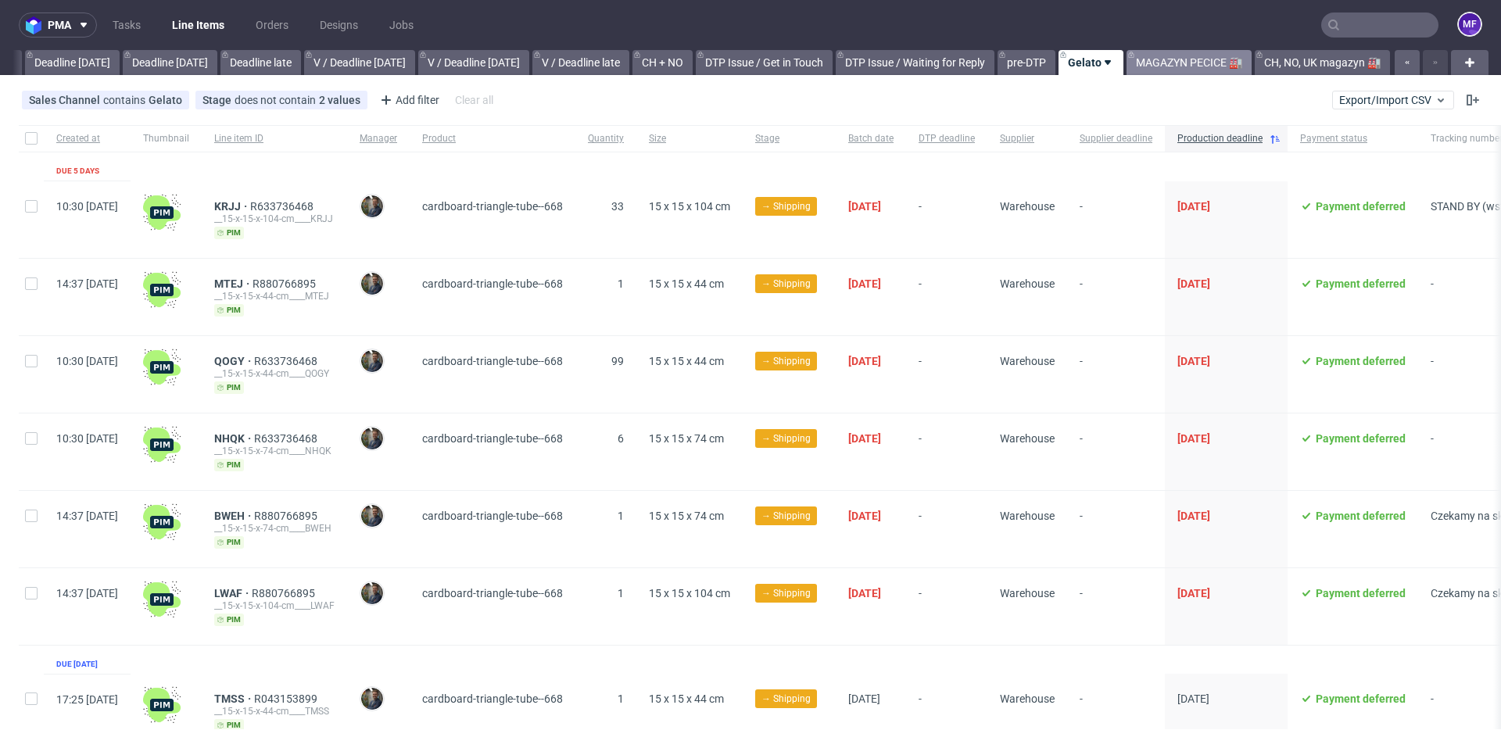
click at [1180, 63] on link "MAGAZYN PECICE 🏭" at bounding box center [1189, 62] width 125 height 25
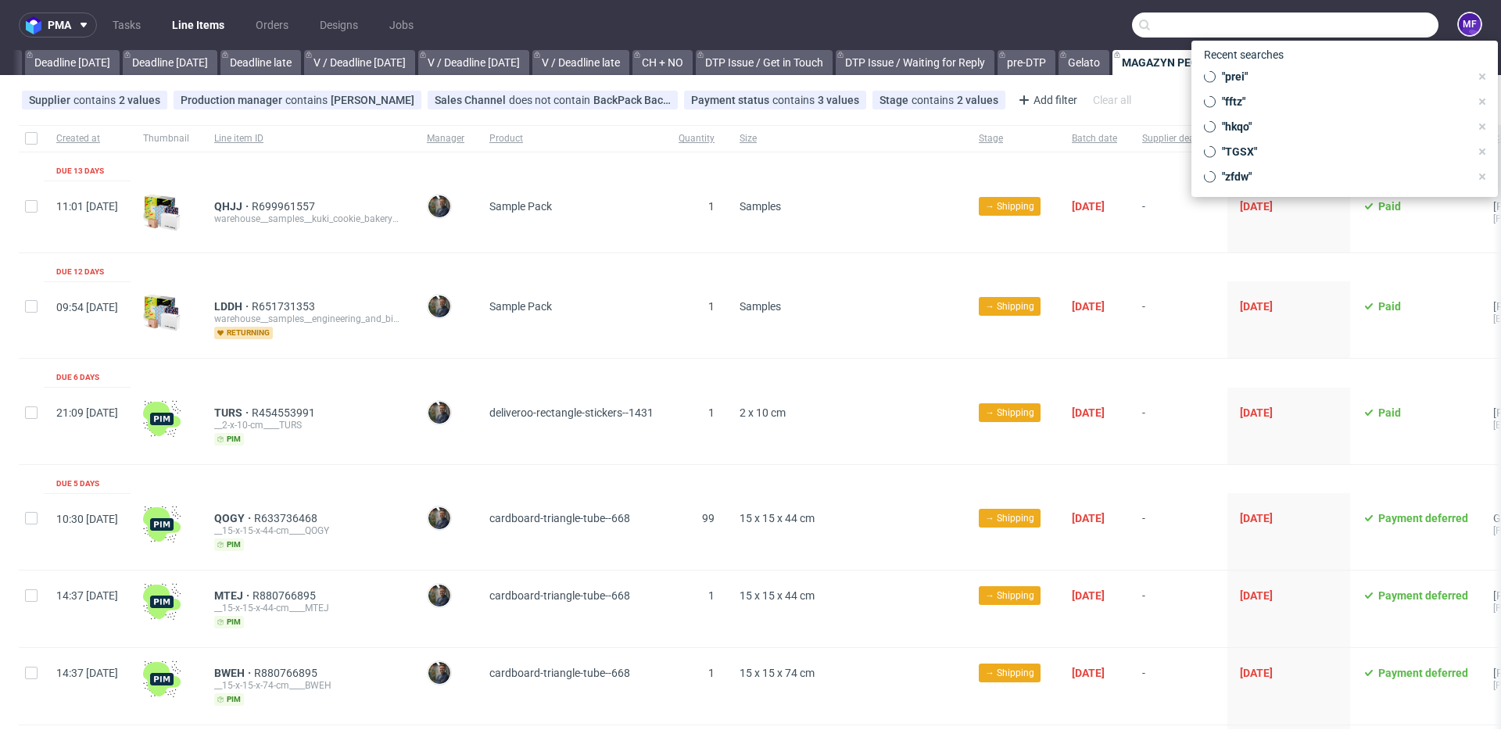
click at [1340, 21] on input "text" at bounding box center [1285, 25] width 306 height 25
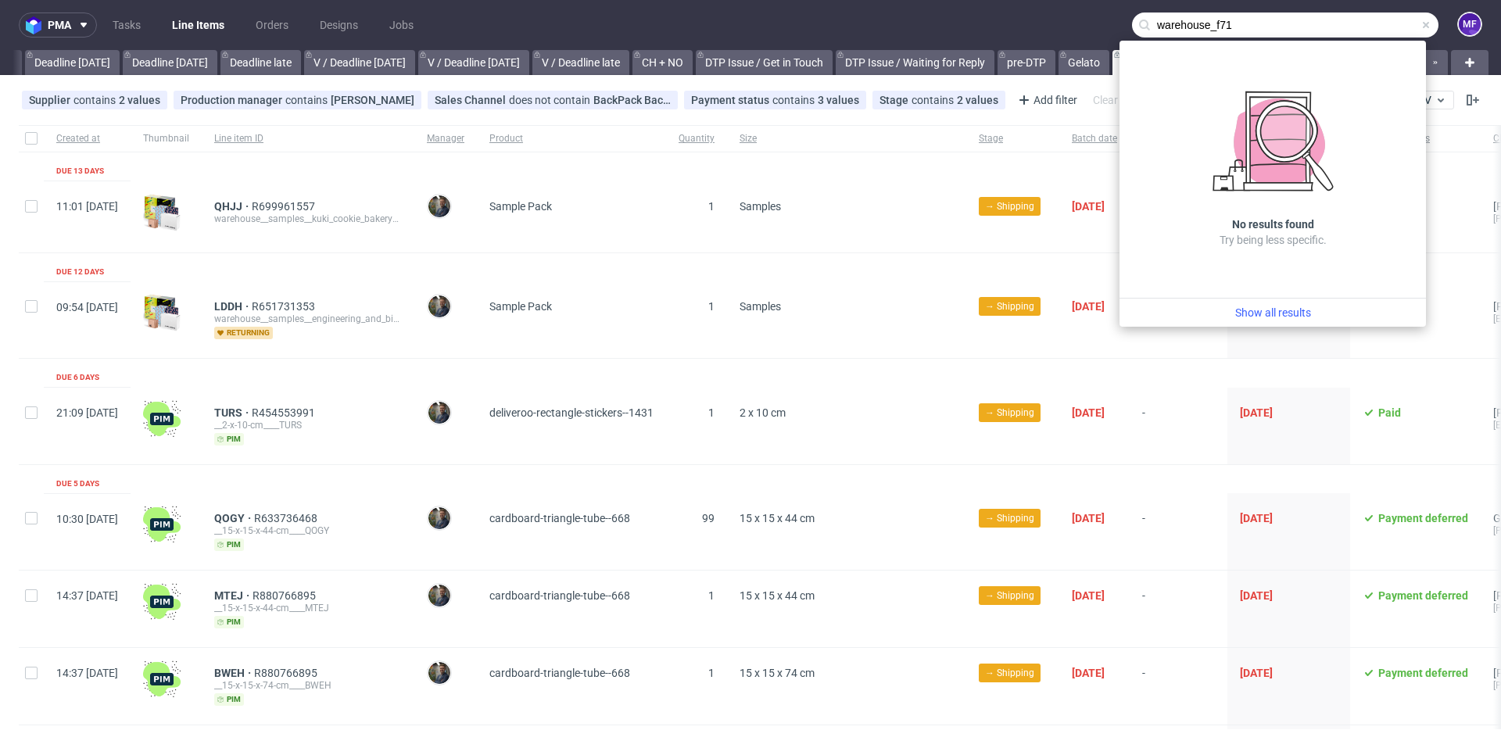
type input "warehouse_f71"
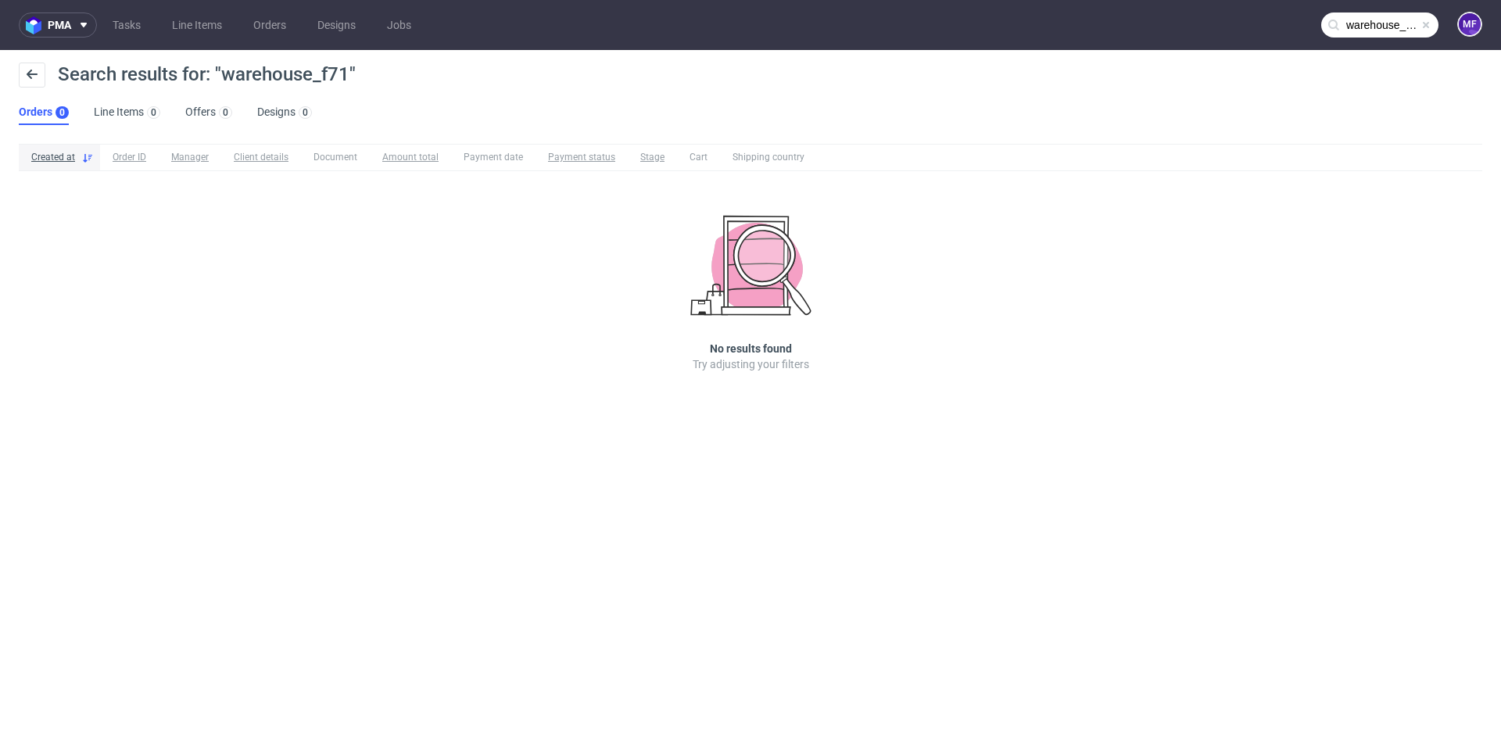
click at [1428, 26] on span at bounding box center [1426, 25] width 13 height 13
click at [31, 77] on icon at bounding box center [32, 74] width 13 height 13
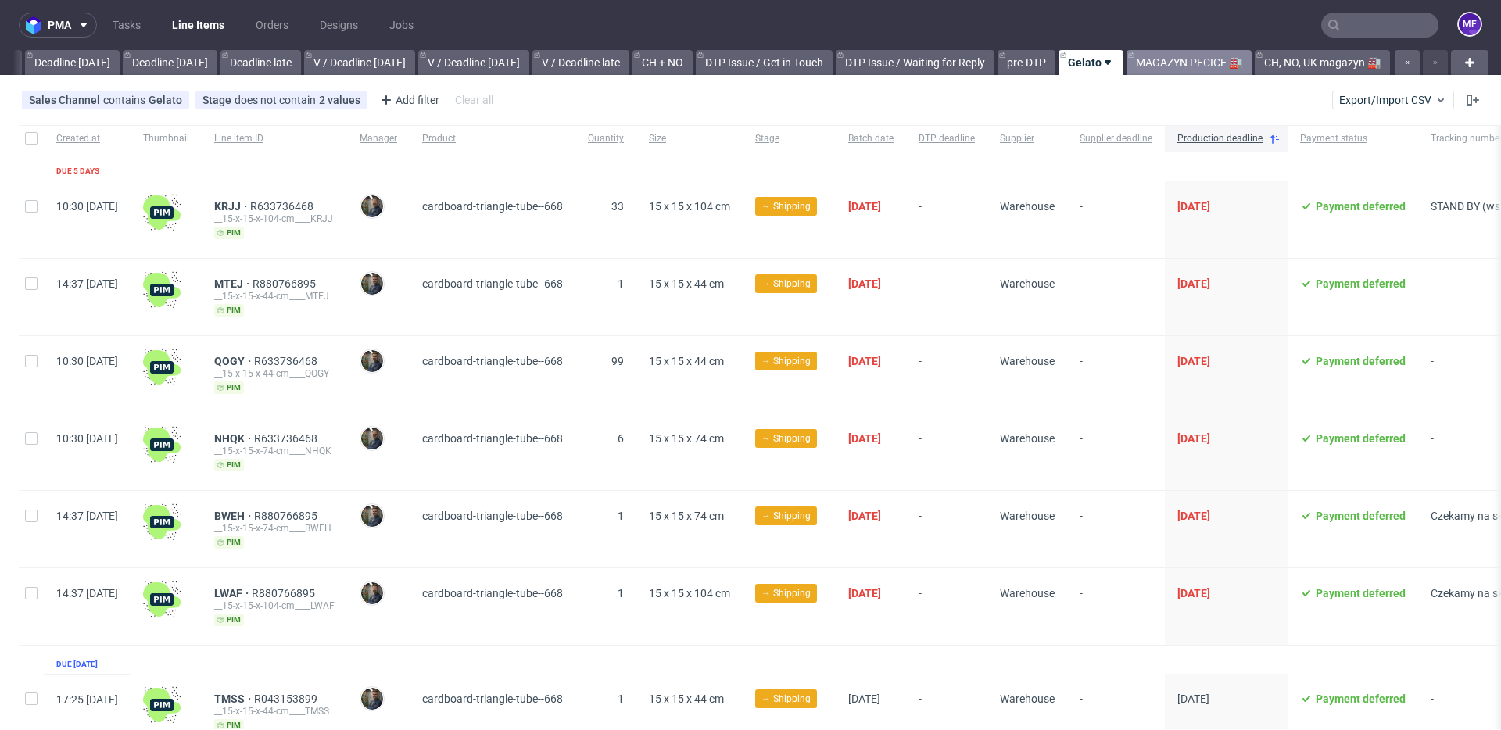
scroll to position [2, 0]
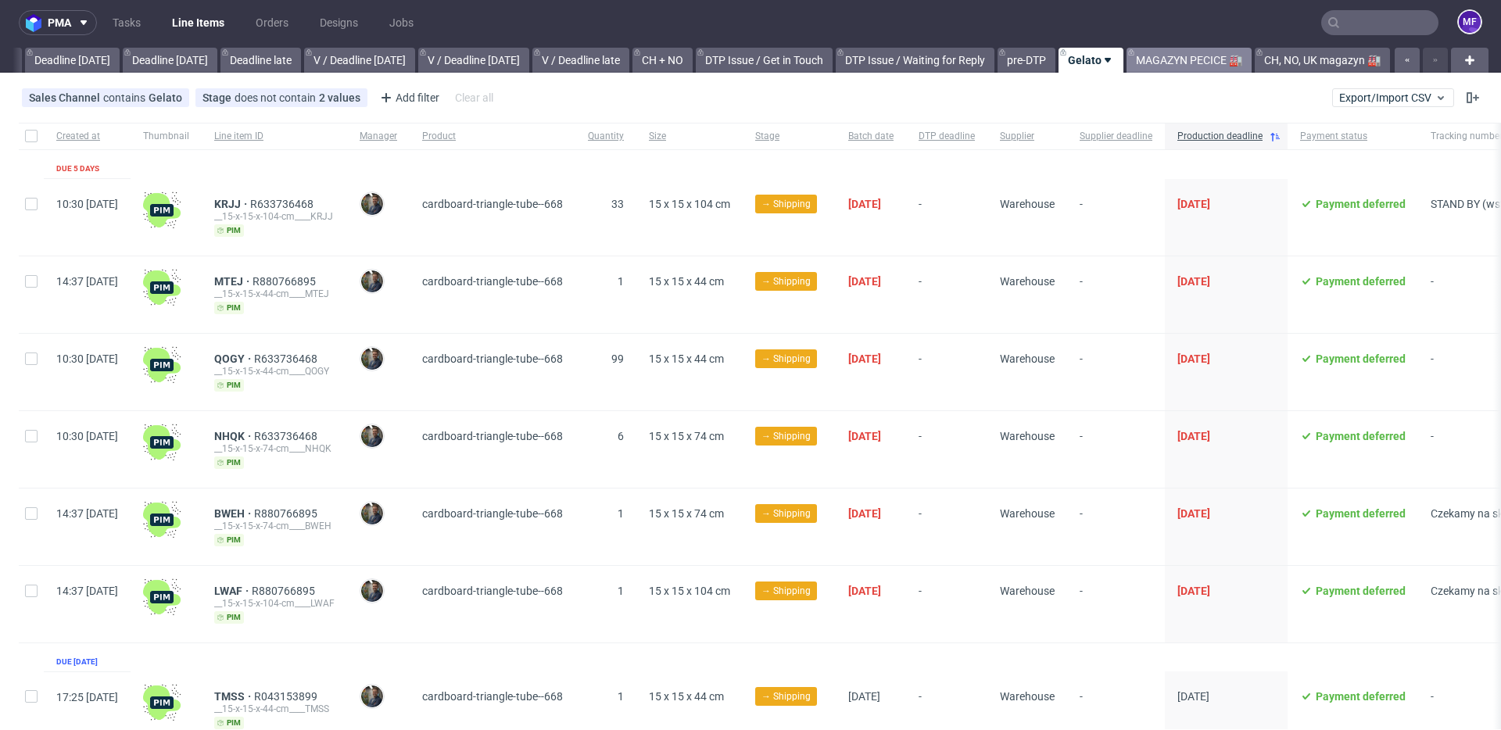
click at [1177, 58] on link "MAGAZYN PECICE 🏭" at bounding box center [1189, 60] width 125 height 25
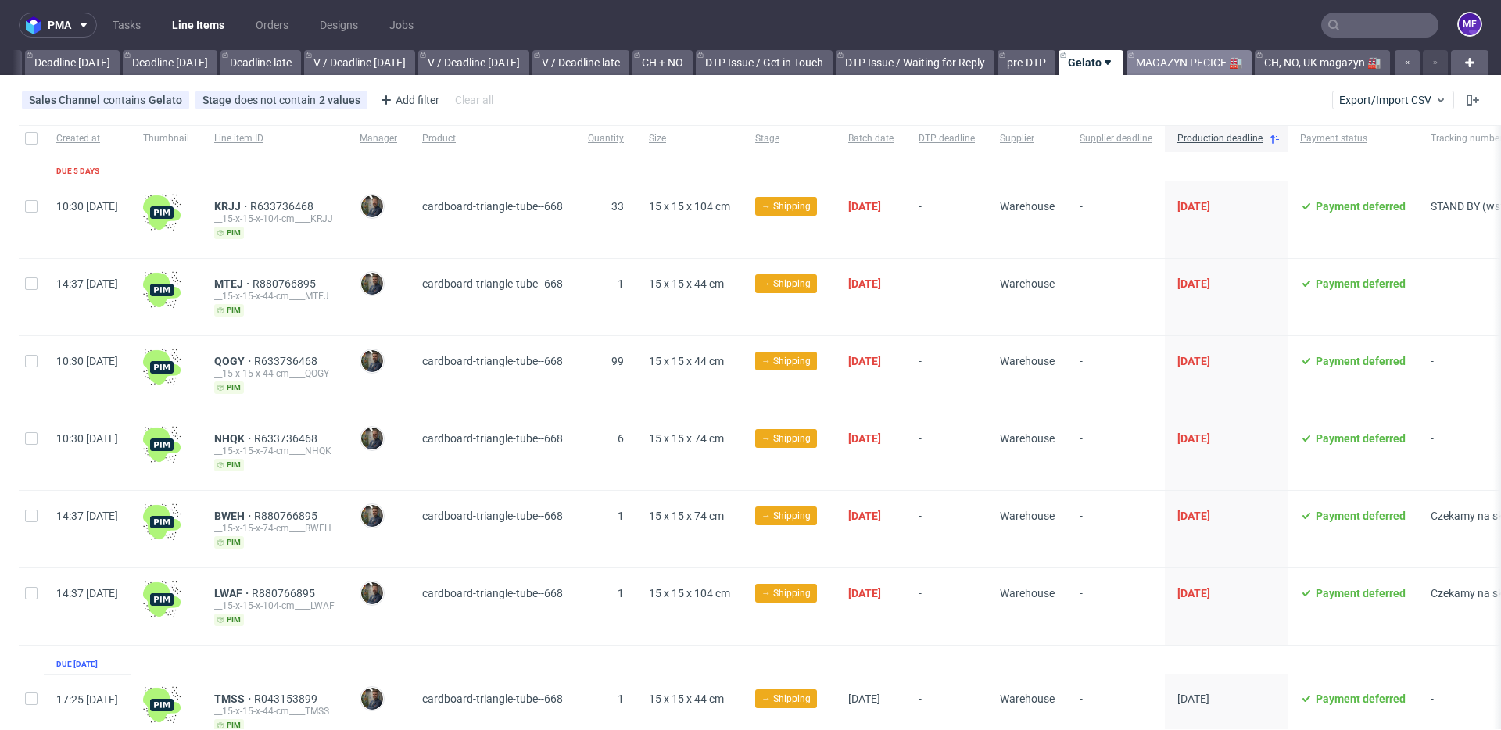
scroll to position [0, 1671]
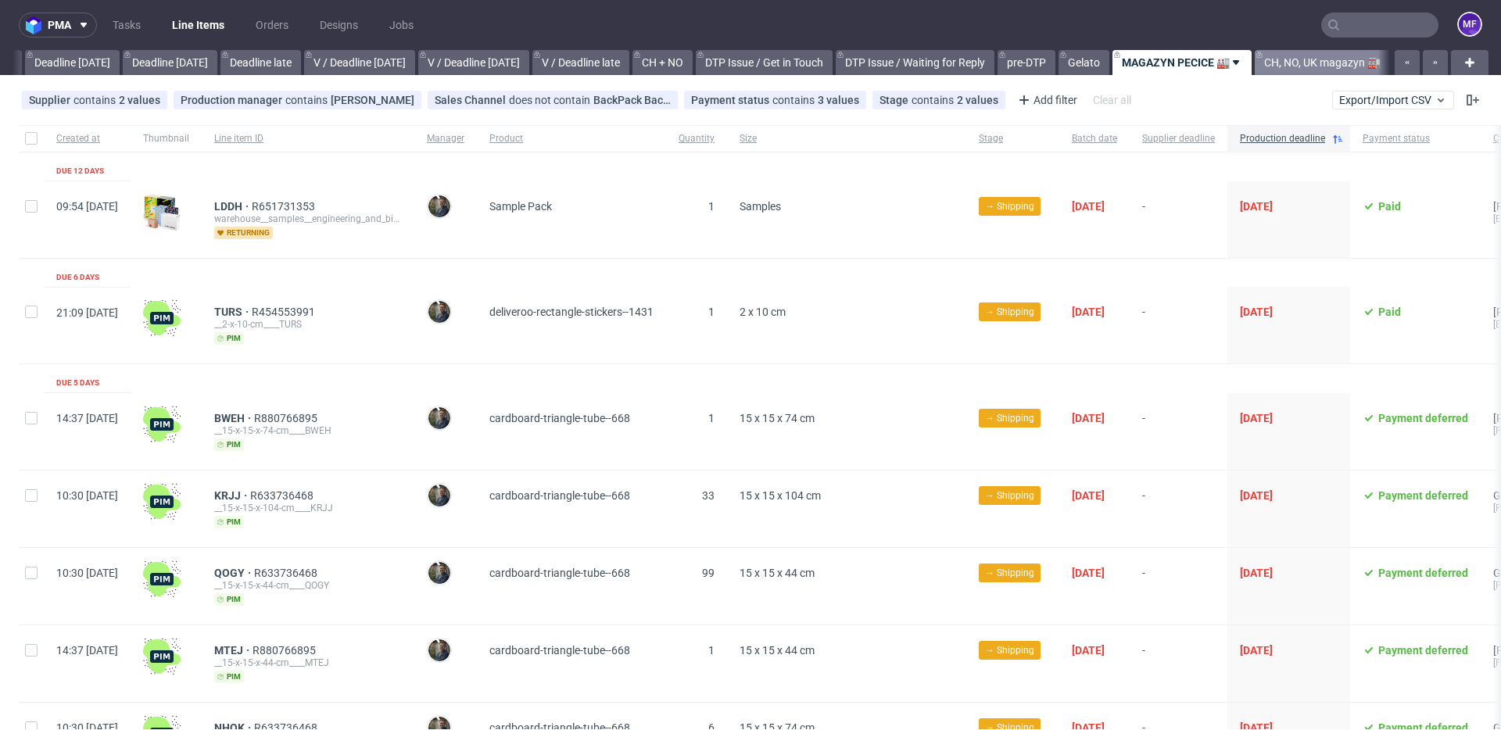
click at [1323, 59] on link "CH, NO, UK magazyn 🏭" at bounding box center [1322, 62] width 135 height 25
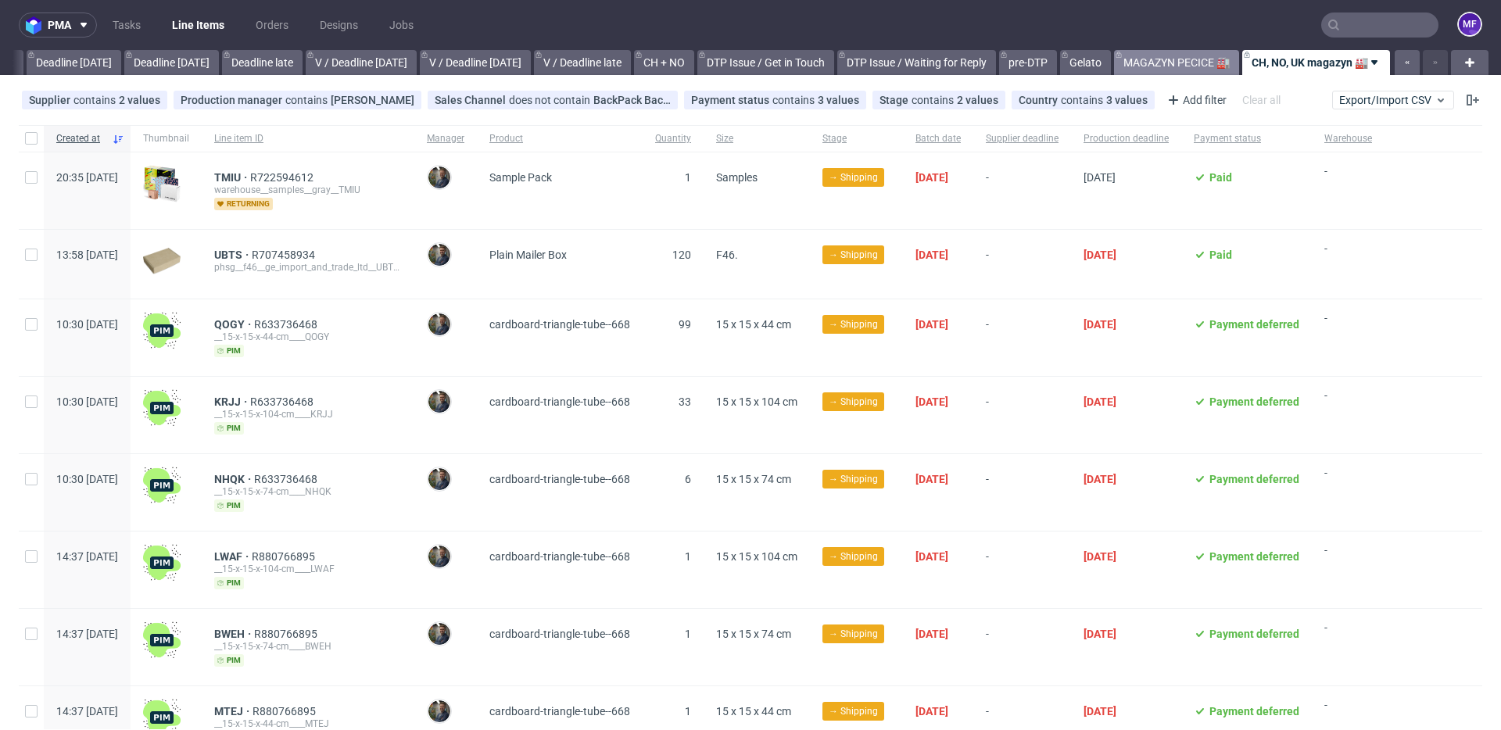
click at [1192, 66] on link "MAGAZYN PECICE 🏭" at bounding box center [1176, 62] width 125 height 25
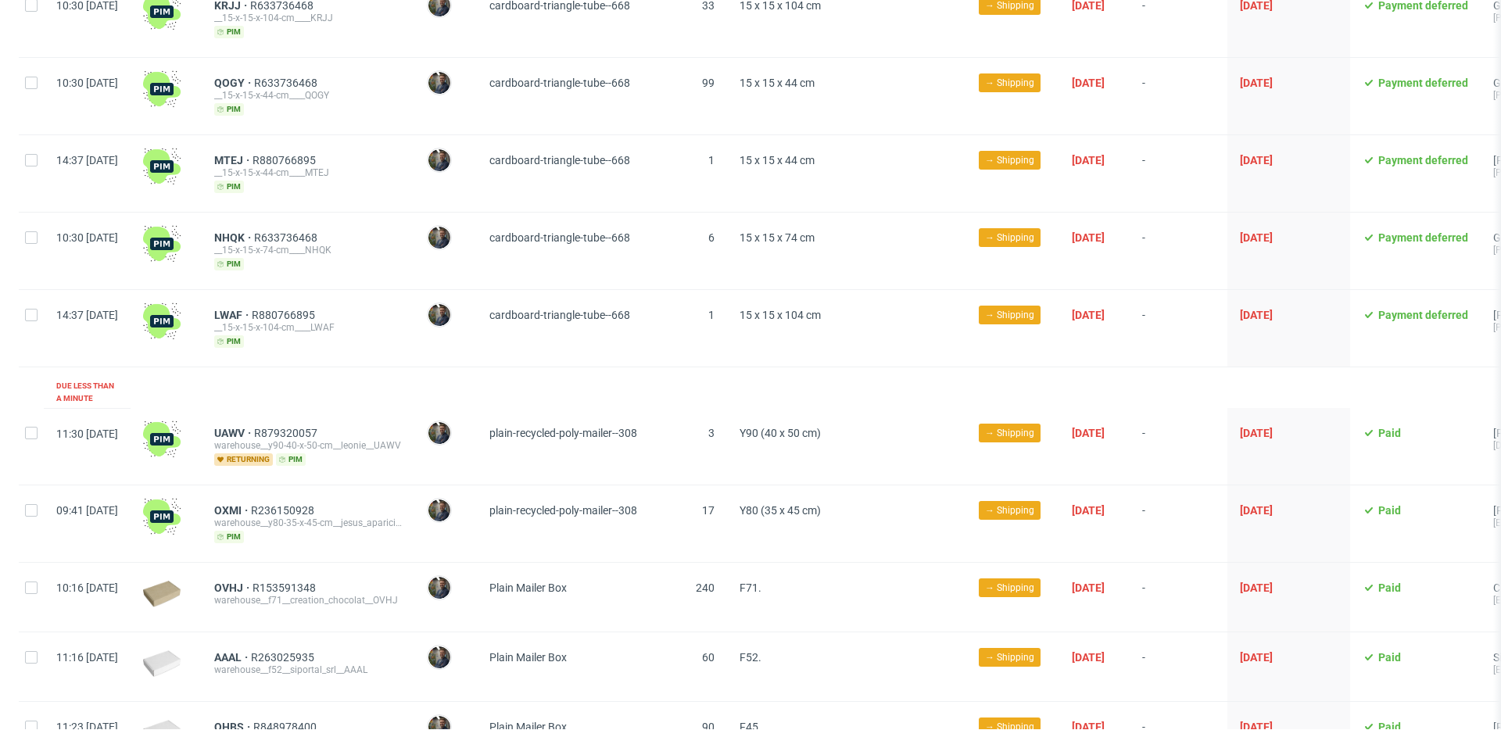
scroll to position [496, 0]
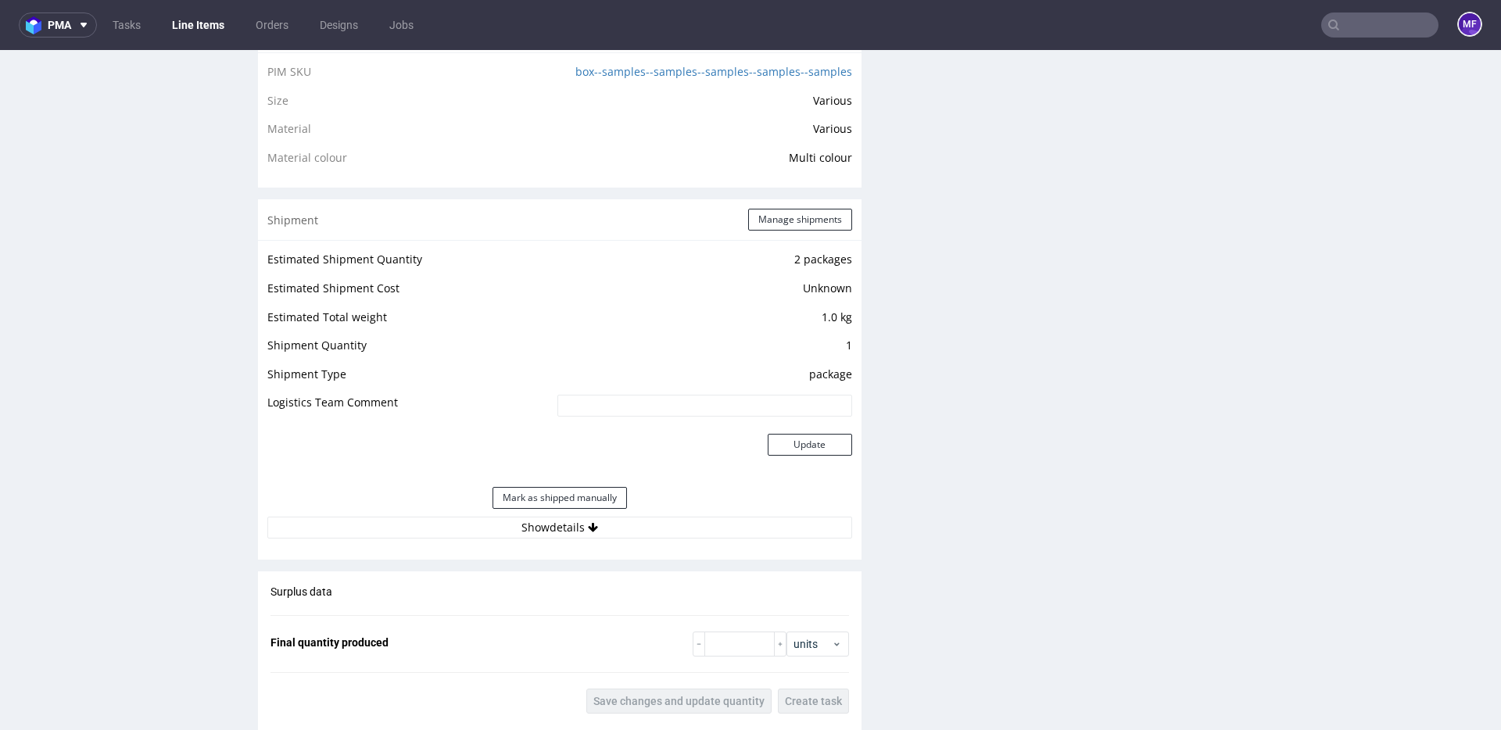
scroll to position [1239, 0]
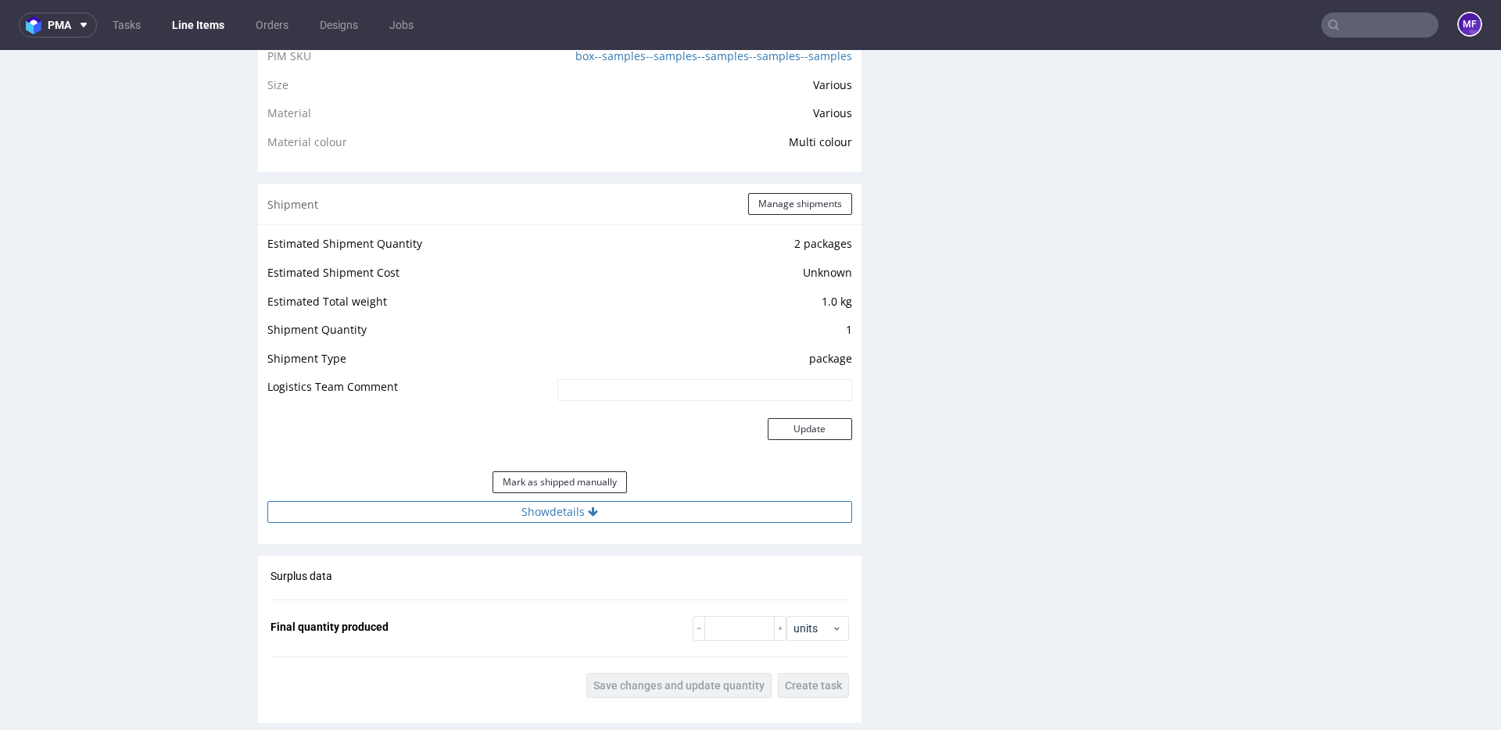
click at [564, 507] on button "Show details" at bounding box center [559, 512] width 585 height 22
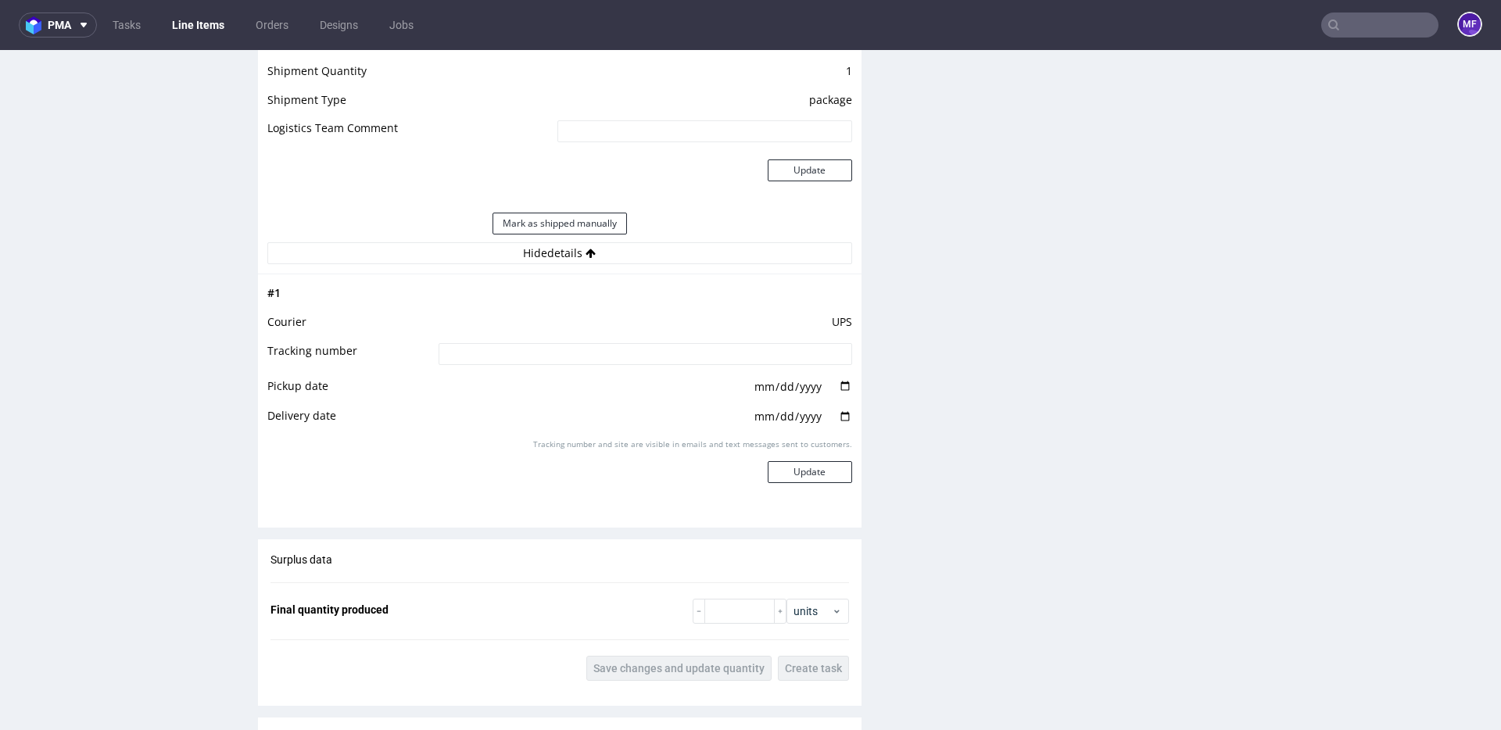
scroll to position [1382, 0]
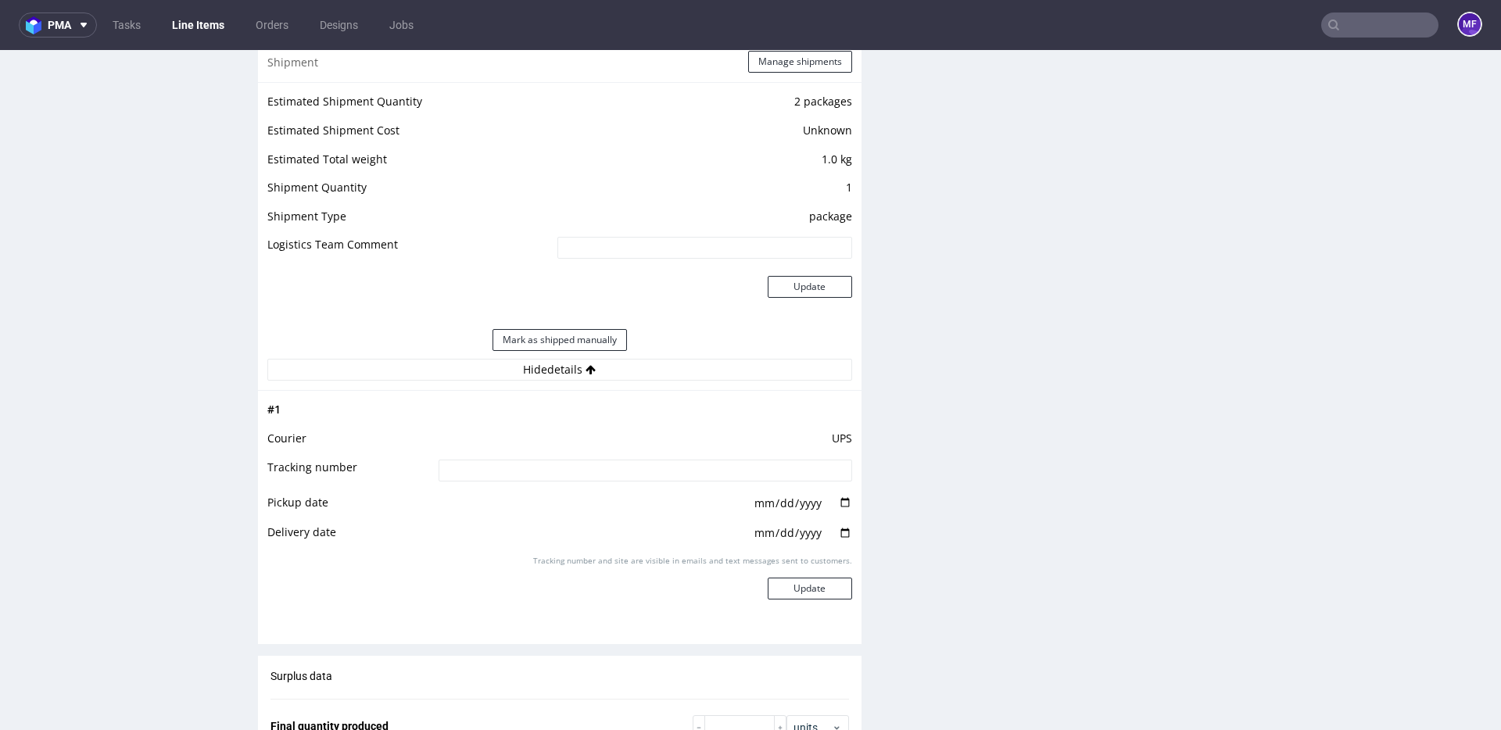
click at [532, 473] on input at bounding box center [646, 471] width 414 height 22
paste input "1Z5A15806890429700"
type input "1Z5A15806890429700"
drag, startPoint x: 580, startPoint y: 439, endPoint x: 594, endPoint y: 439, distance: 14.1
click at [586, 439] on td "UPS" at bounding box center [644, 446] width 418 height 29
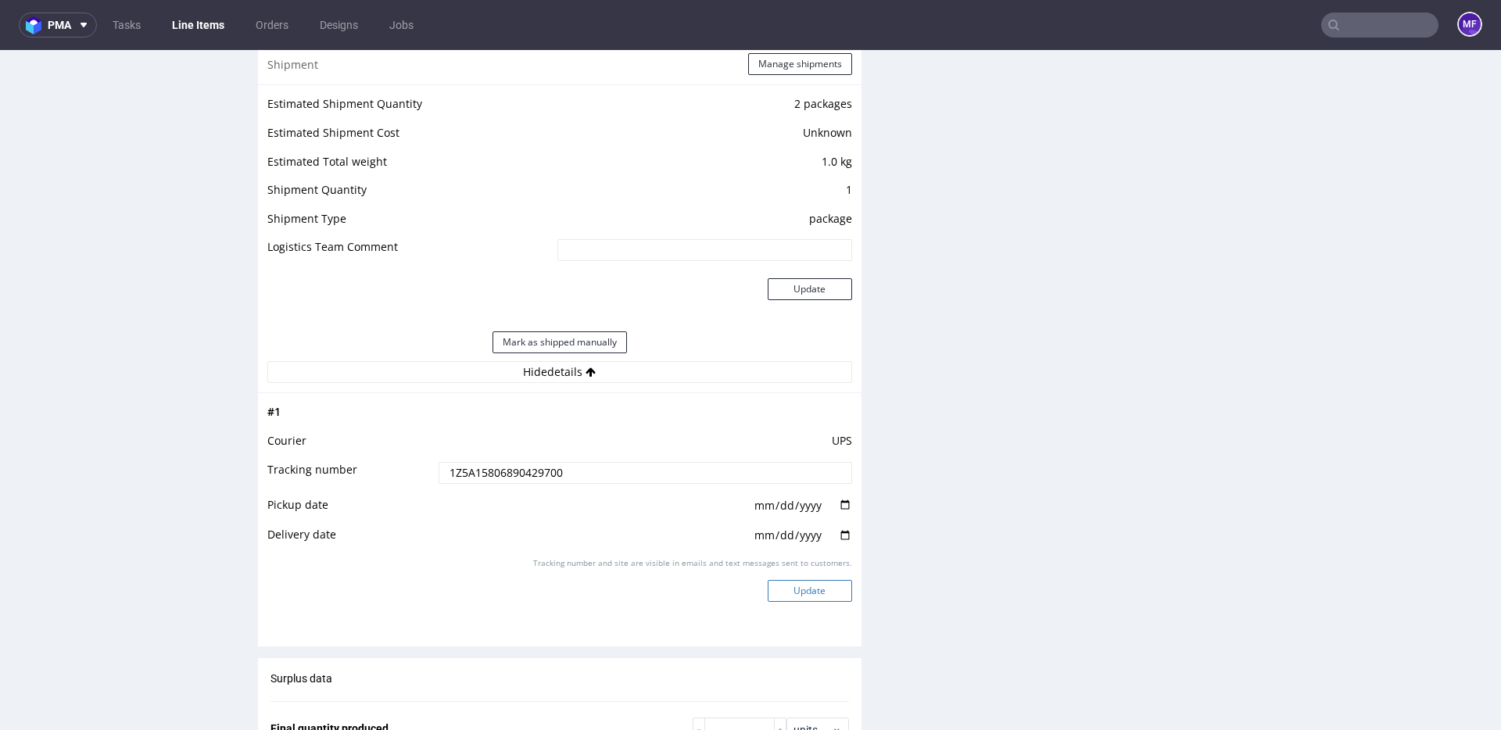
click at [793, 596] on button "Update" at bounding box center [810, 591] width 84 height 22
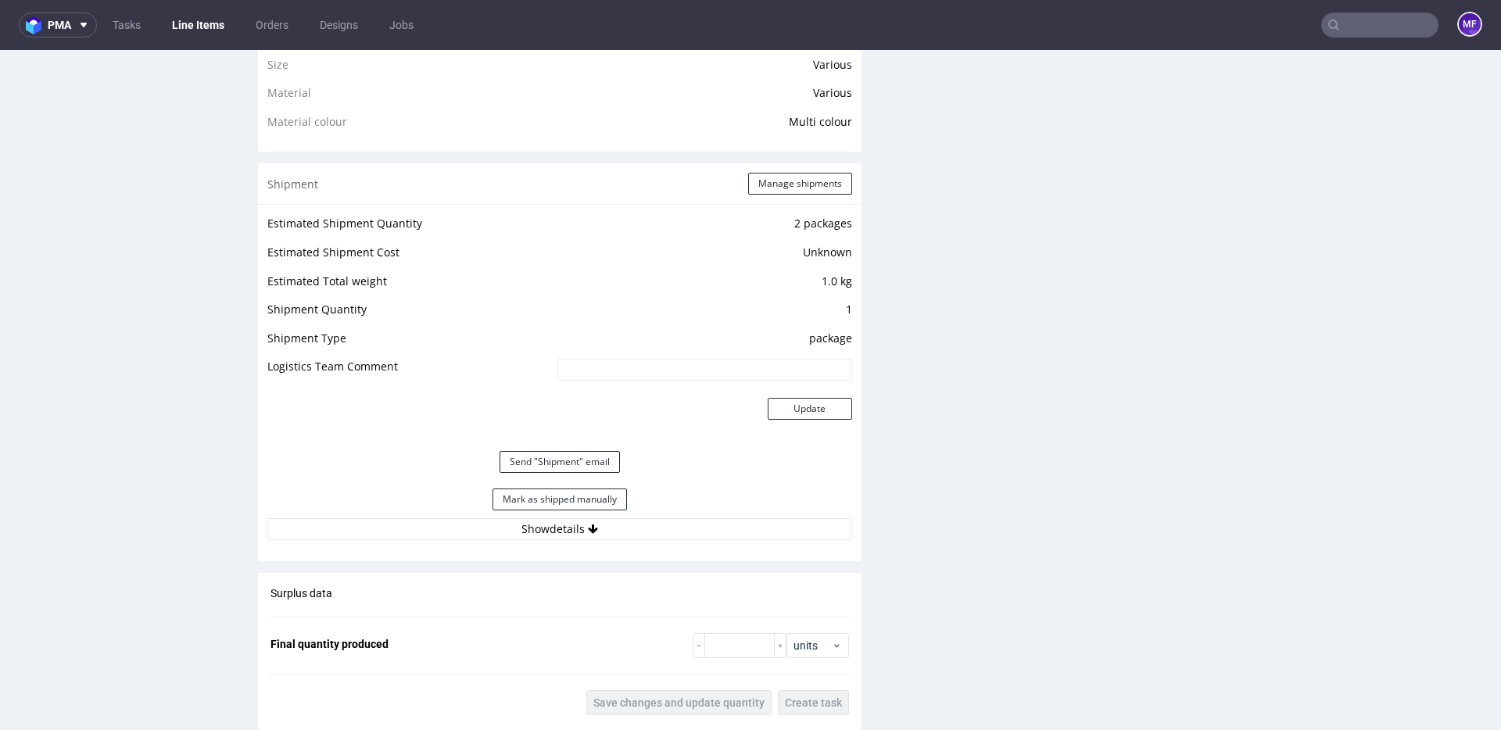
scroll to position [1263, 0]
click at [546, 492] on button "Mark as shipped manually" at bounding box center [560, 496] width 134 height 22
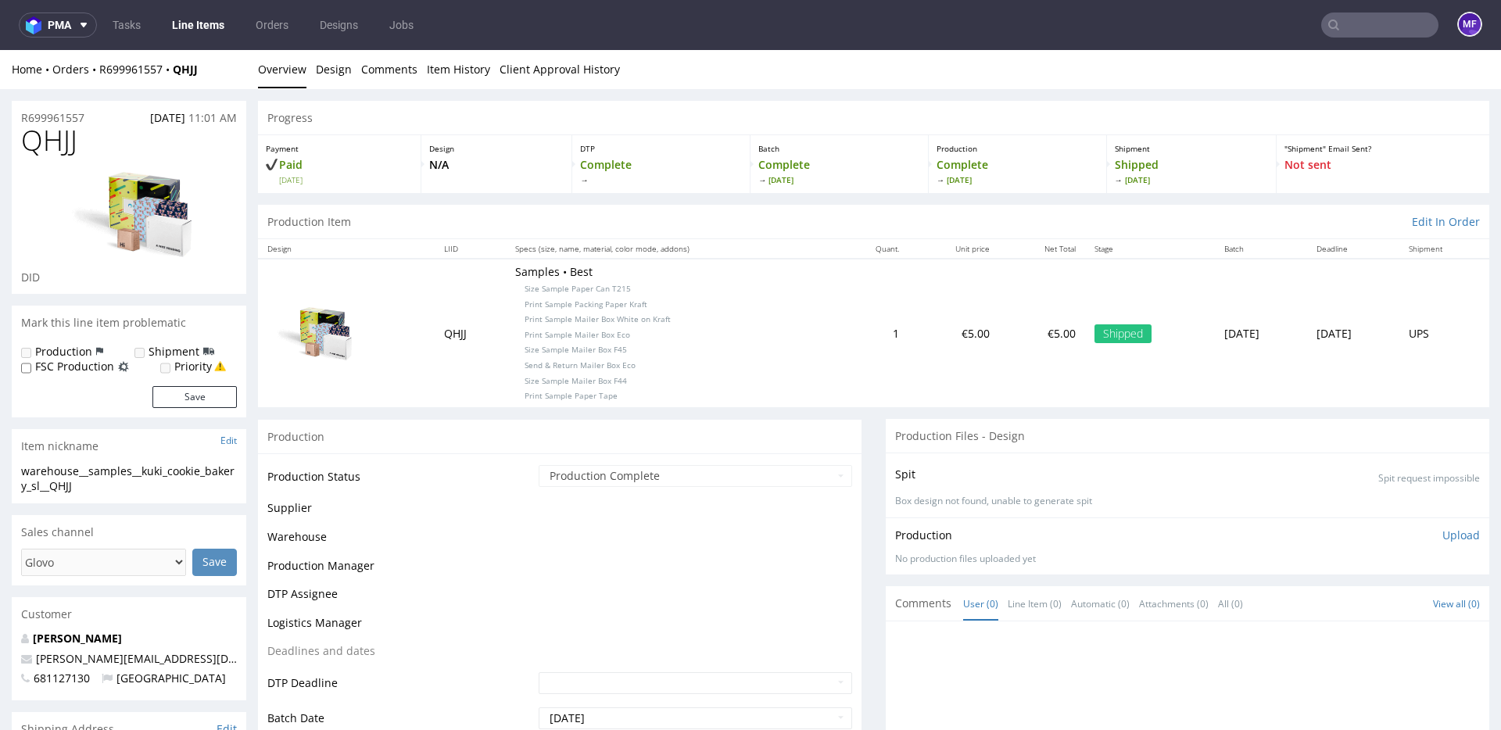
scroll to position [1115, 0]
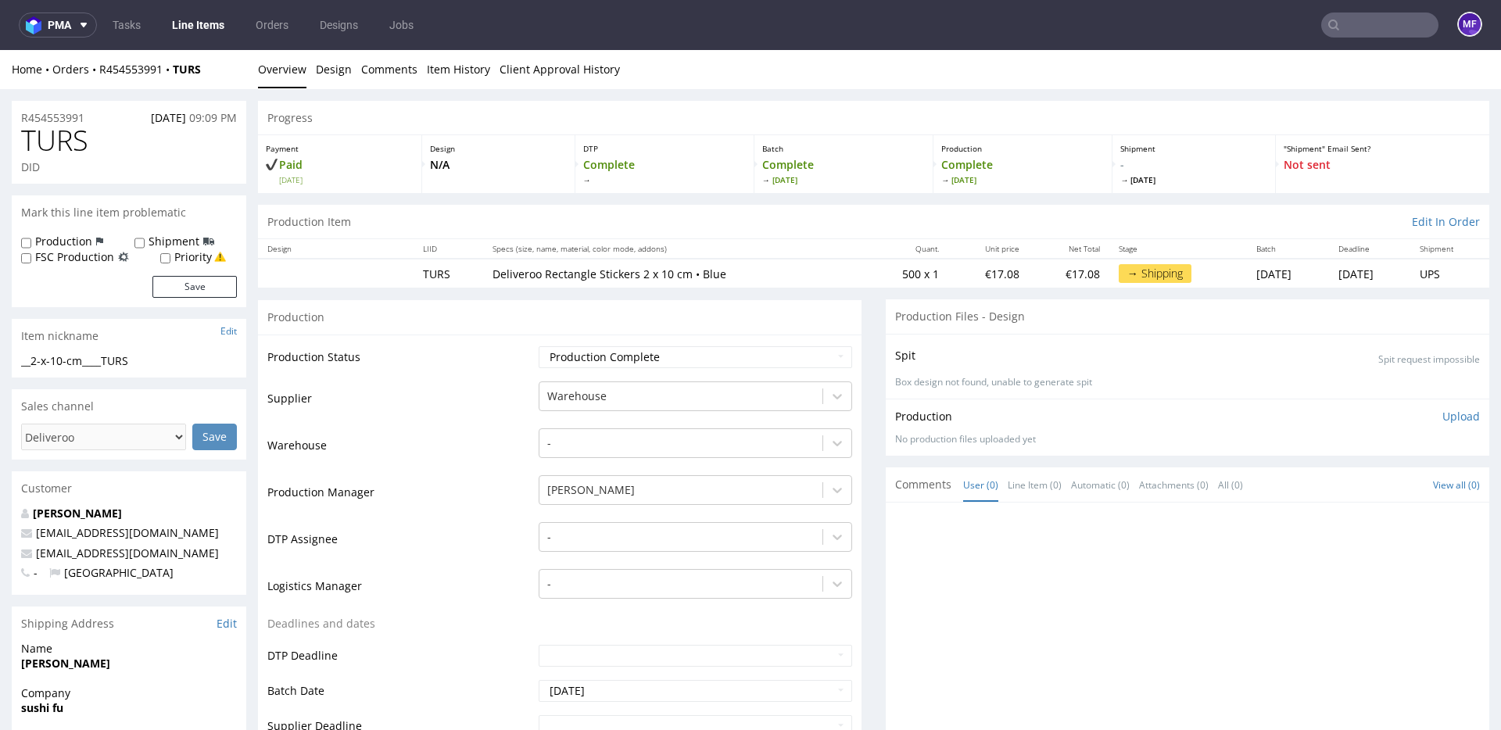
click at [617, 322] on div "Production" at bounding box center [560, 316] width 604 height 35
click at [799, 224] on div "Production Item Edit In Order" at bounding box center [873, 222] width 1231 height 34
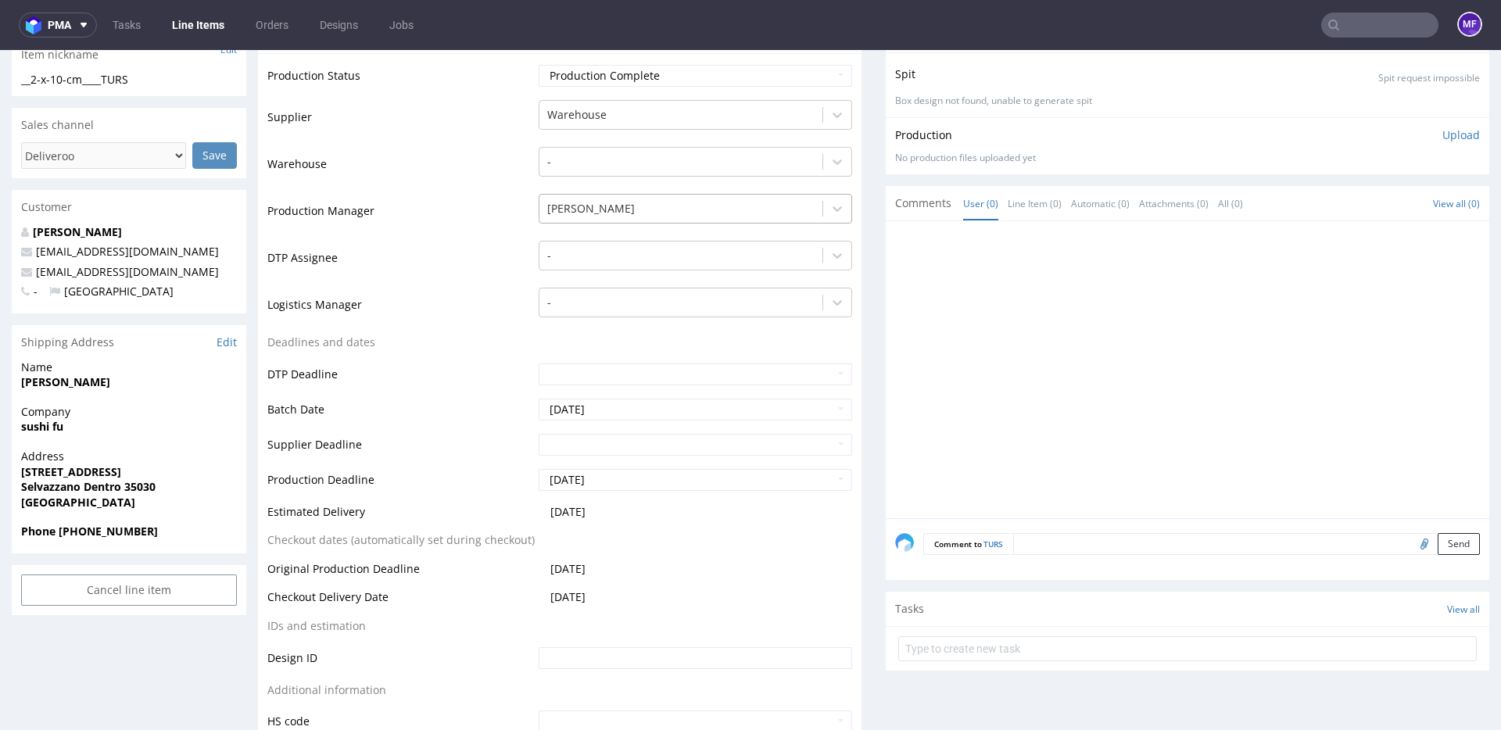
scroll to position [317, 0]
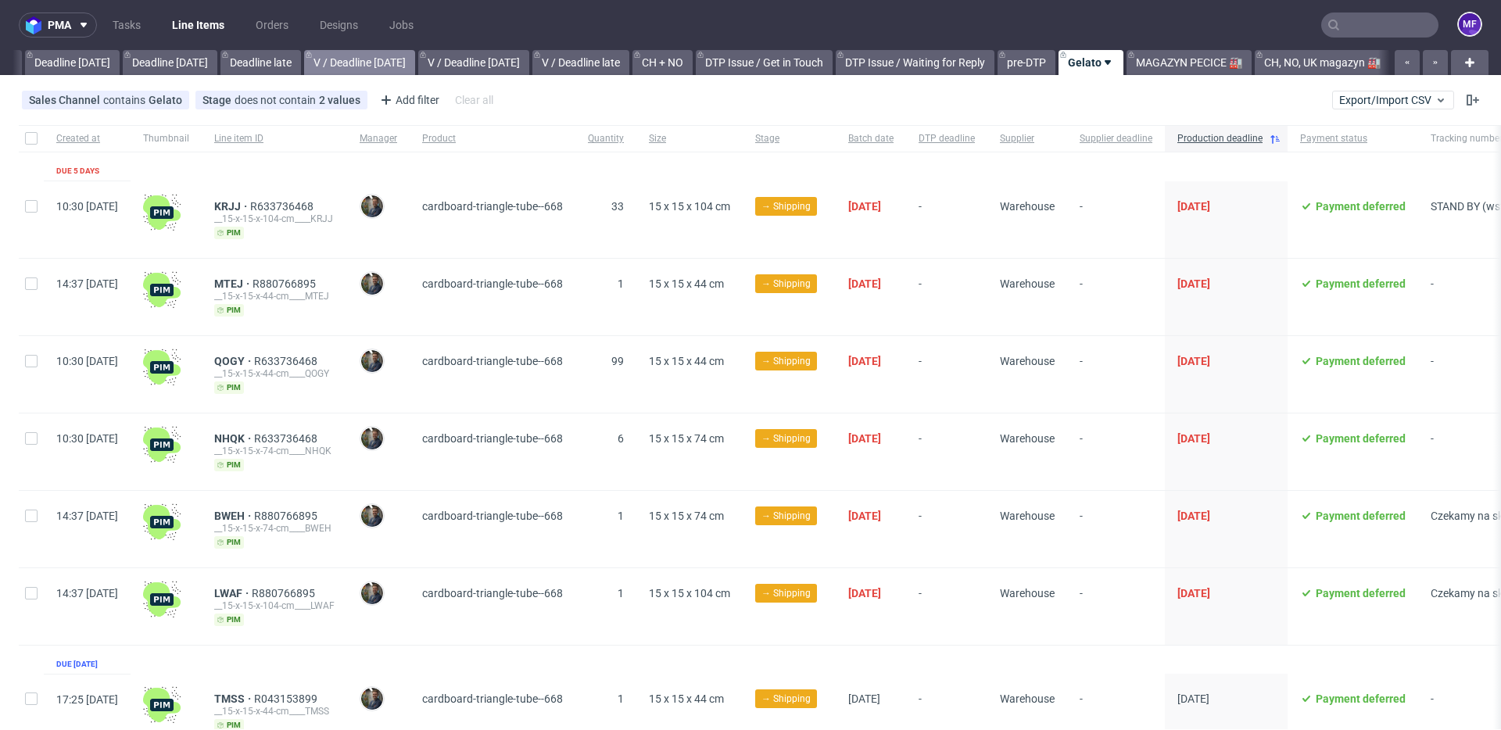
scroll to position [0, 1683]
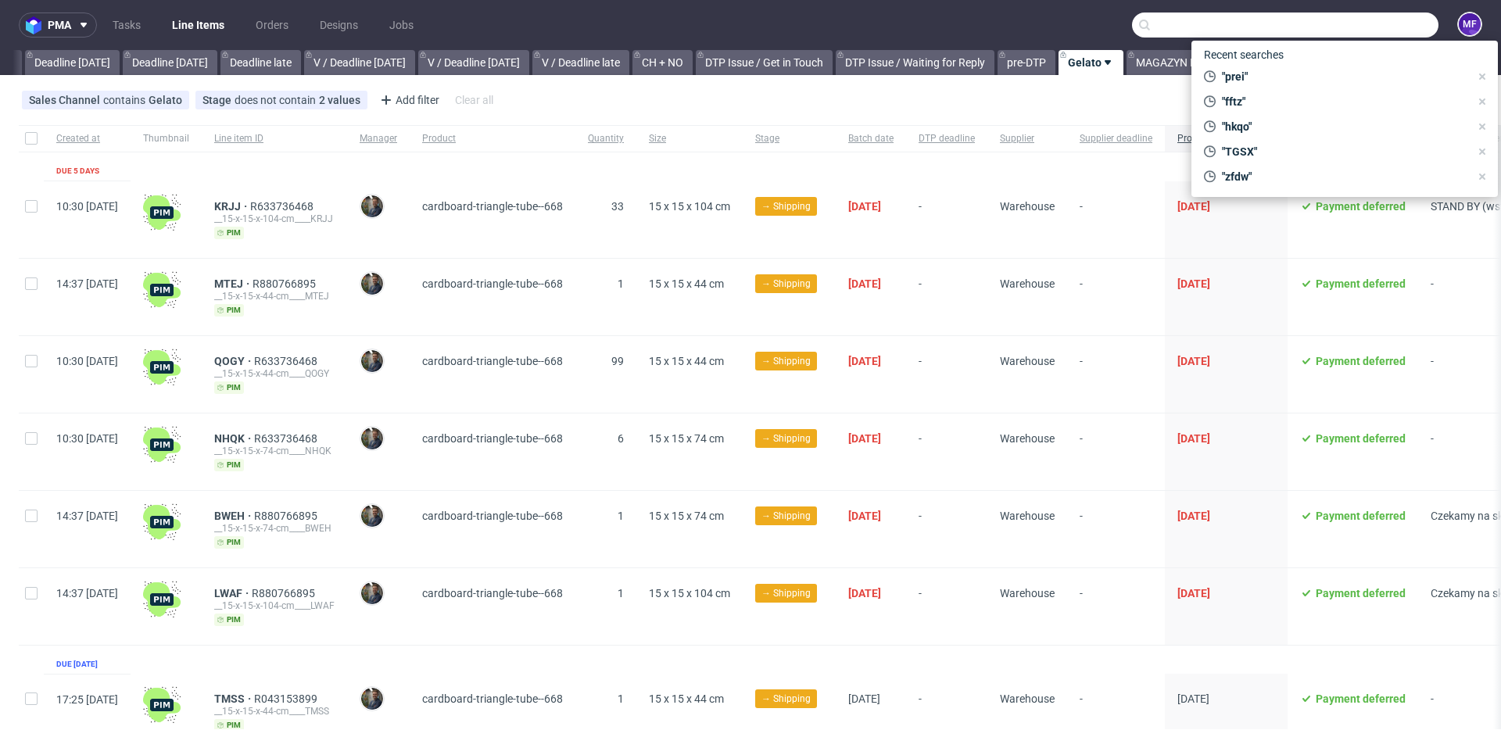
click at [1362, 20] on input "text" at bounding box center [1285, 25] width 306 height 25
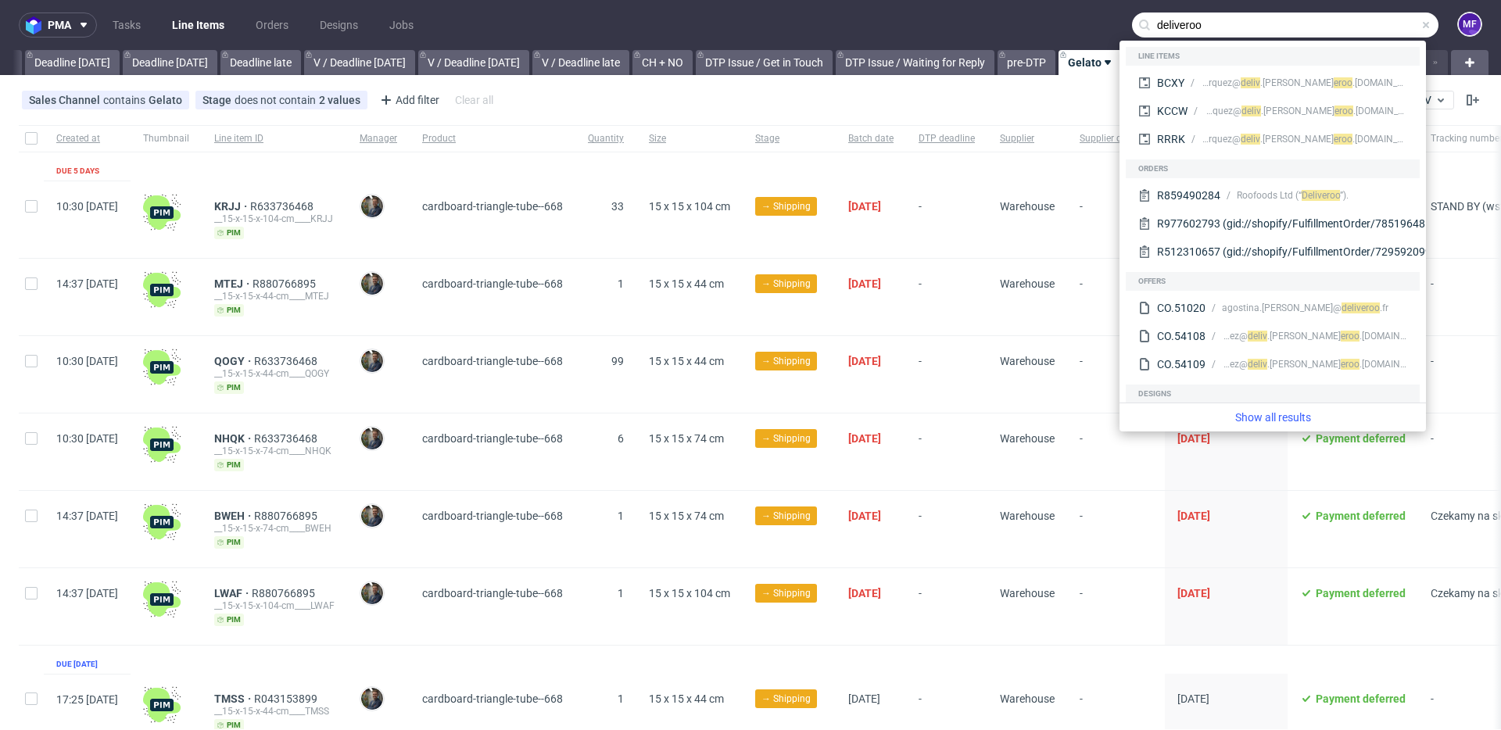
type input "deliveroo"
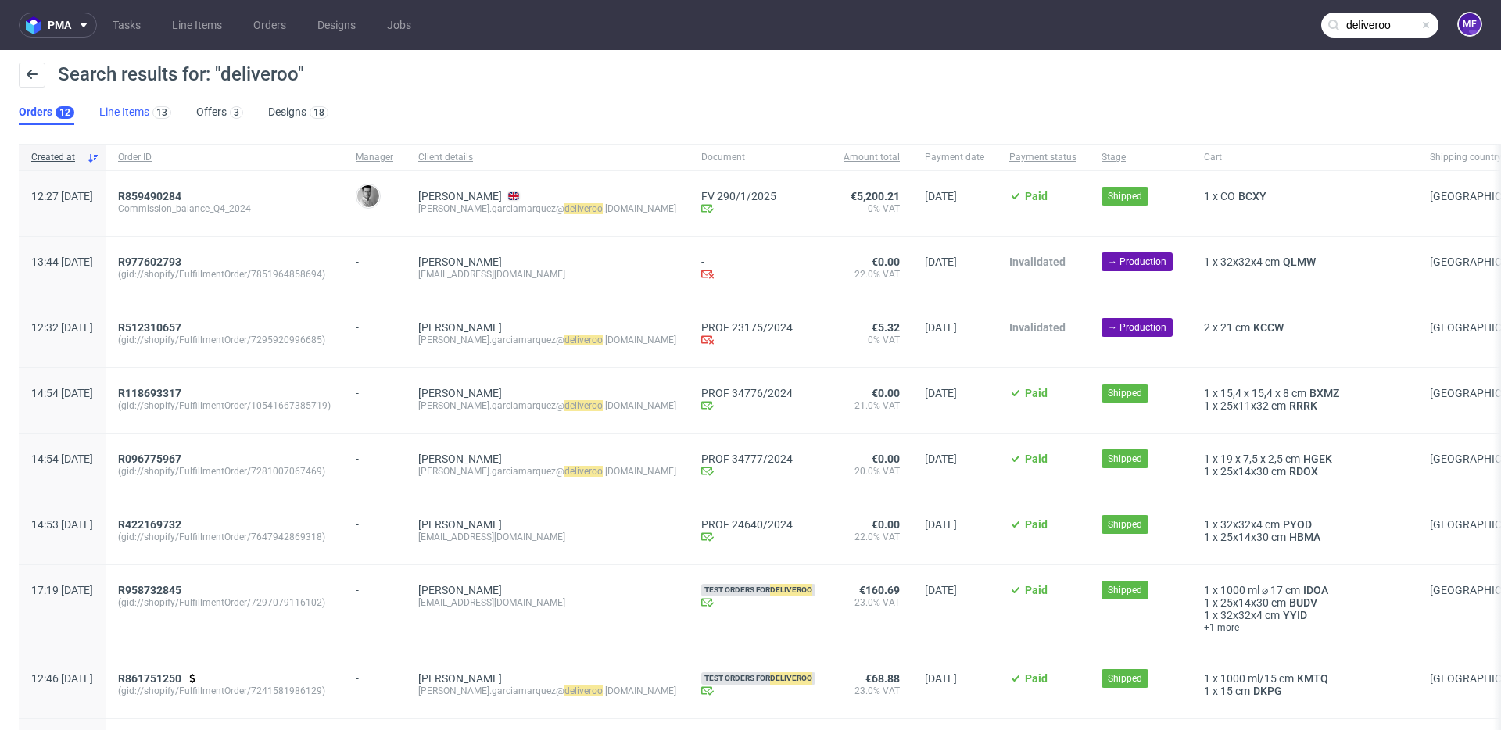
click at [128, 112] on link "Line Items 13" at bounding box center [135, 112] width 72 height 25
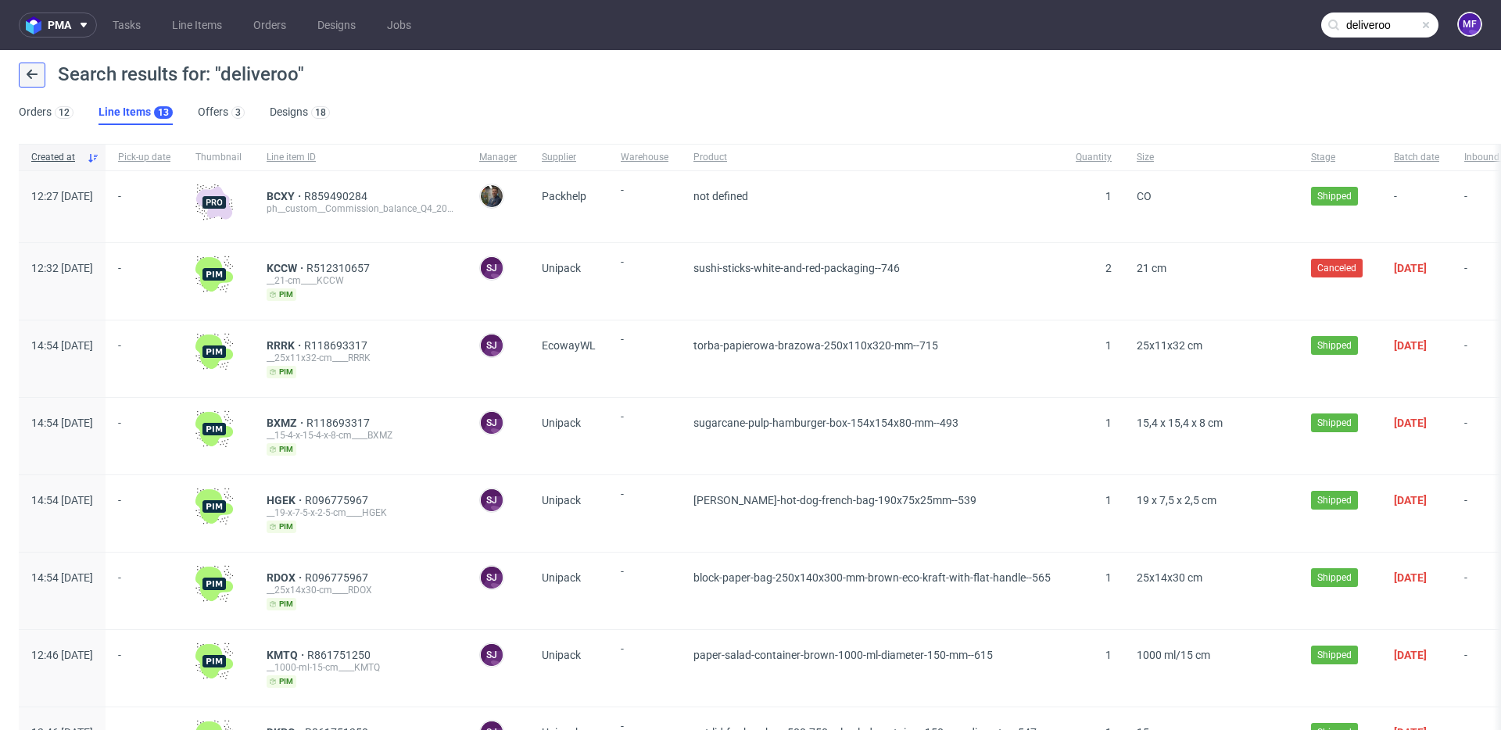
click at [23, 75] on button at bounding box center [32, 75] width 27 height 25
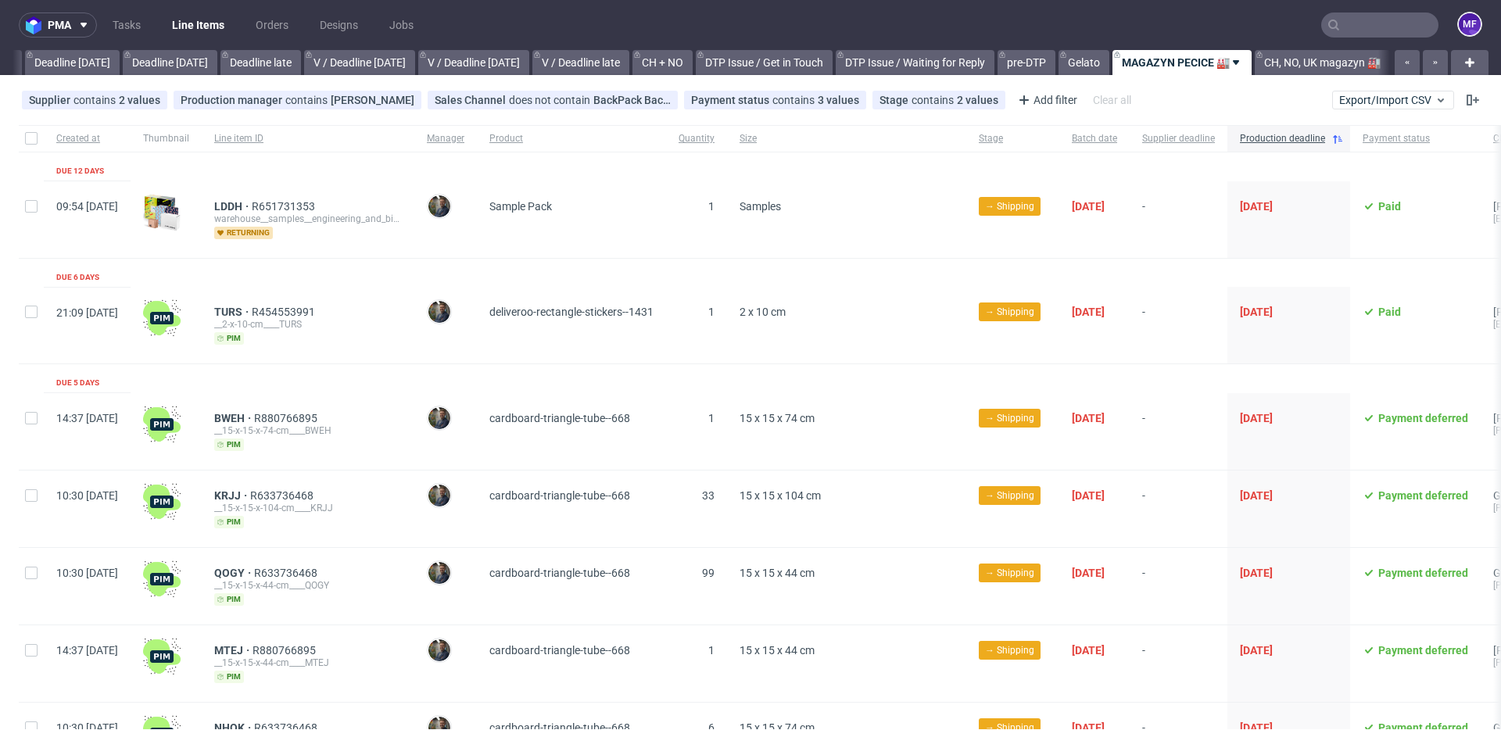
click at [1340, 27] on input "text" at bounding box center [1379, 25] width 117 height 25
paste input "1Z5A15806899506744"
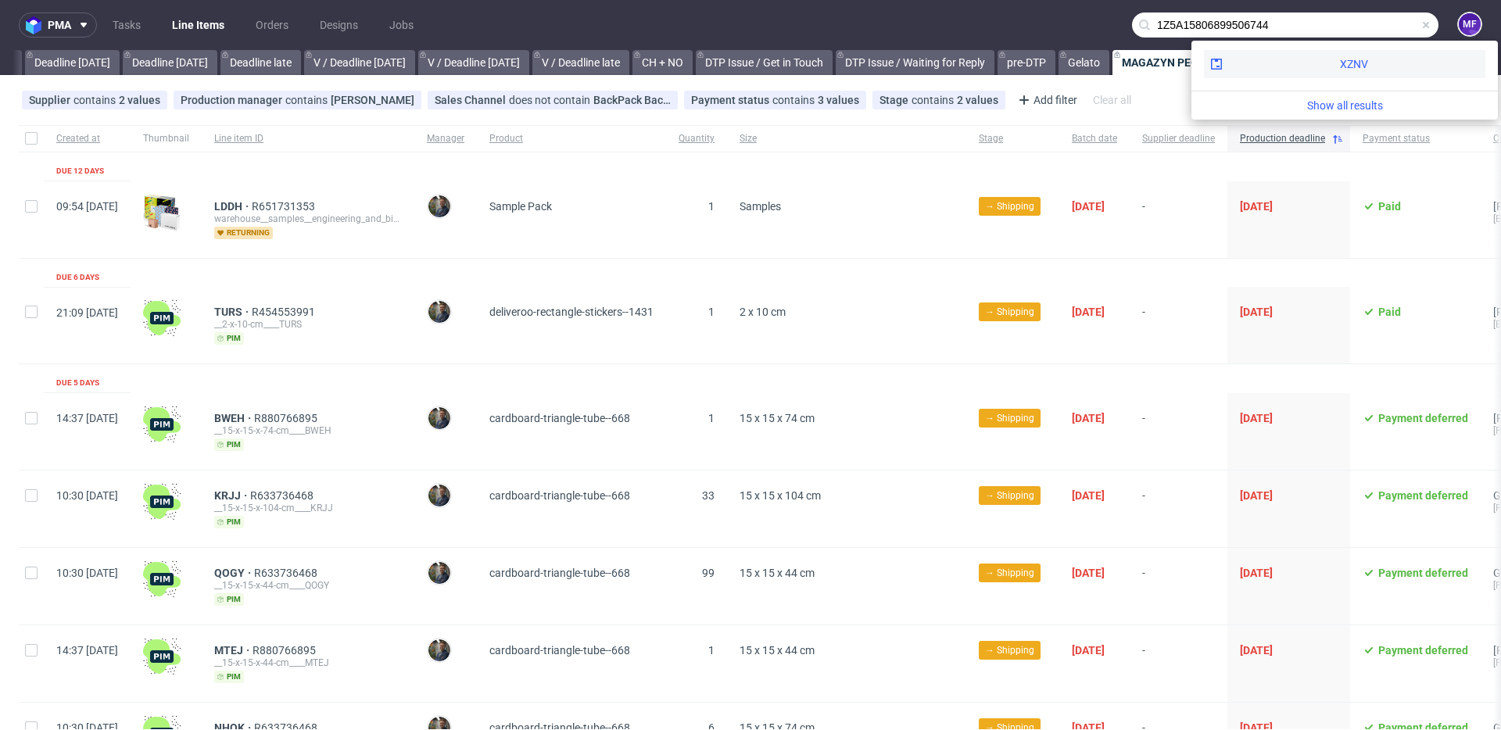
type input "1Z5A15806899506744"
click at [1274, 65] on div "XZNV" at bounding box center [1344, 64] width 281 height 28
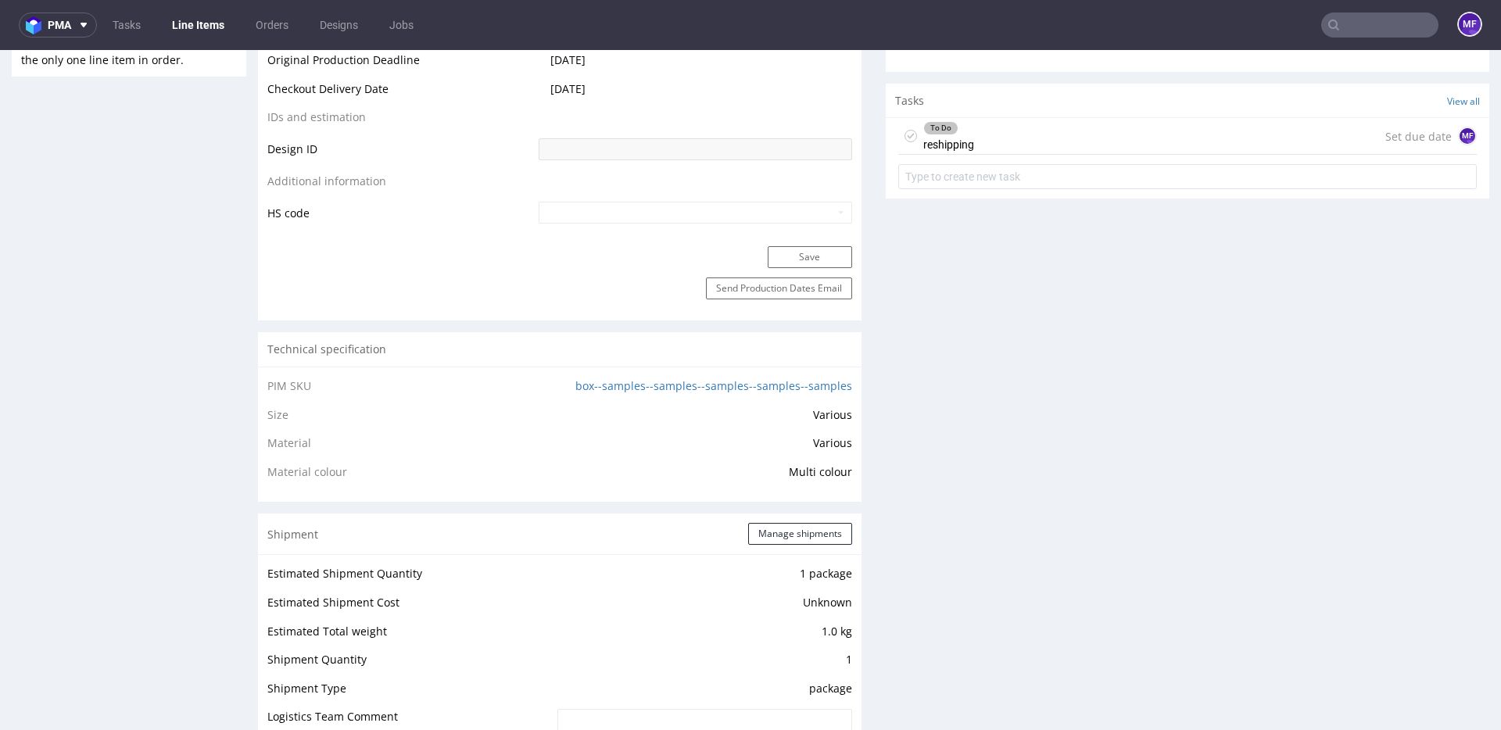
scroll to position [912, 0]
click at [987, 132] on div "To Do reshipping Set due date MF" at bounding box center [1187, 134] width 579 height 37
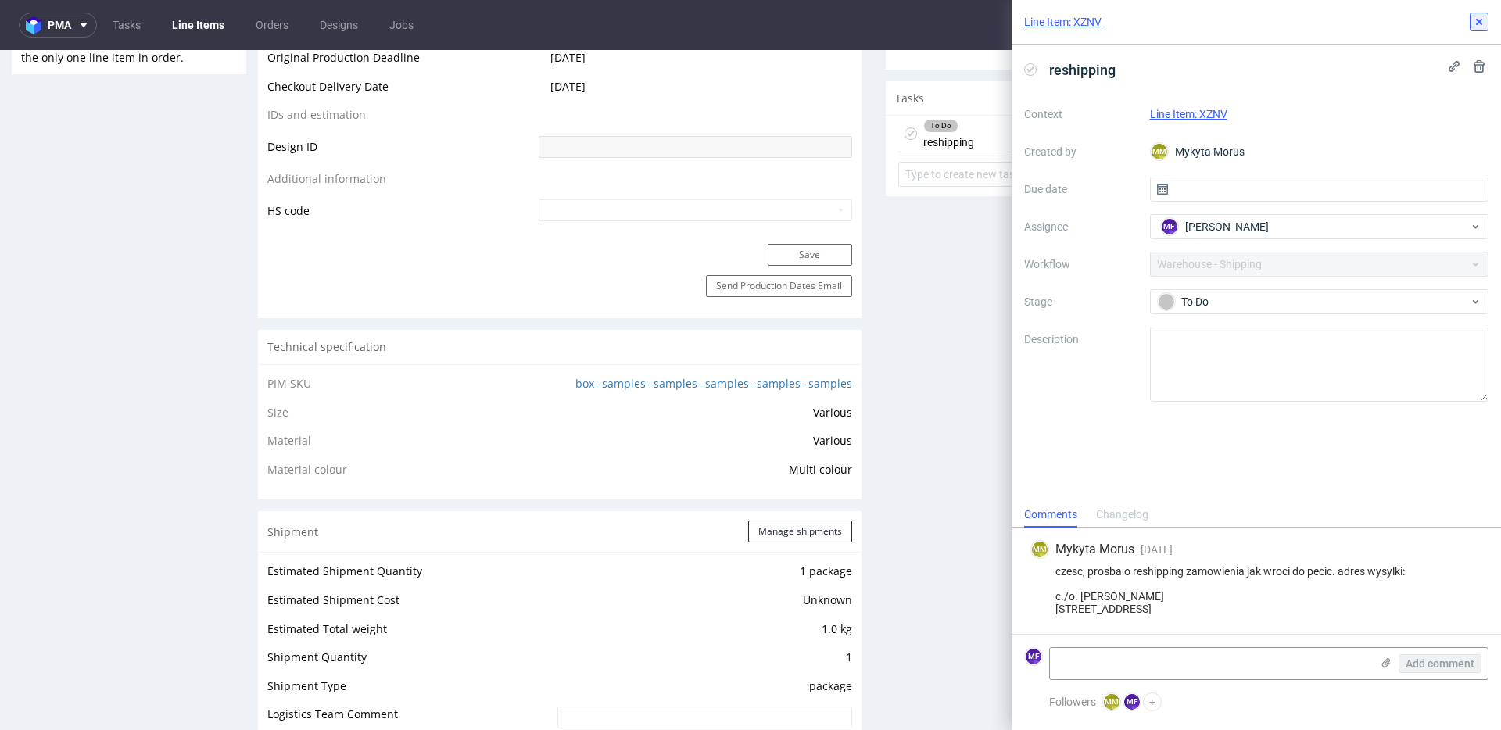
click at [1482, 27] on icon at bounding box center [1479, 22] width 13 height 13
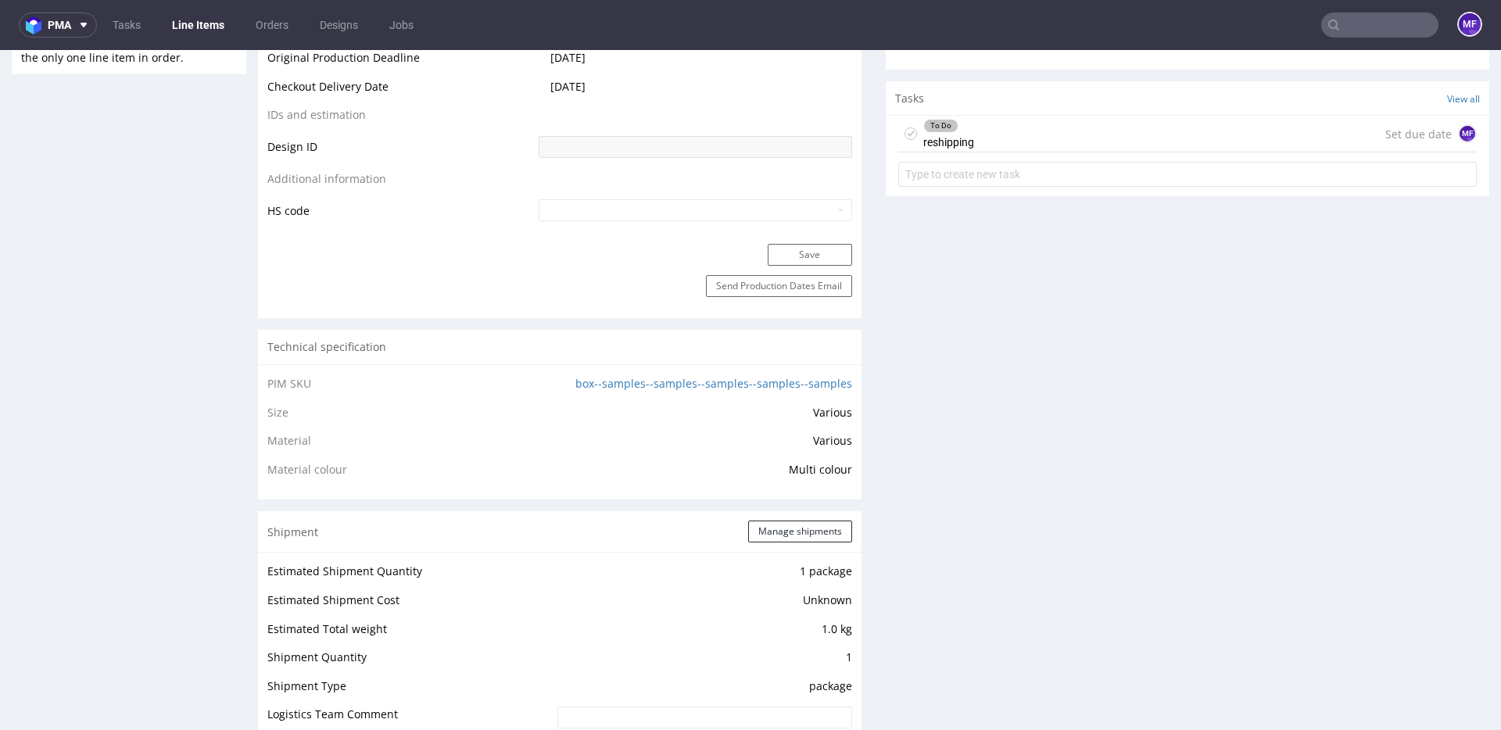
click at [1042, 380] on div "Production Files - Design Spit Spit request impossible Box design not found, un…" at bounding box center [1188, 582] width 604 height 2151
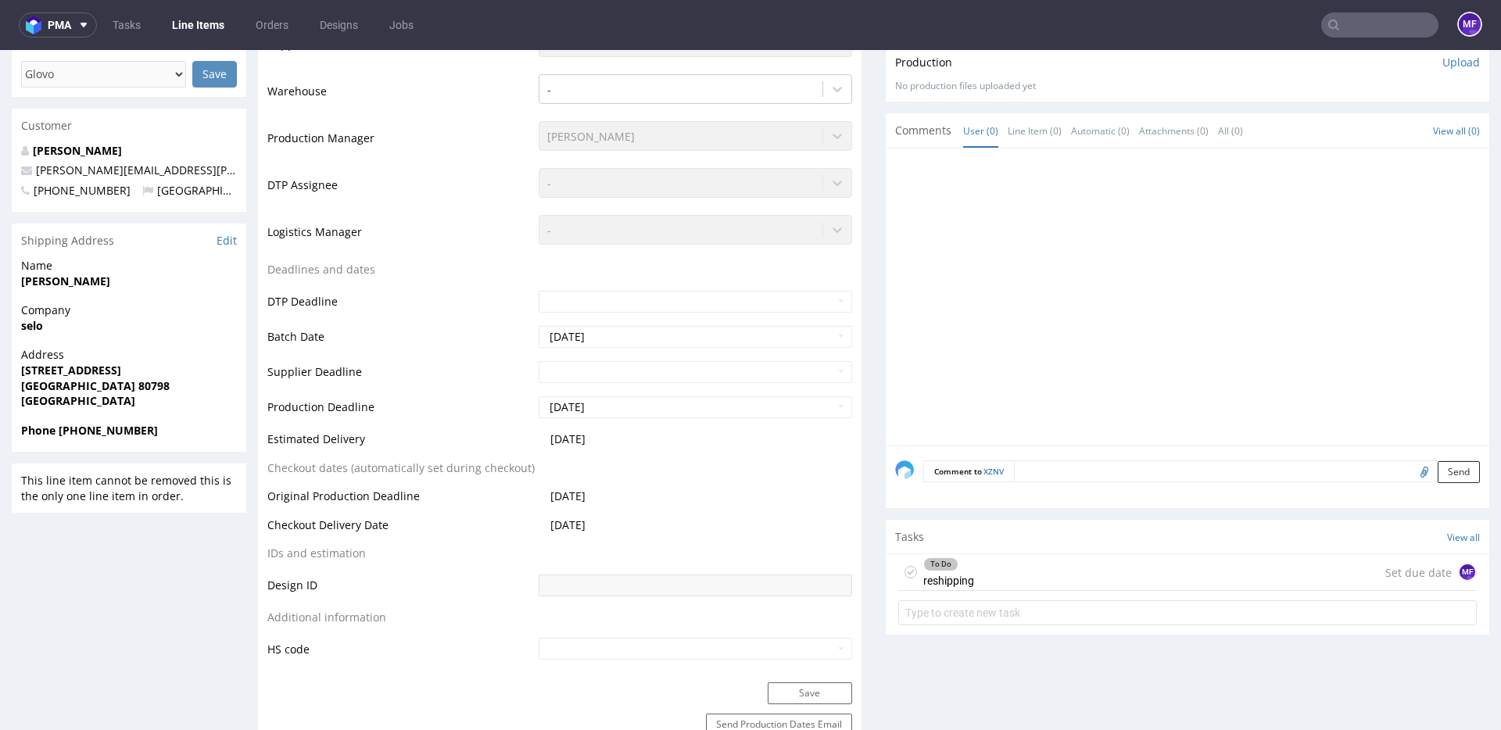
scroll to position [480, 0]
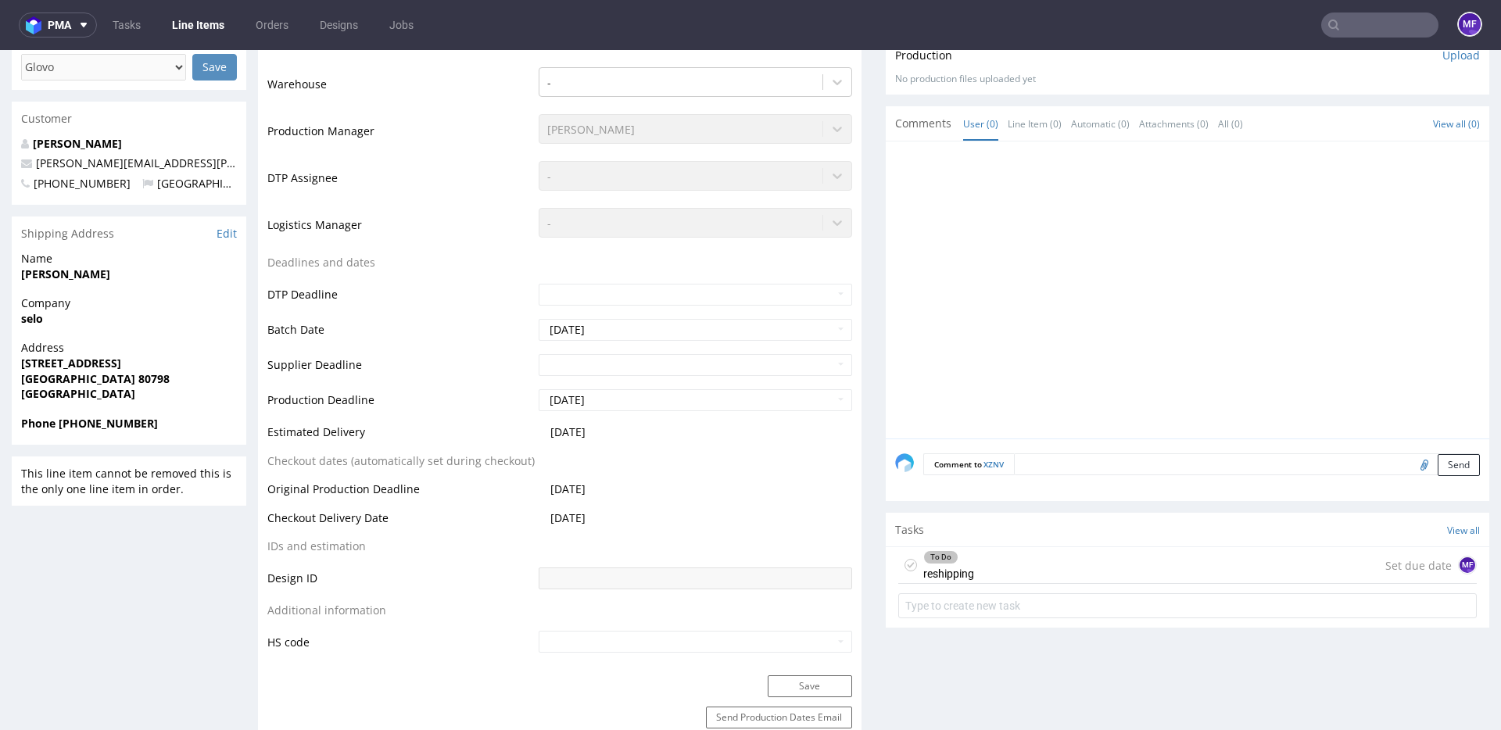
click at [1012, 580] on div "To Do reshipping Set due date MF" at bounding box center [1187, 565] width 579 height 37
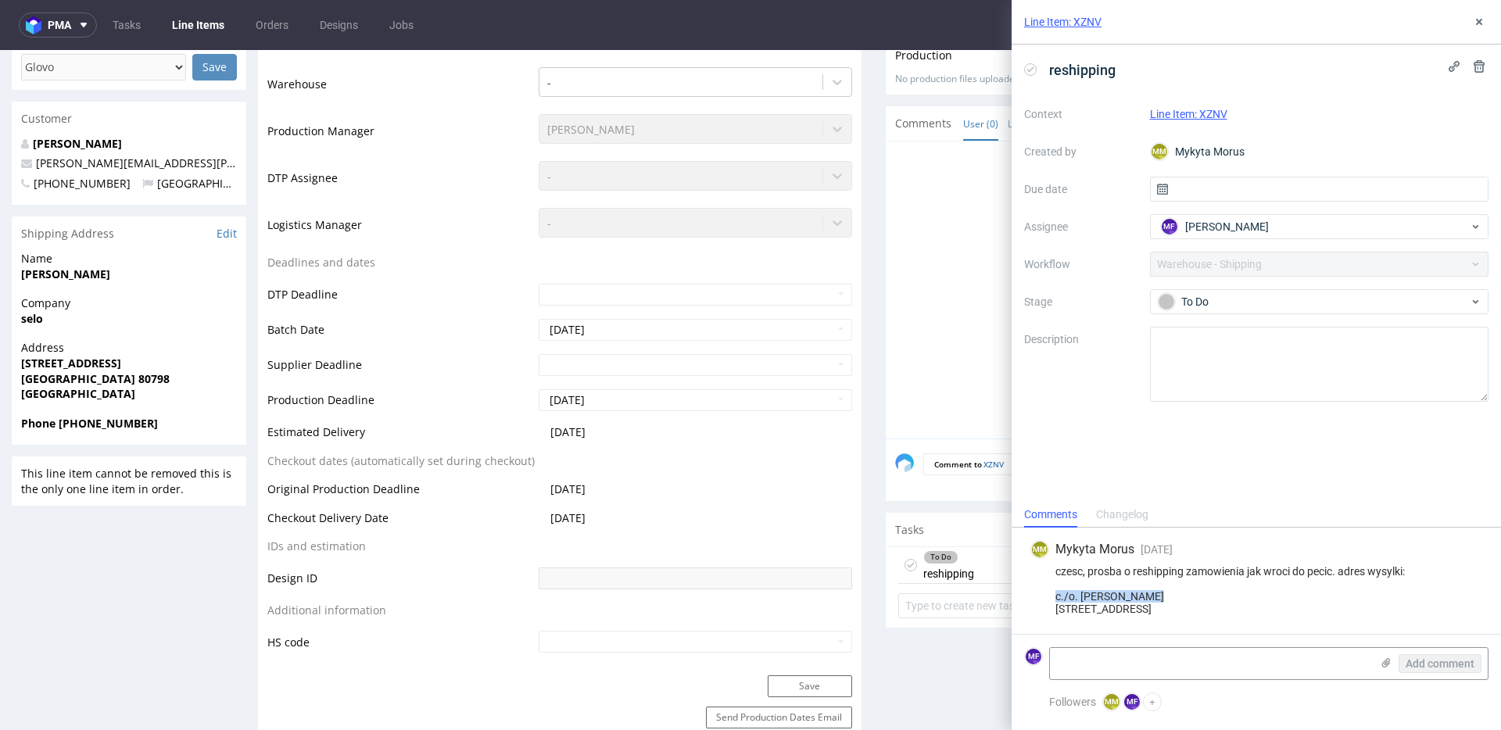
drag, startPoint x: 1147, startPoint y: 584, endPoint x: 1052, endPoint y: 586, distance: 94.6
click at [1052, 586] on div "czesc, prosba o reshipping zamowienia jak wroci do pecic. adres wysylki: c./o. …" at bounding box center [1256, 590] width 452 height 50
copy div "c./o. Nina Kinkelin"
click at [1174, 588] on div "czesc, prosba o reshipping zamowienia jak wroci do pecic. adres wysylki: c./o. …" at bounding box center [1256, 590] width 452 height 50
click at [1166, 587] on div "czesc, prosba o reshipping zamowienia jak wroci do pecic. adres wysylki: c./o. …" at bounding box center [1256, 590] width 452 height 50
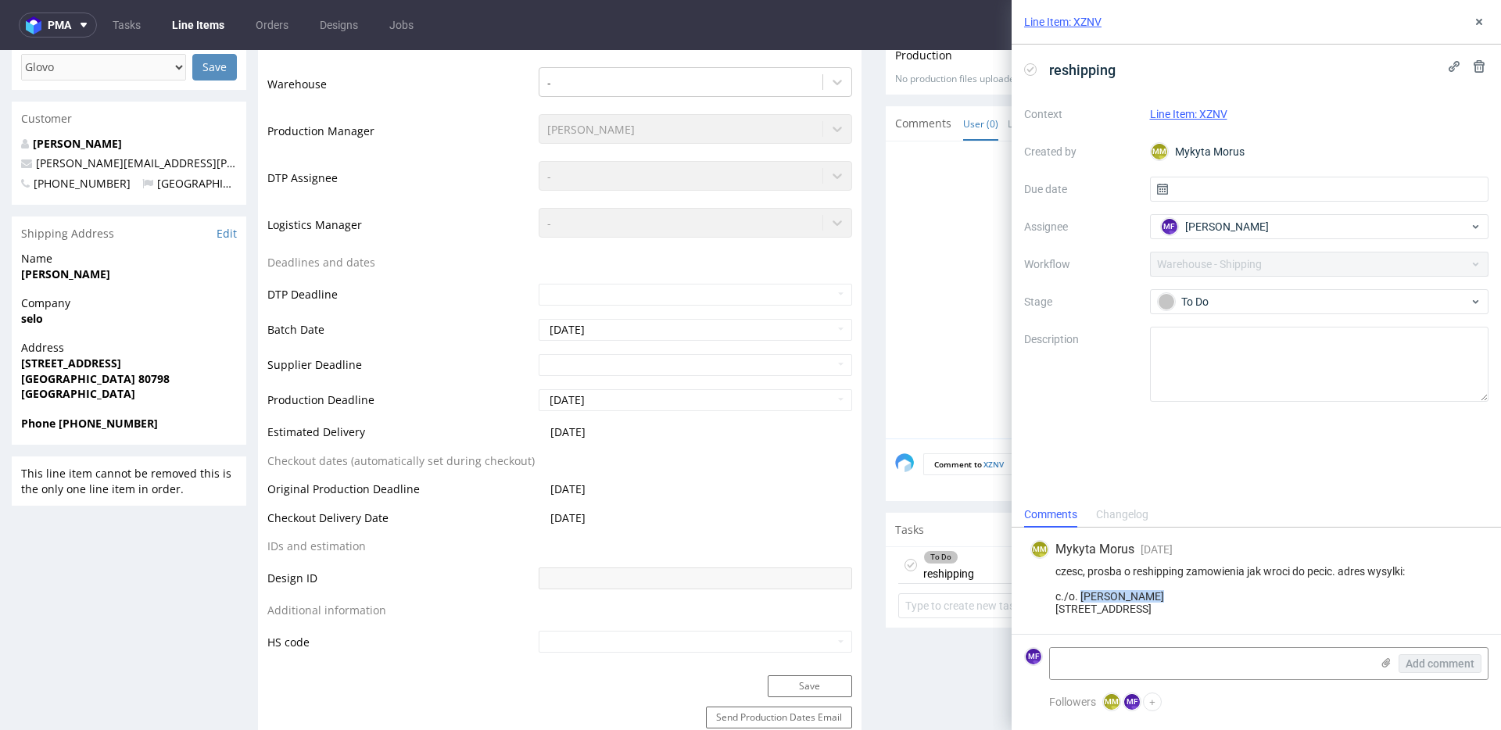
drag, startPoint x: 1145, startPoint y: 584, endPoint x: 1082, endPoint y: 583, distance: 62.6
click at [1082, 583] on div "czesc, prosba o reshipping zamowienia jak wroci do pecic. adres wysylki: c./o. …" at bounding box center [1256, 590] width 452 height 50
copy div "Nina Kinkelin"
drag, startPoint x: 43, startPoint y: 319, endPoint x: 19, endPoint y: 320, distance: 24.3
click at [19, 320] on div "Company selo" at bounding box center [129, 318] width 235 height 45
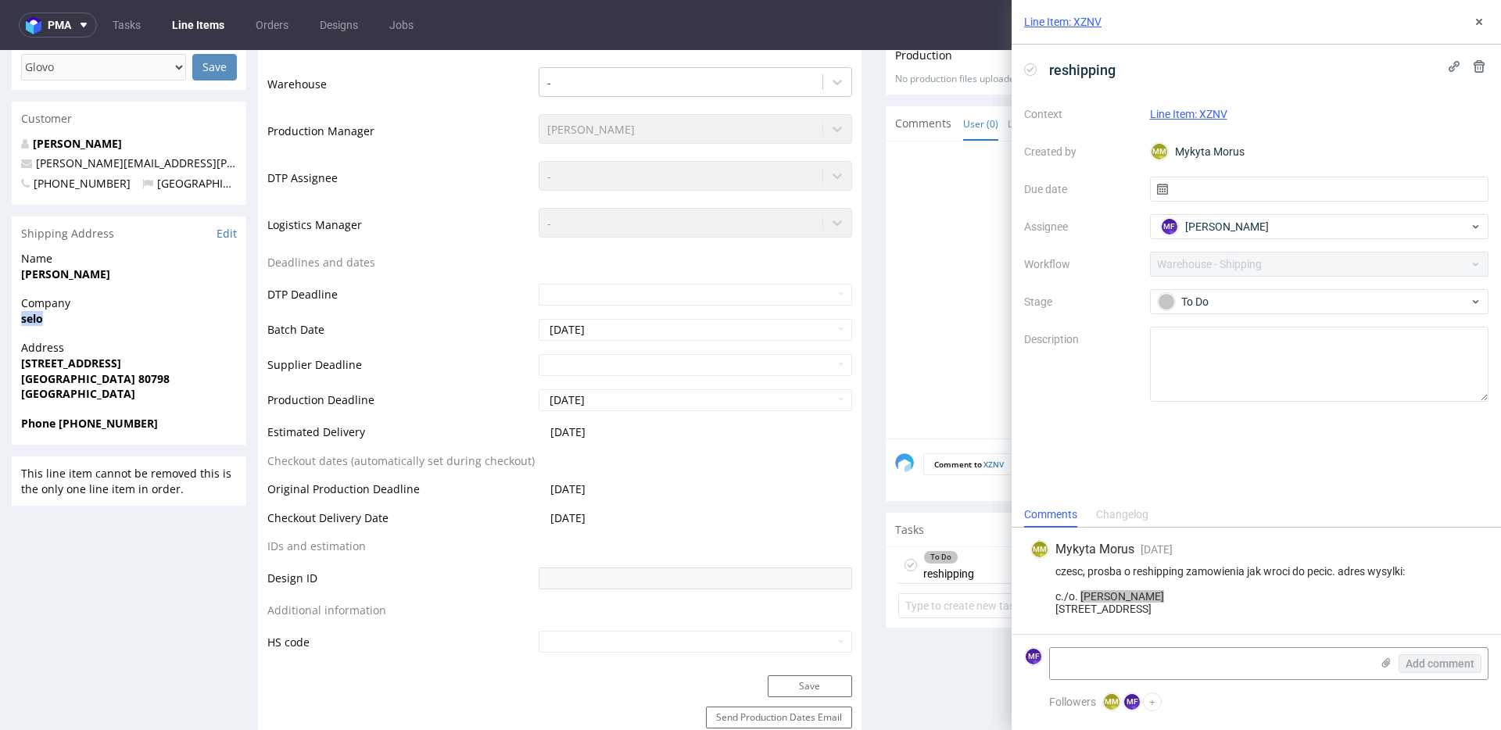
scroll to position [477, 0]
copy strong "selo"
drag, startPoint x: 1145, startPoint y: 597, endPoint x: 1058, endPoint y: 596, distance: 86.8
click at [1058, 596] on div "czesc, prosba o reshipping zamowienia jak wroci do pecic. adres wysylki: c./o. …" at bounding box center [1256, 590] width 452 height 50
copy div "Schwindstraße 28"
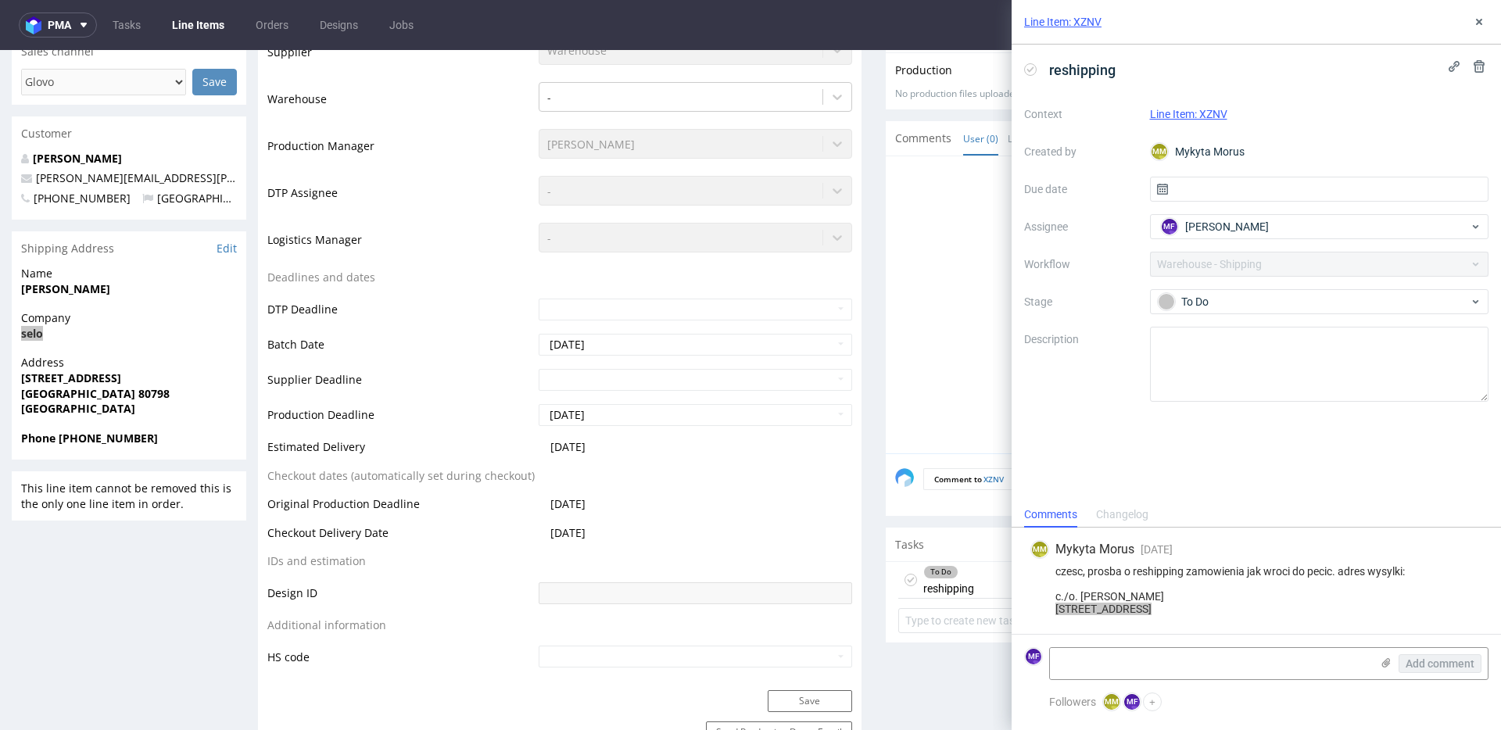
scroll to position [464, 0]
drag, startPoint x: 1086, startPoint y: 611, endPoint x: 1054, endPoint y: 611, distance: 32.1
click at [1054, 611] on div "czesc, prosba o reshipping zamowienia jak wroci do pecic. adres wysylki: c./o. …" at bounding box center [1256, 590] width 452 height 50
copy div "80798"
drag, startPoint x: 1134, startPoint y: 610, endPoint x: 1092, endPoint y: 611, distance: 42.2
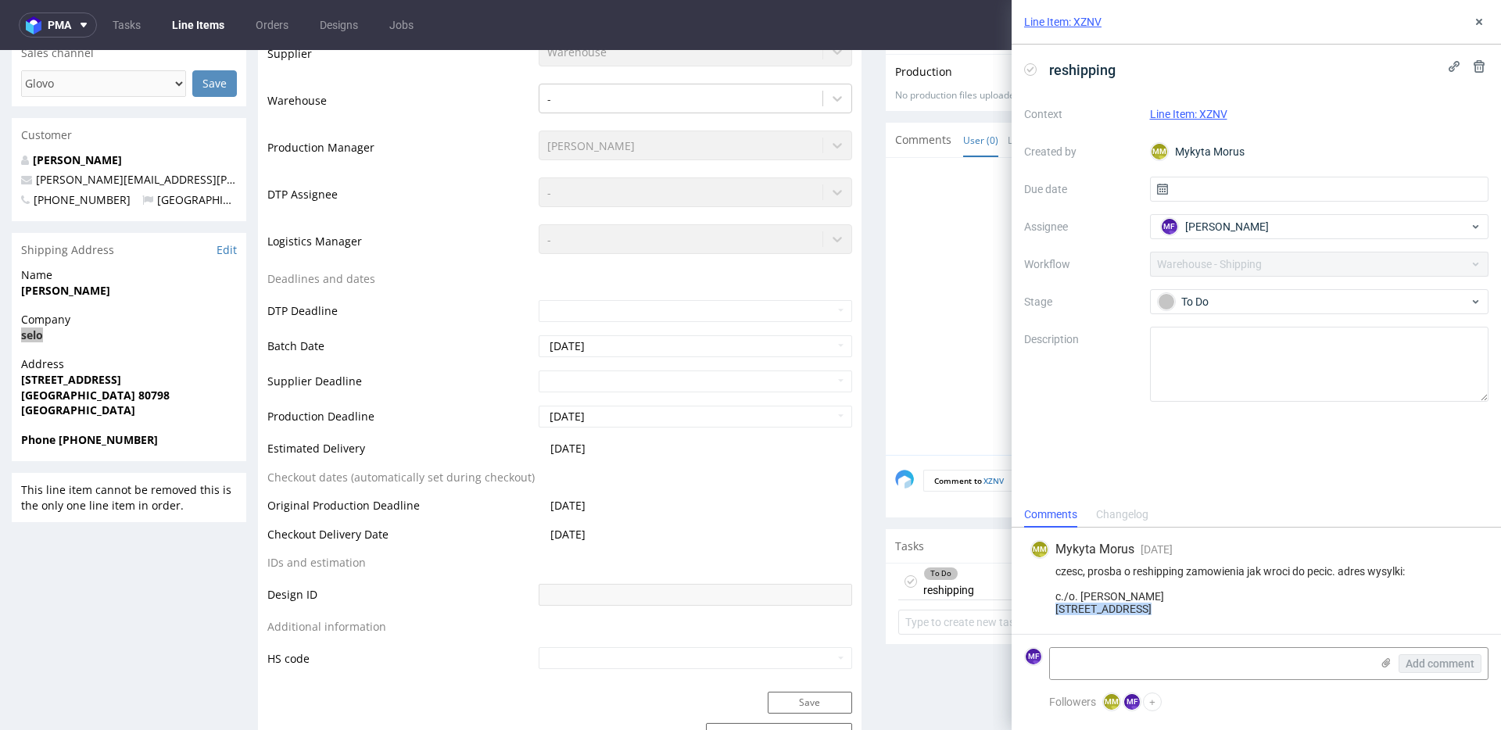
click at [1092, 611] on div "czesc, prosba o reshipping zamowienia jak wroci do pecic. adres wysylki: c./o. …" at bounding box center [1256, 590] width 452 height 50
copy div "München"
drag, startPoint x: 167, startPoint y: 439, endPoint x: 60, endPoint y: 443, distance: 106.4
click at [60, 443] on span "Phone +4917652882959" at bounding box center [129, 440] width 216 height 16
copy strong "+4917652882959"
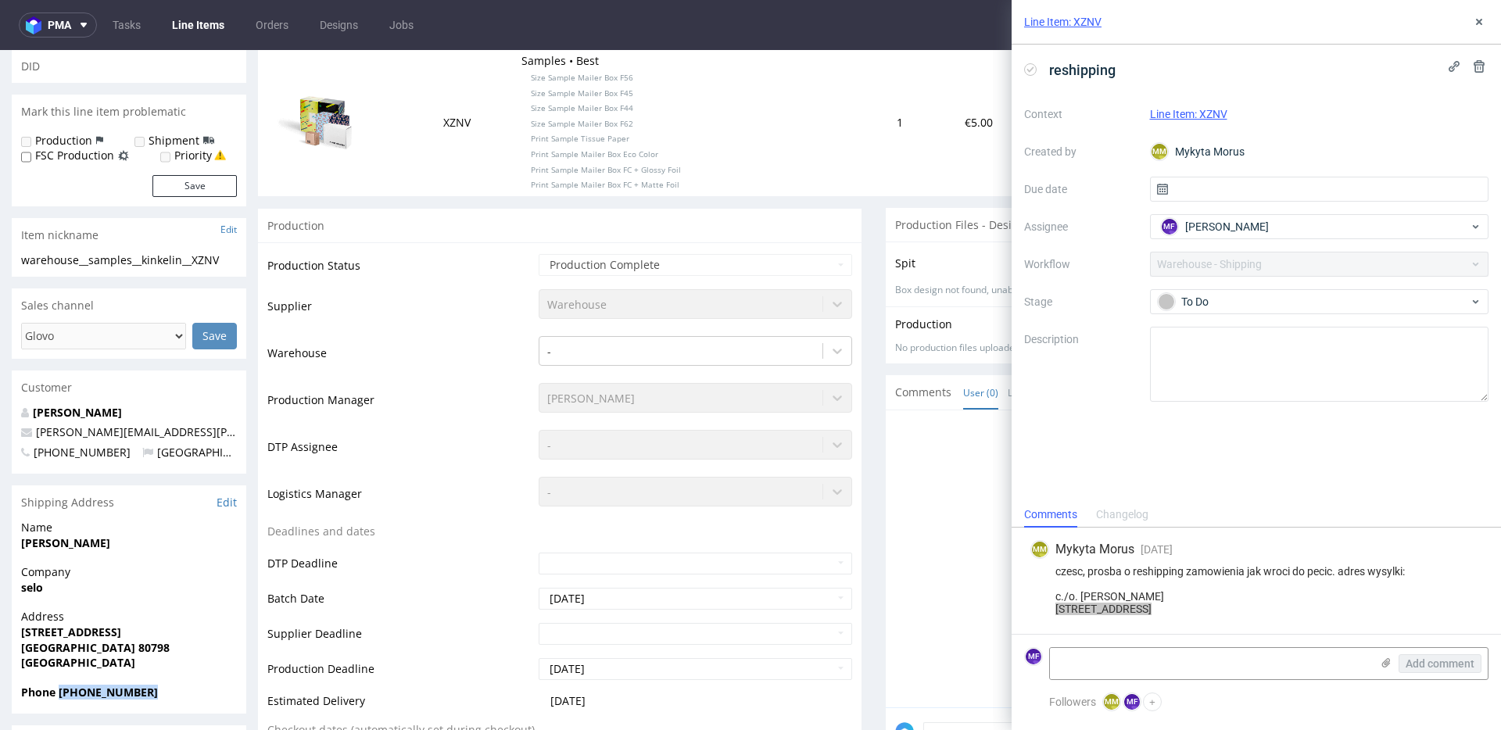
scroll to position [0, 0]
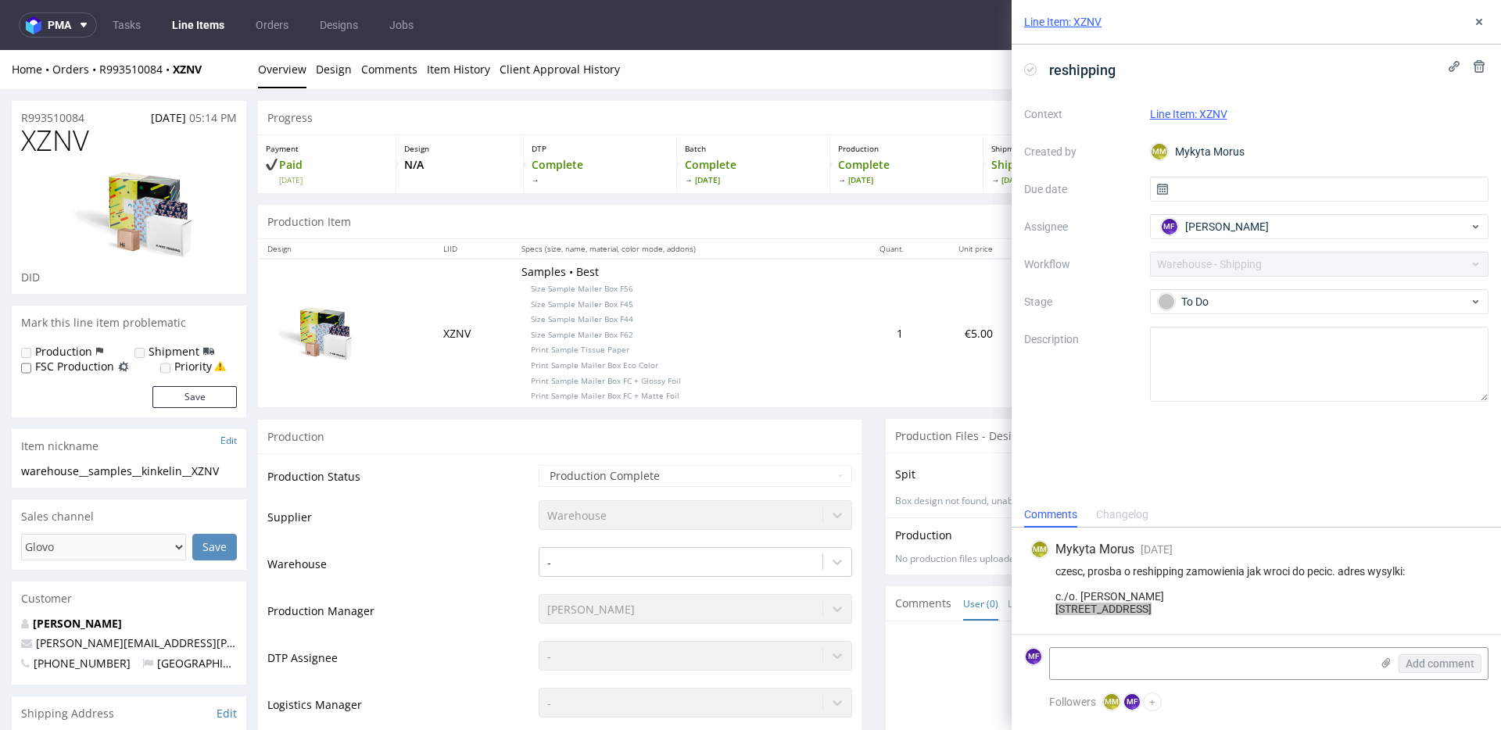
click at [629, 289] on p "Samples • Best Size Sample Mailer Box F56 Size Sample Mailer Box F45 Size Sampl…" at bounding box center [676, 333] width 310 height 138
drag, startPoint x: 601, startPoint y: 292, endPoint x: 508, endPoint y: 291, distance: 93.0
click at [521, 291] on p "Samples • Best Size Sample Mailer Box F56 Size Sample Mailer Box F45 Size Sampl…" at bounding box center [676, 333] width 310 height 138
copy span "Size Sample Mailer Box F56"
drag, startPoint x: 619, startPoint y: 306, endPoint x: 507, endPoint y: 305, distance: 112.6
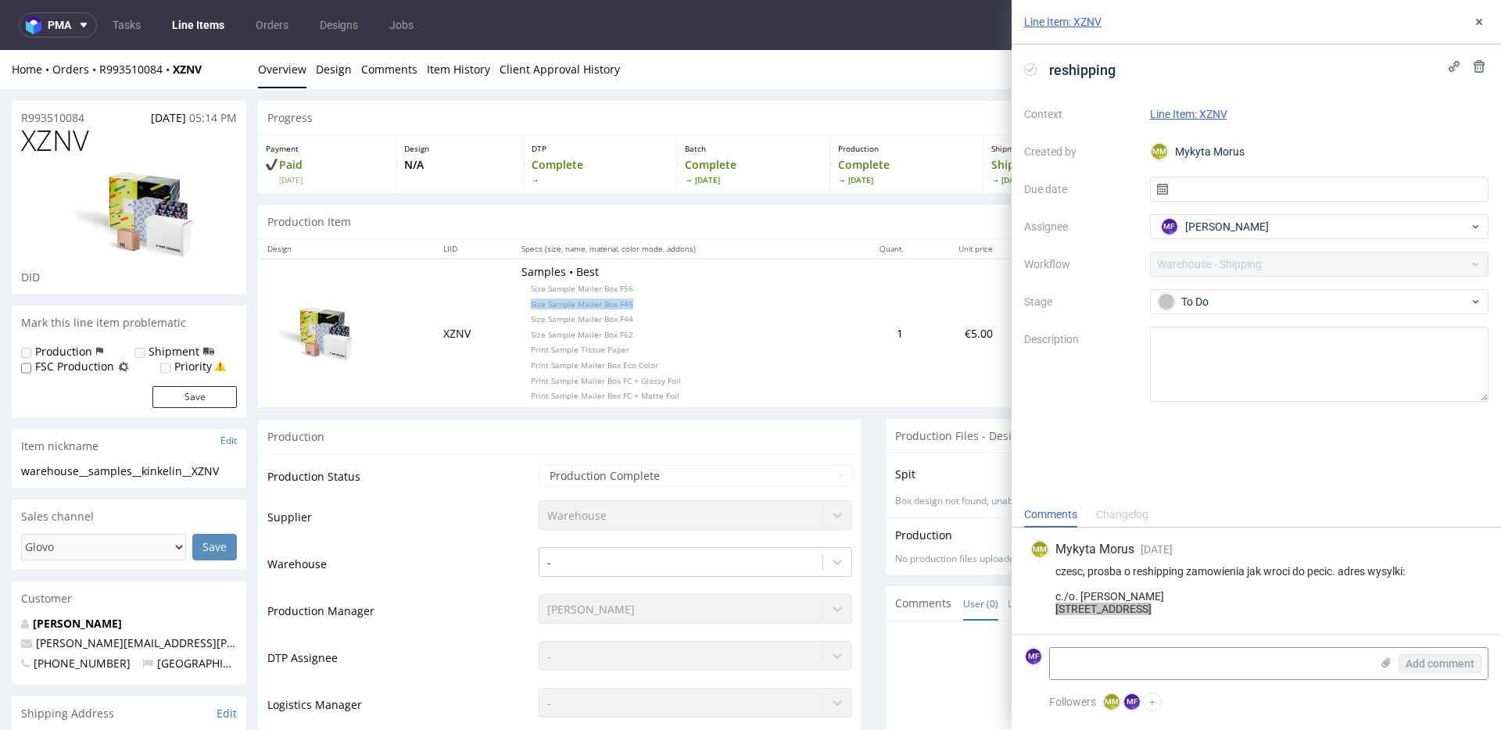
click at [521, 305] on p "Samples • Best Size Sample Mailer Box F56 Size Sample Mailer Box F45 Size Sampl…" at bounding box center [676, 333] width 310 height 138
copy span "Size Sample Mailer Box F45"
drag, startPoint x: 619, startPoint y: 316, endPoint x: 511, endPoint y: 316, distance: 108.7
click at [521, 316] on p "Samples • Best Size Sample Mailer Box F56 Size Sample Mailer Box F45 Size Sampl…" at bounding box center [676, 331] width 310 height 138
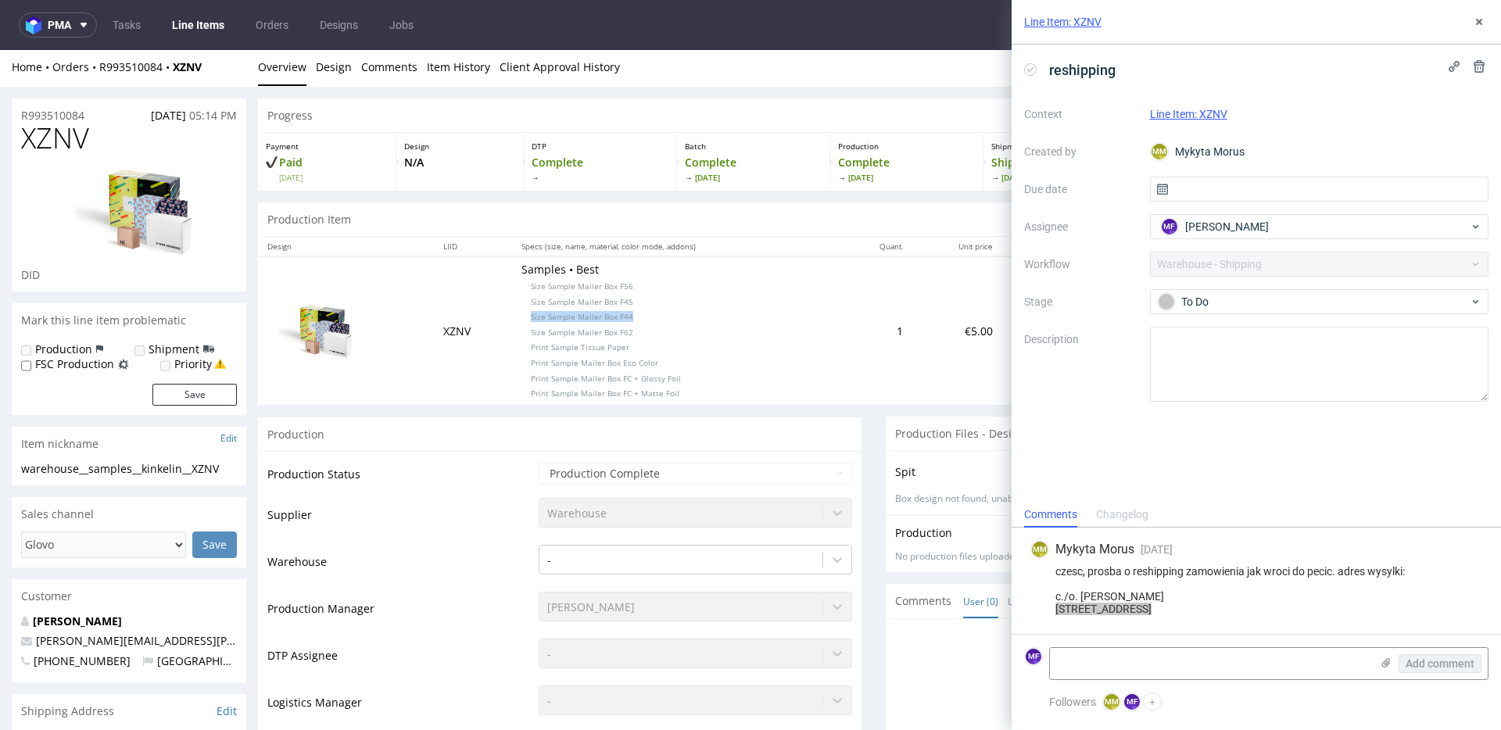
scroll to position [0, 0]
copy span "Size Sample Mailer Box F44"
drag, startPoint x: 622, startPoint y: 335, endPoint x: 511, endPoint y: 336, distance: 110.2
click at [521, 336] on p "Samples • Best Size Sample Mailer Box F56 Size Sample Mailer Box F45 Size Sampl…" at bounding box center [676, 333] width 310 height 138
drag, startPoint x: 611, startPoint y: 353, endPoint x: 510, endPoint y: 353, distance: 101.6
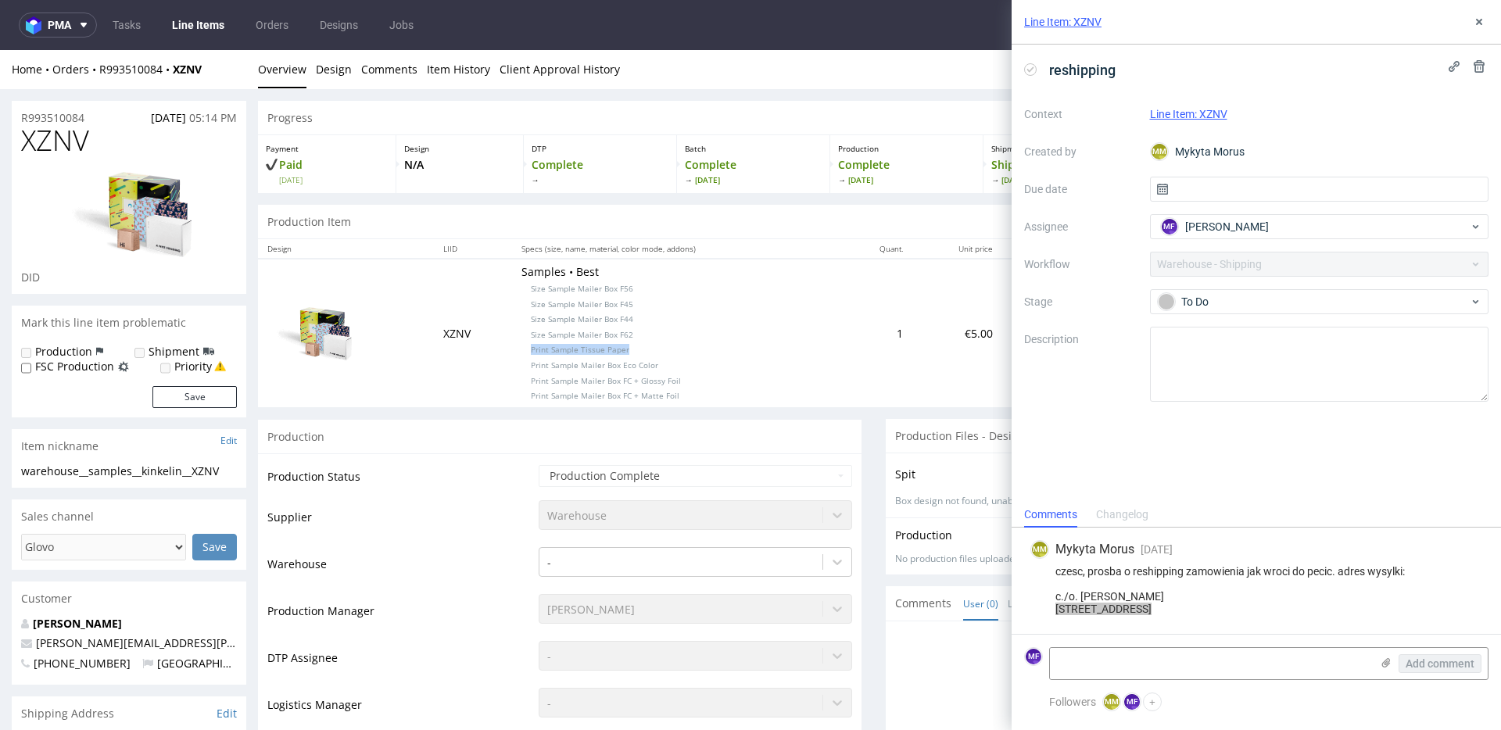
click at [521, 353] on p "Samples • Best Size Sample Mailer Box F56 Size Sample Mailer Box F45 Size Sampl…" at bounding box center [676, 333] width 310 height 138
drag, startPoint x: 644, startPoint y: 365, endPoint x: 510, endPoint y: 371, distance: 134.6
click at [521, 371] on p "Samples • Best Size Sample Mailer Box F56 Size Sample Mailer Box F45 Size Sampl…" at bounding box center [676, 333] width 310 height 138
drag, startPoint x: 673, startPoint y: 381, endPoint x: 501, endPoint y: 383, distance: 172.0
click at [521, 383] on p "Samples • Best Size Sample Mailer Box F56 Size Sample Mailer Box F45 Size Sampl…" at bounding box center [676, 333] width 310 height 138
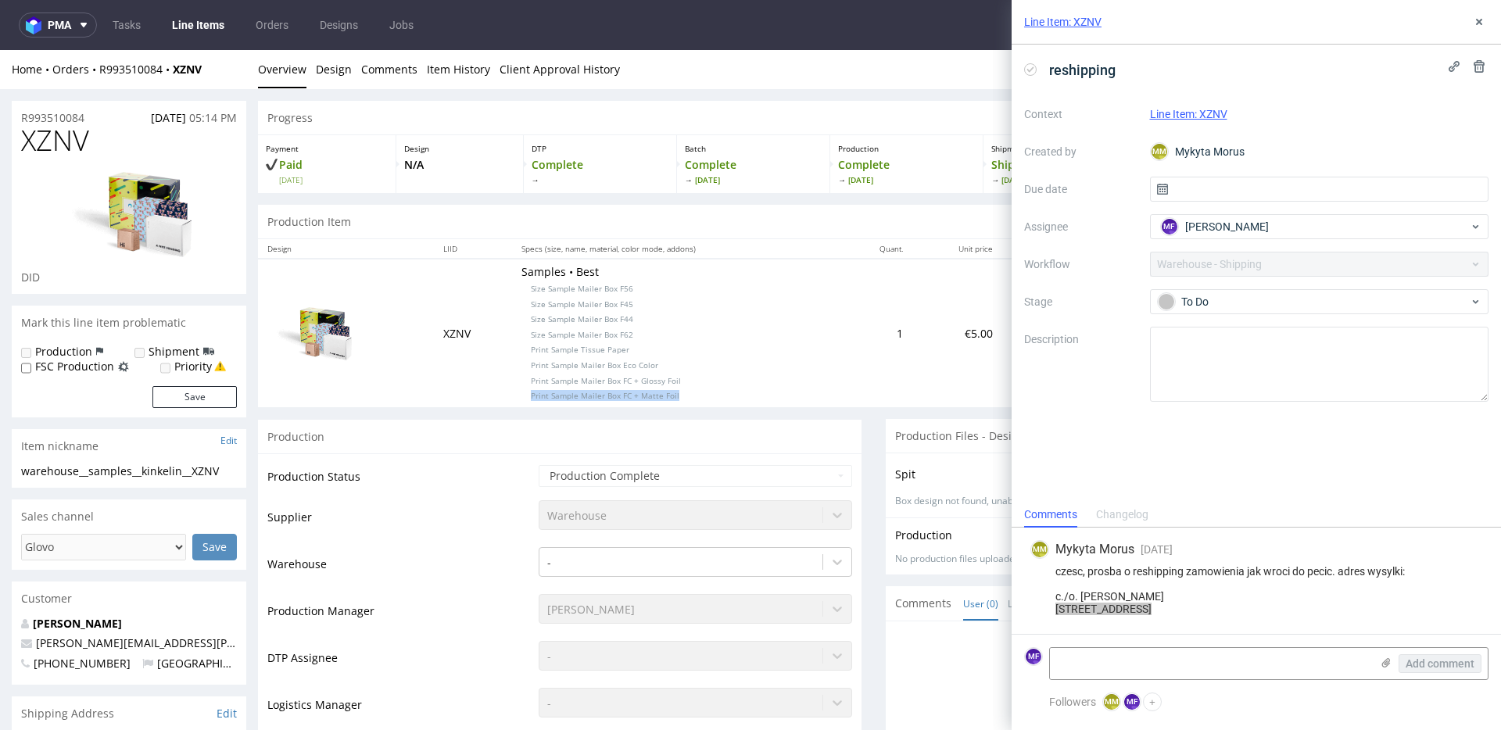
drag, startPoint x: 675, startPoint y: 397, endPoint x: 511, endPoint y: 400, distance: 164.2
click at [521, 400] on p "Samples • Best Size Sample Mailer Box F56 Size Sample Mailer Box F45 Size Sampl…" at bounding box center [676, 333] width 310 height 138
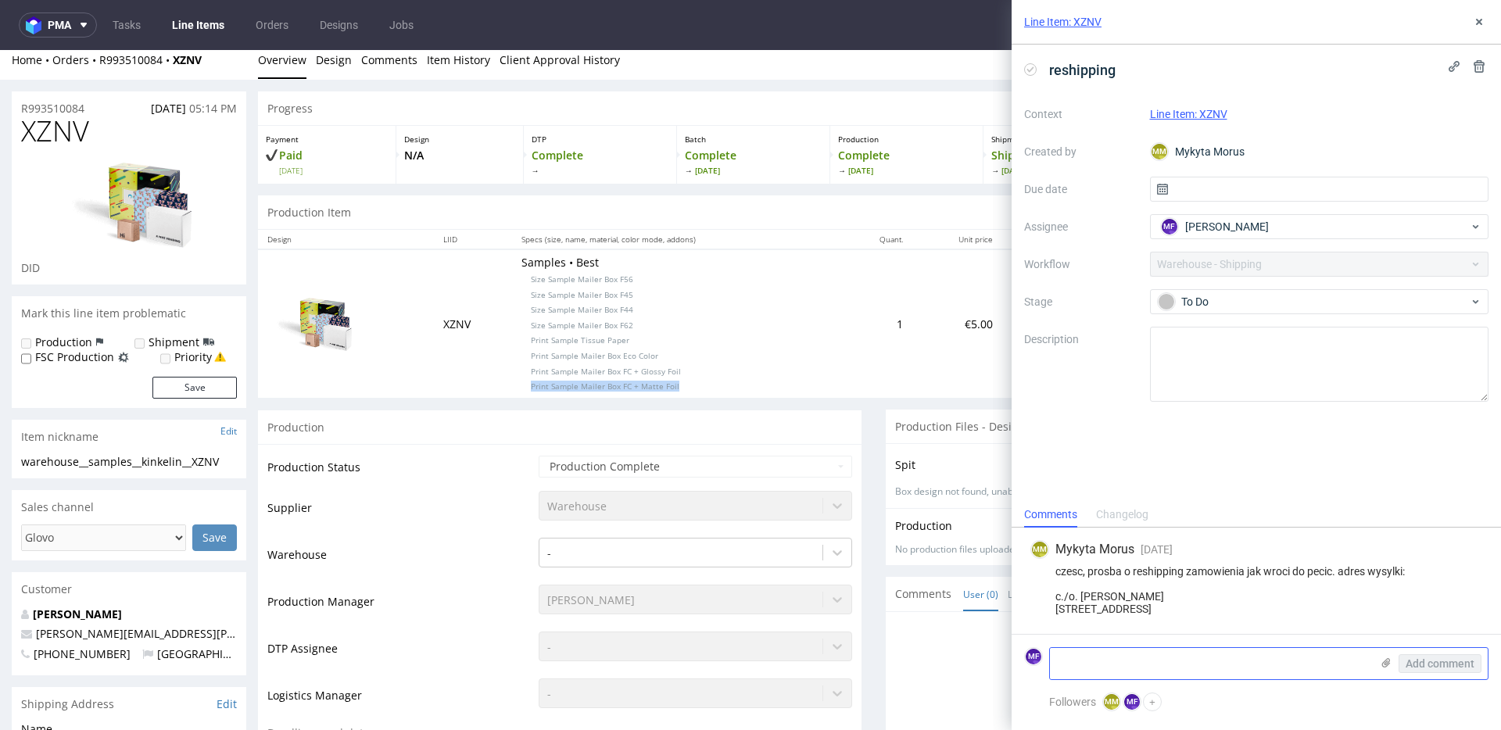
scroll to position [5, 0]
click at [1192, 672] on textarea at bounding box center [1210, 663] width 321 height 31
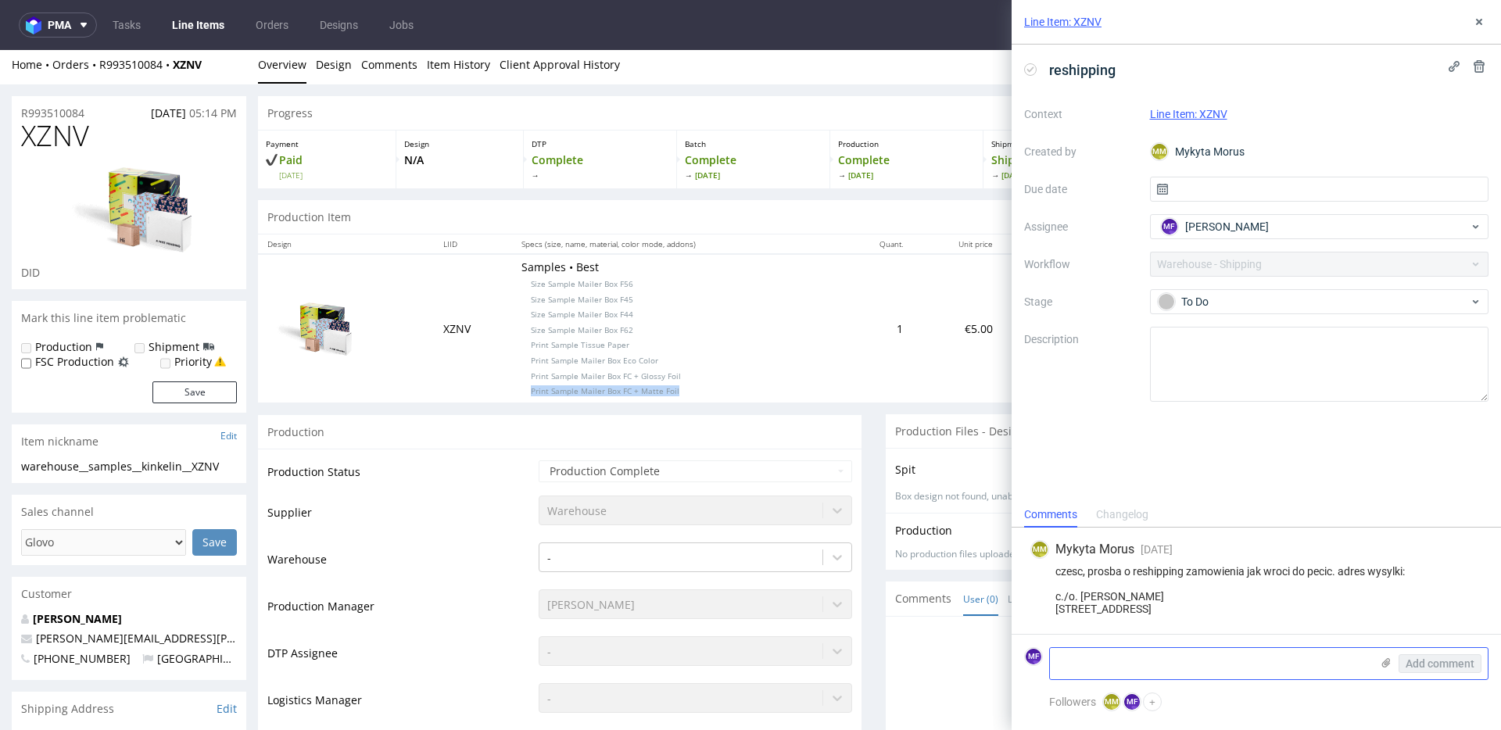
paste textarea "R993510084_XZNV_reshipping"
type textarea "R993510084_XZNV_reshipping"
drag, startPoint x: 1439, startPoint y: 663, endPoint x: 1195, endPoint y: 446, distance: 327.3
click at [1439, 662] on span "Add comment" at bounding box center [1440, 663] width 69 height 11
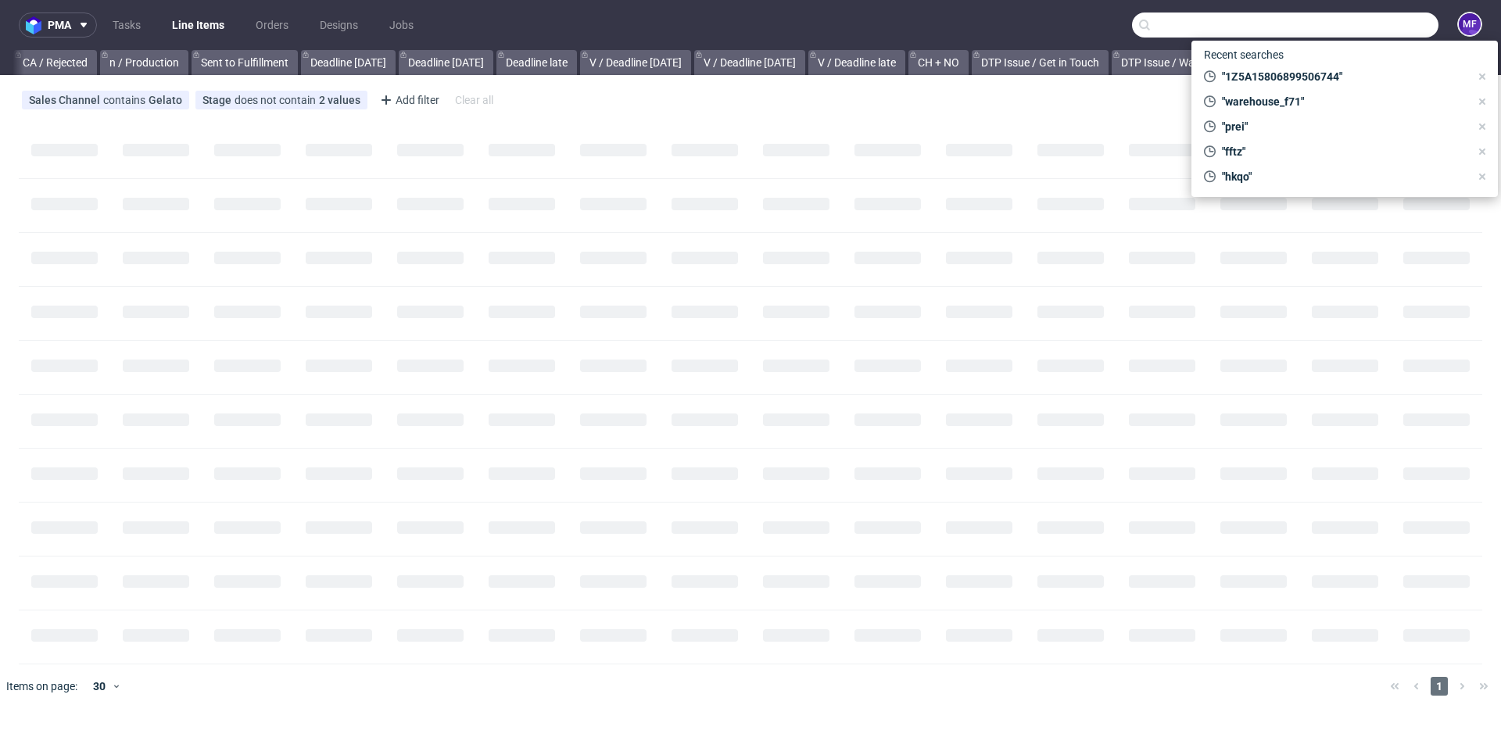
click at [1353, 27] on input "text" at bounding box center [1285, 25] width 306 height 25
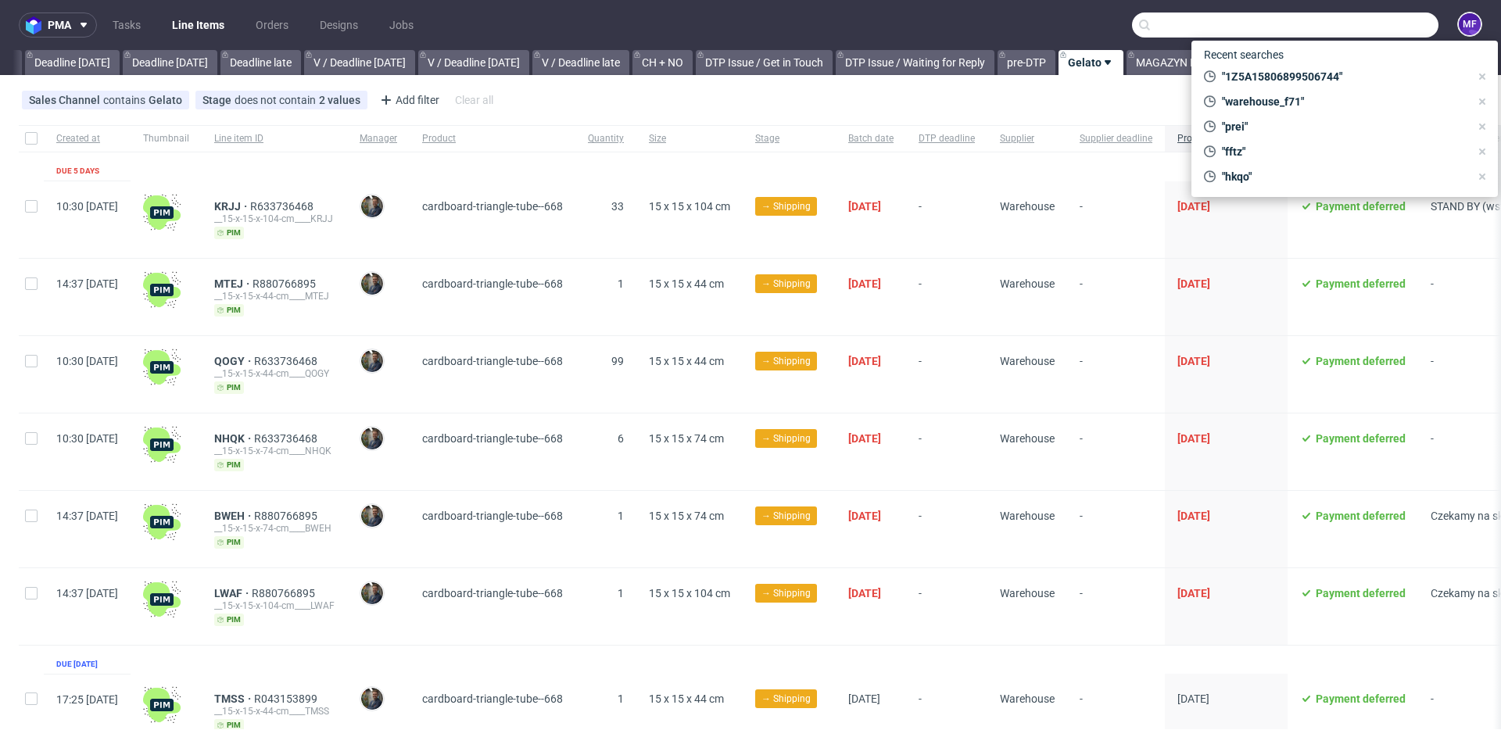
scroll to position [0, 1683]
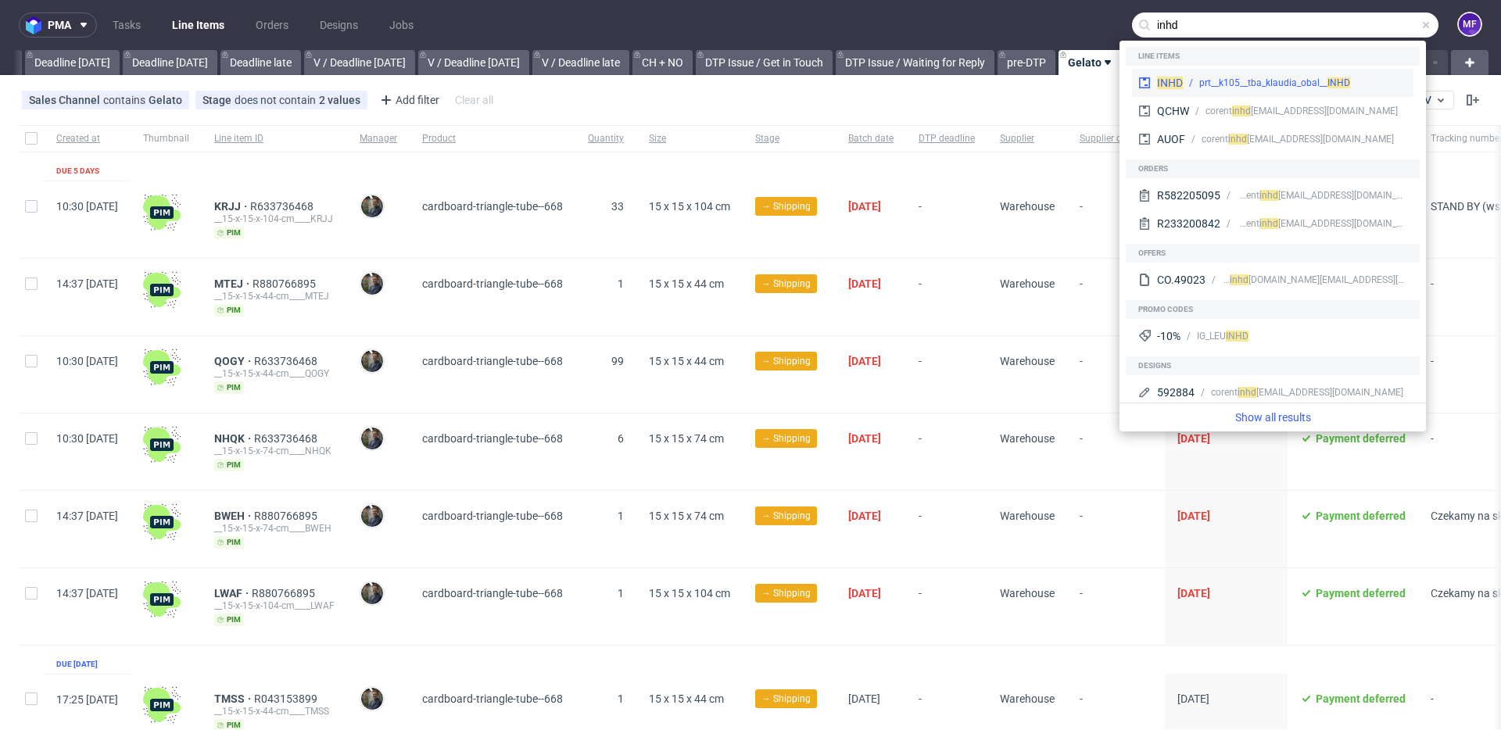
type input "inhd"
click at [1299, 76] on div "prt__k105__tba_klaudia_obal__ INHD" at bounding box center [1274, 83] width 151 height 14
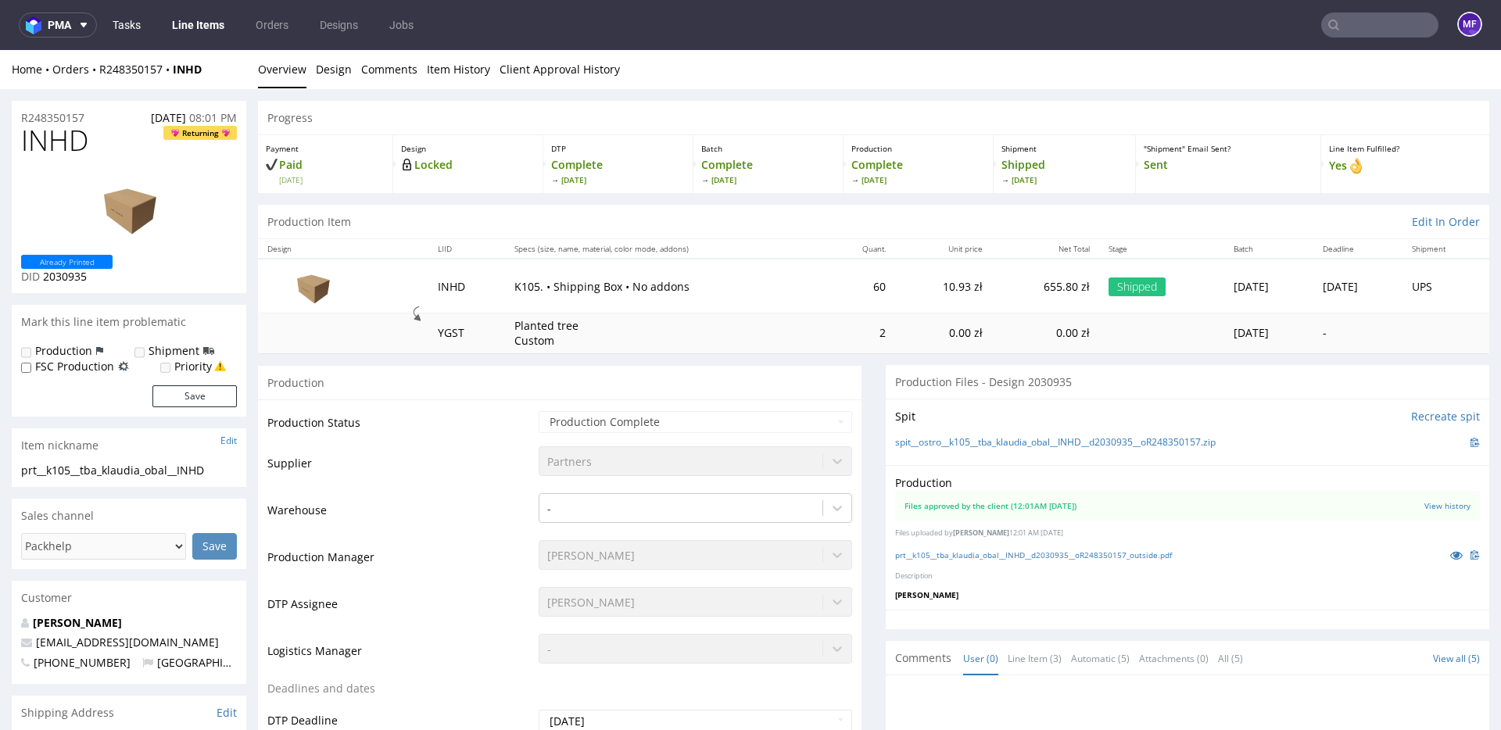
click at [130, 34] on link "Tasks" at bounding box center [126, 25] width 47 height 25
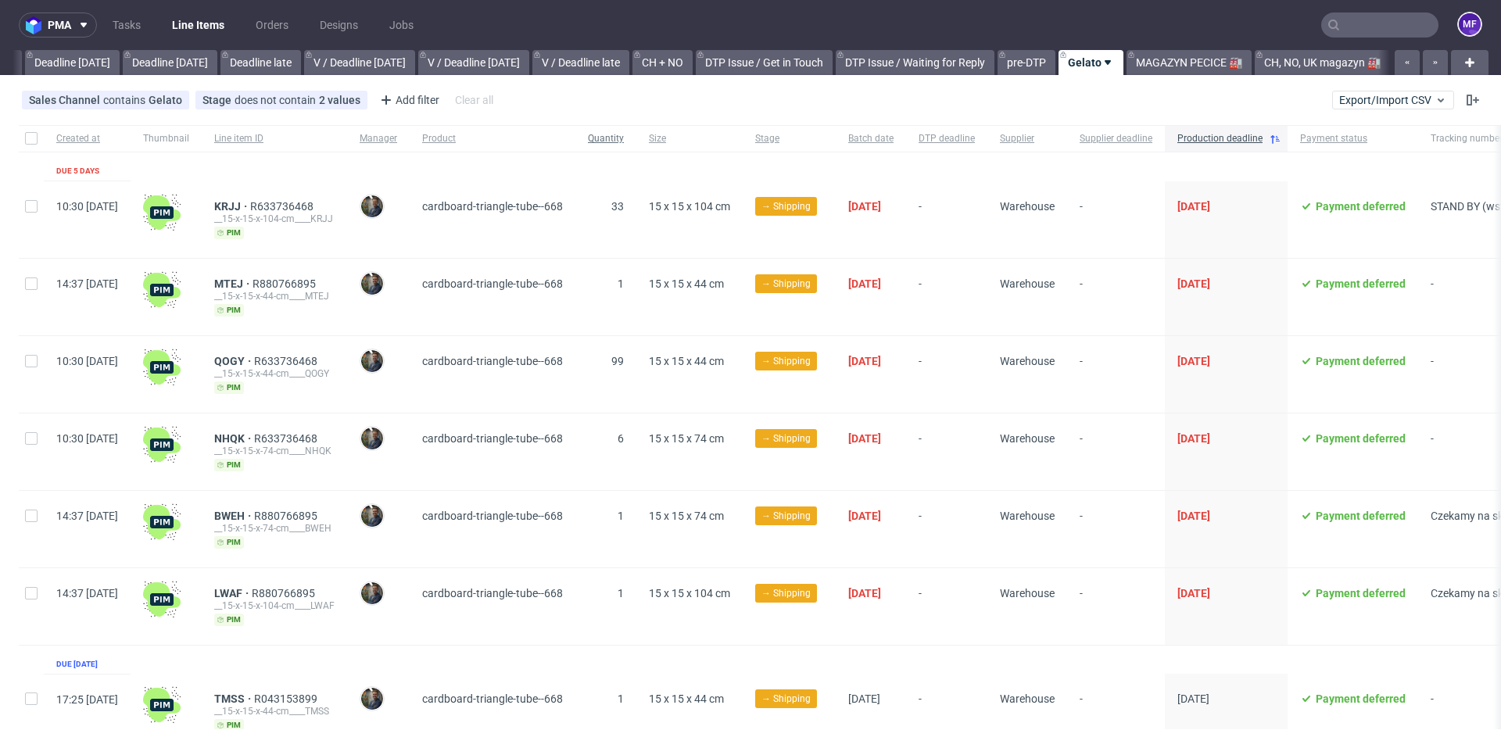
scroll to position [0, 1683]
click at [1195, 61] on link "MAGAZYN PECICE 🏭" at bounding box center [1189, 62] width 125 height 25
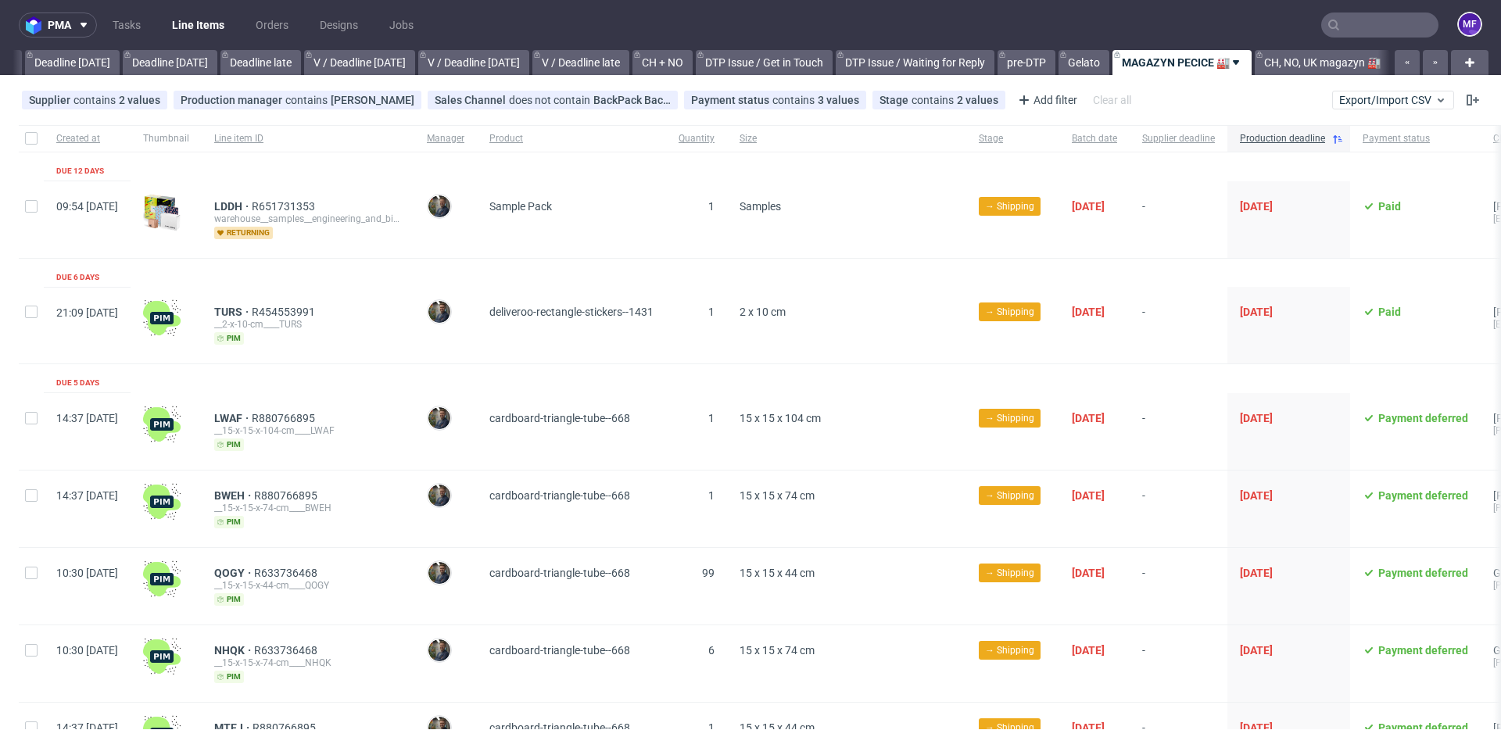
scroll to position [5, 0]
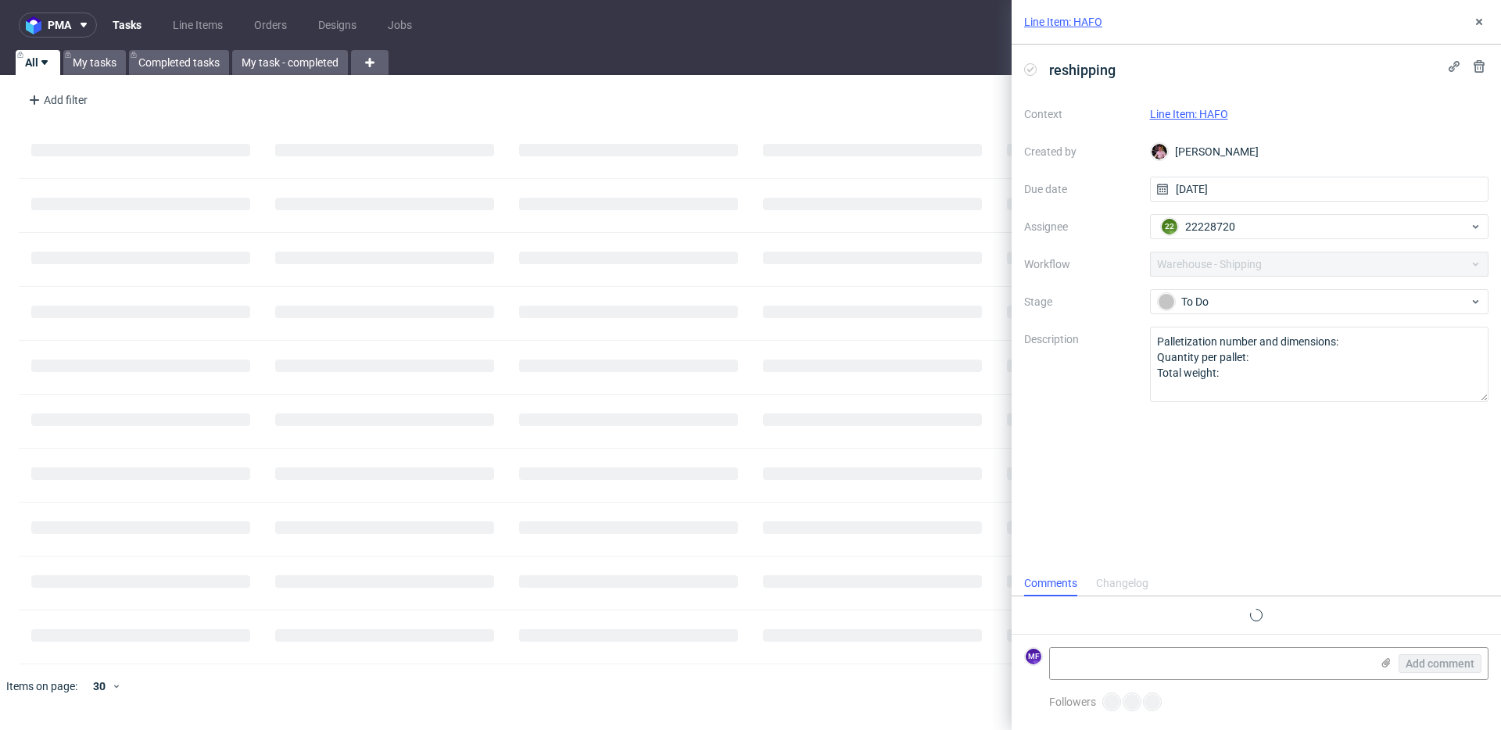
scroll to position [13, 0]
